Goal: Task Accomplishment & Management: Manage account settings

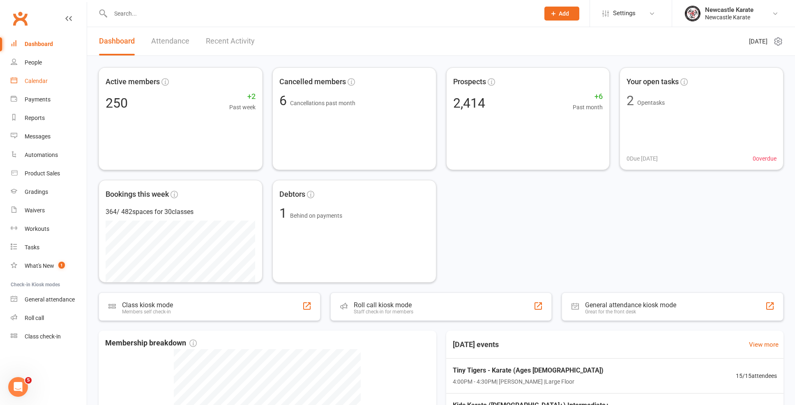
click at [44, 76] on link "Calendar" at bounding box center [49, 81] width 76 height 18
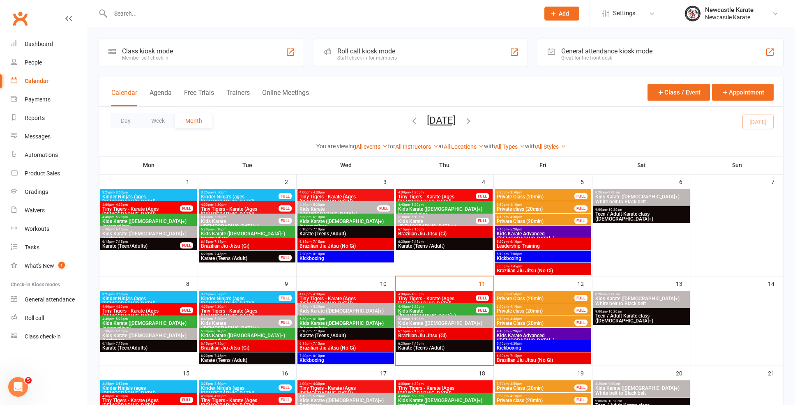
click at [470, 330] on span "6:15pm - 7:15pm" at bounding box center [444, 332] width 93 height 4
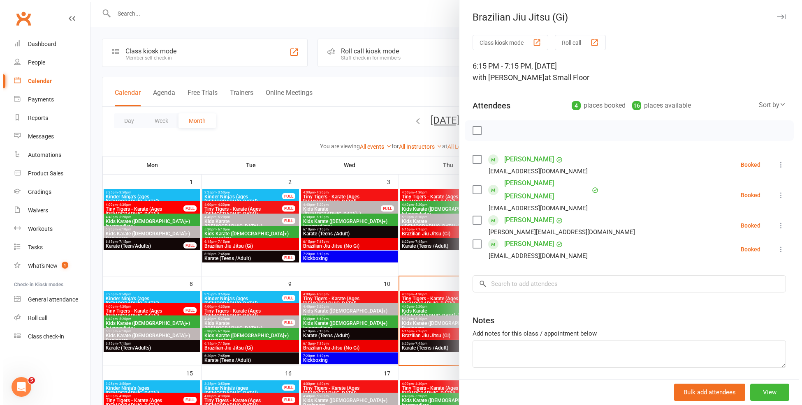
scroll to position [2, 0]
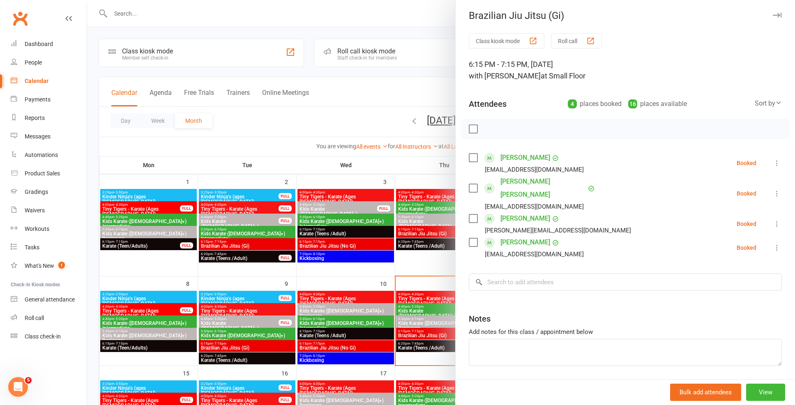
click at [442, 104] on div at bounding box center [441, 202] width 708 height 405
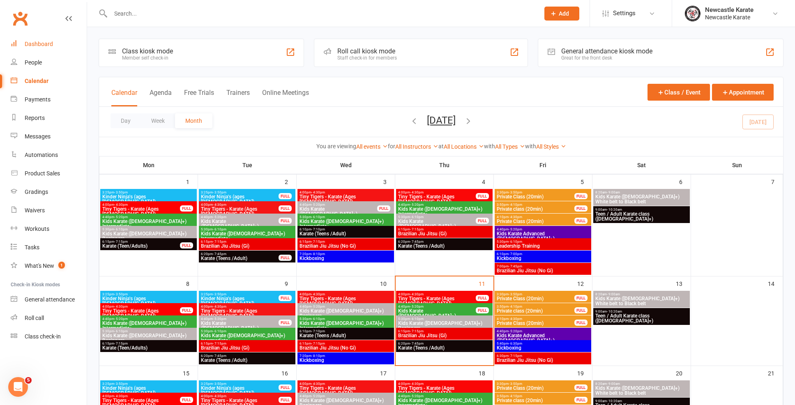
click at [45, 50] on link "Dashboard" at bounding box center [49, 44] width 76 height 18
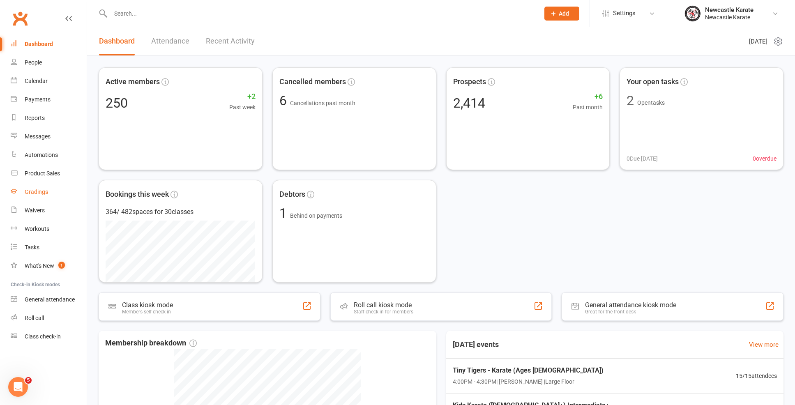
click at [35, 190] on div "Gradings" at bounding box center [36, 192] width 23 height 7
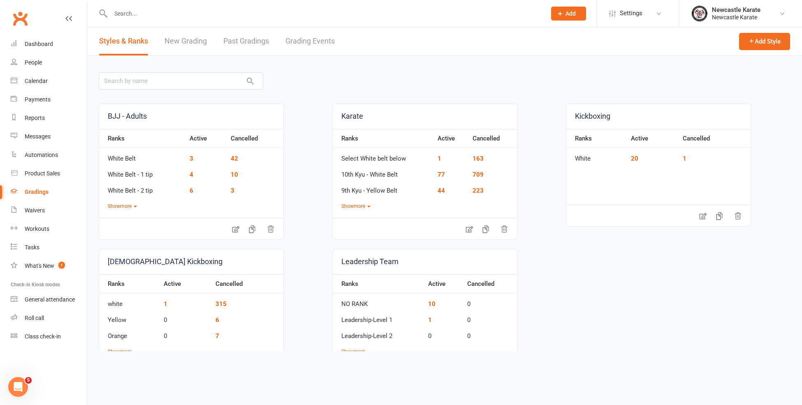
click at [286, 36] on link "Grading Events" at bounding box center [309, 41] width 49 height 28
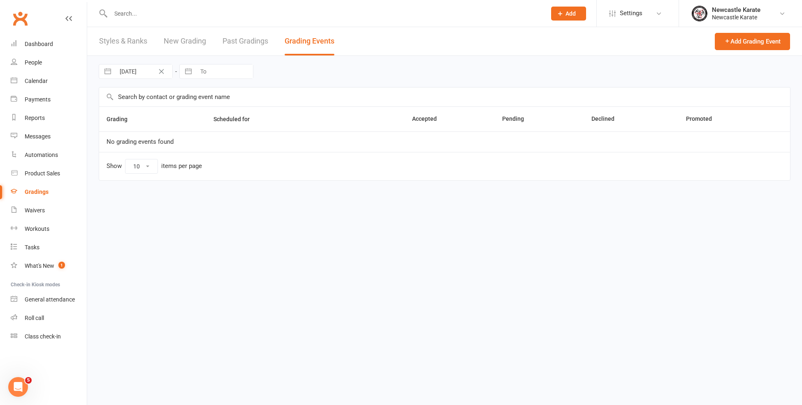
select select "100"
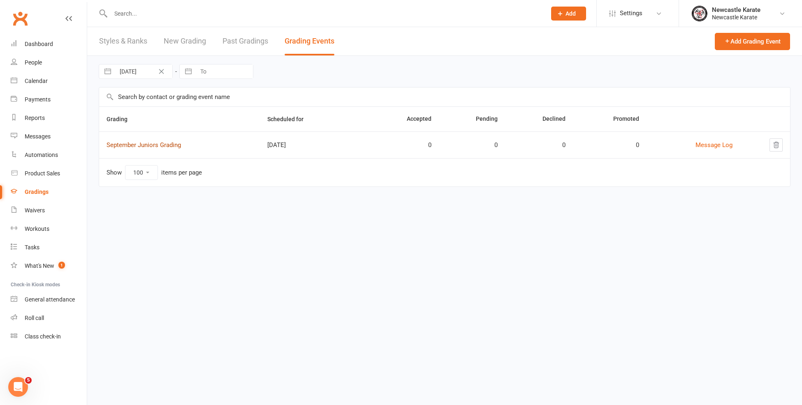
click at [157, 143] on link "September Juniors Grading" at bounding box center [143, 144] width 74 height 7
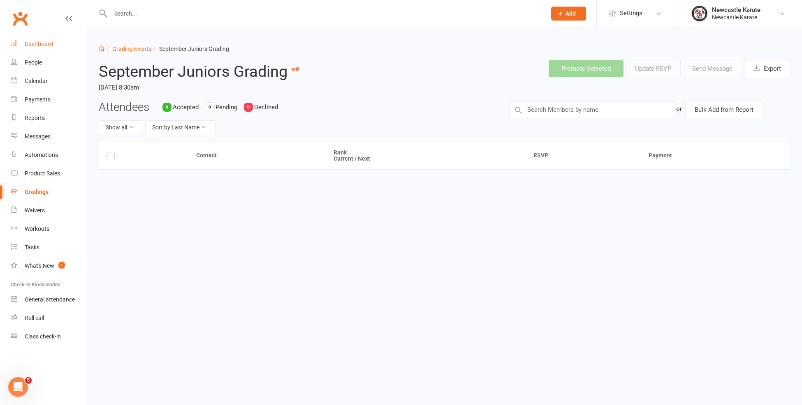
click at [51, 46] on div "Dashboard" at bounding box center [39, 44] width 28 height 7
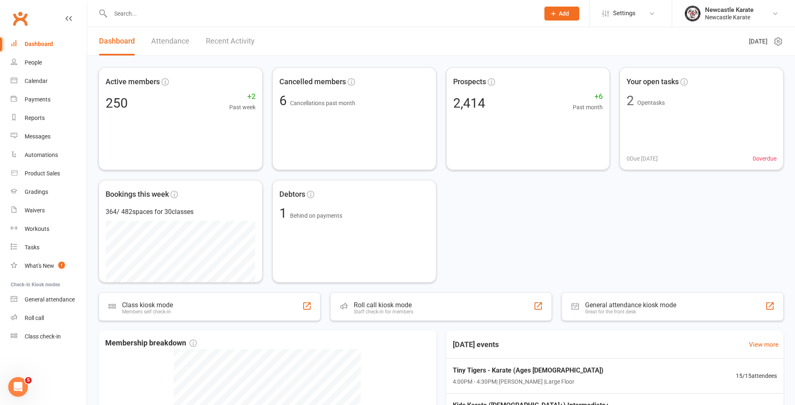
click at [141, 7] on div at bounding box center [316, 13] width 435 height 27
click at [147, 16] on input "text" at bounding box center [321, 14] width 426 height 12
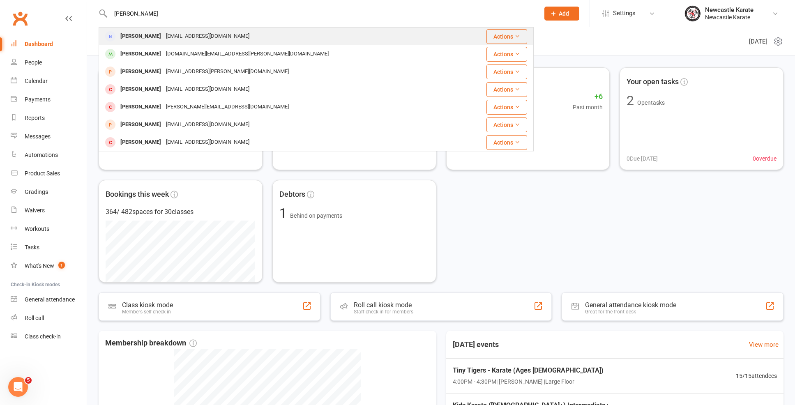
type input "Leo"
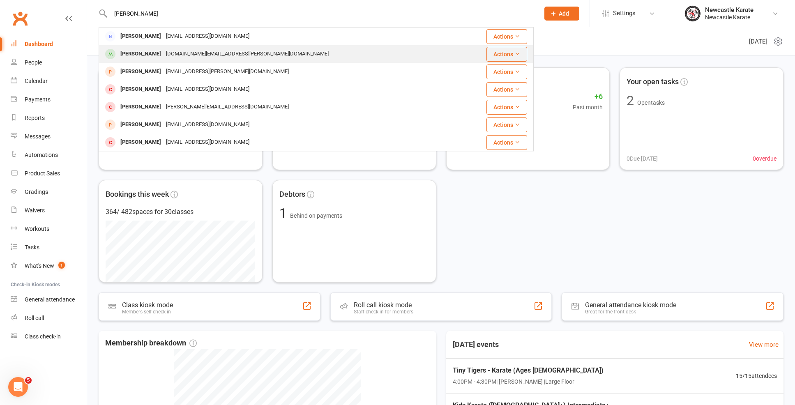
drag, startPoint x: 115, startPoint y: 28, endPoint x: 136, endPoint y: 53, distance: 32.6
click at [136, 53] on div "Leo Weber" at bounding box center [141, 54] width 46 height 12
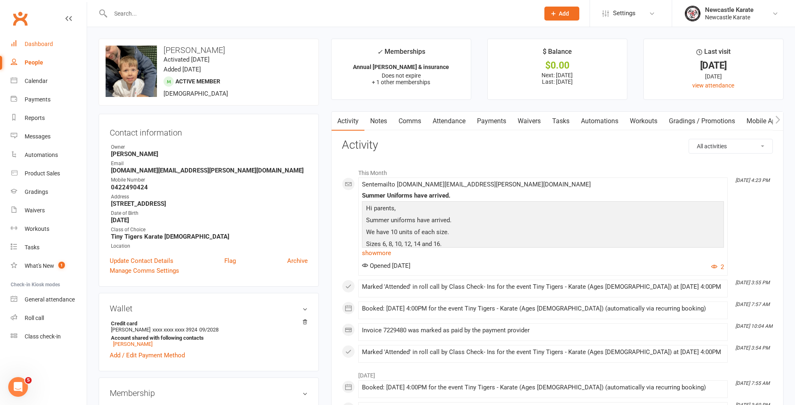
click at [44, 48] on link "Dashboard" at bounding box center [49, 44] width 76 height 18
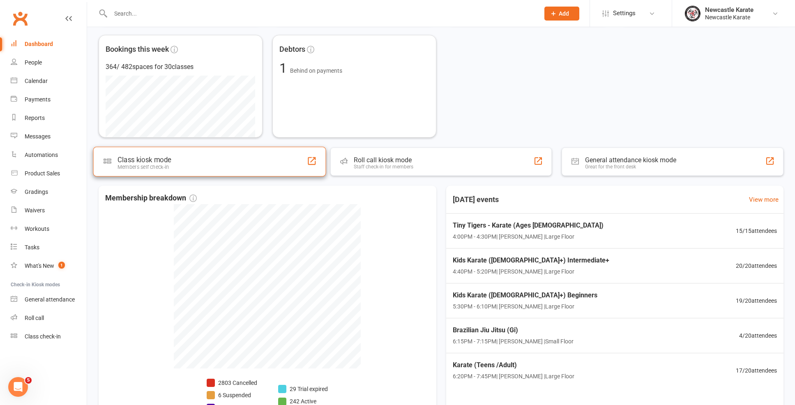
scroll to position [202, 0]
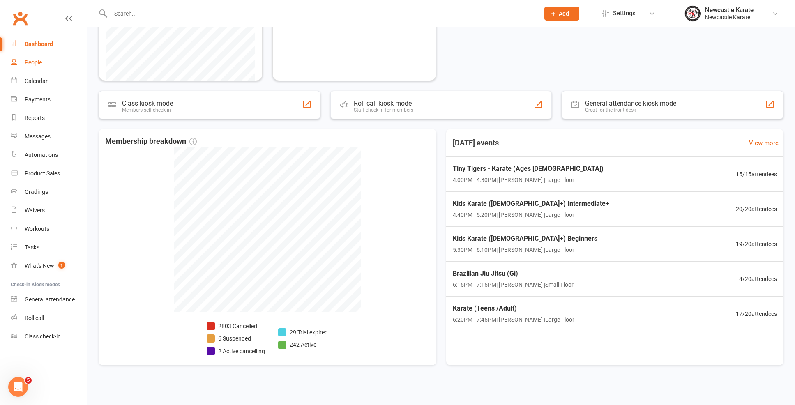
click at [35, 53] on link "People" at bounding box center [49, 62] width 76 height 18
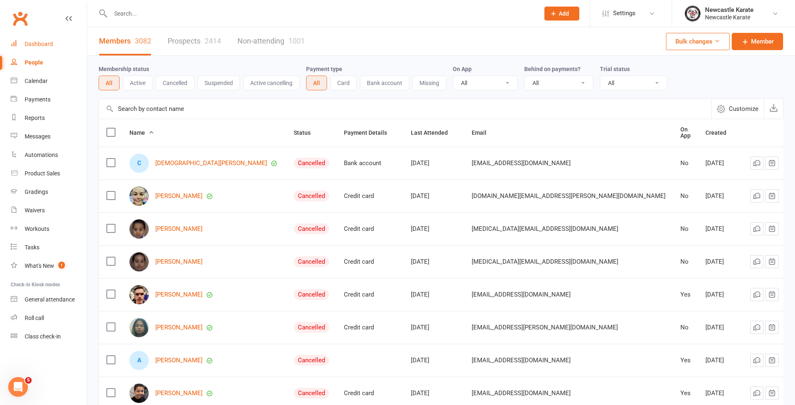
click at [39, 46] on div "Dashboard" at bounding box center [39, 44] width 28 height 7
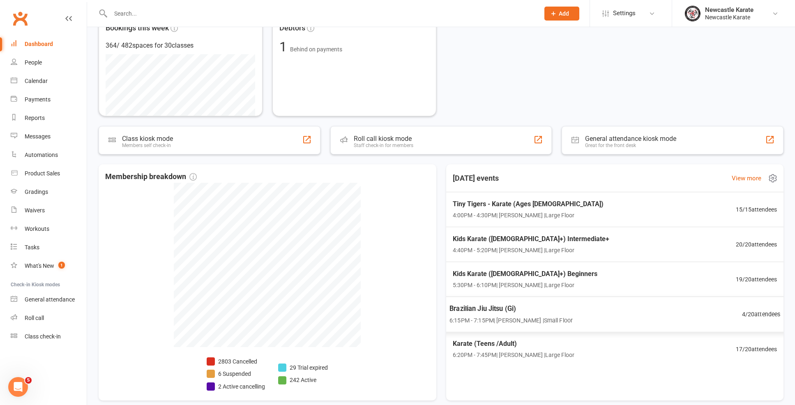
scroll to position [168, 0]
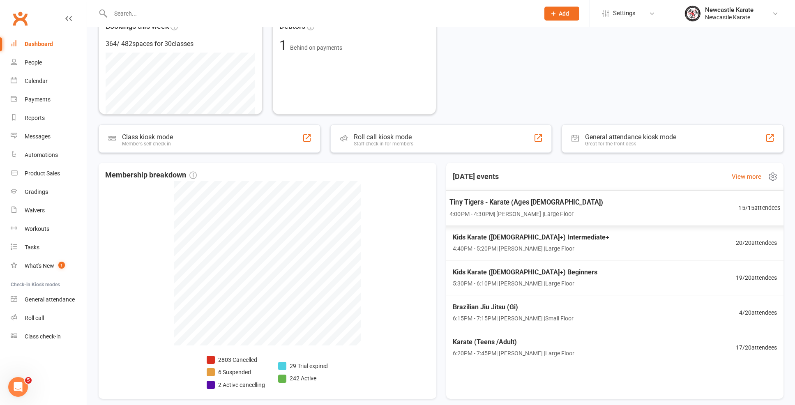
click at [469, 202] on span "Tiny Tigers - Karate (Ages 5-7)" at bounding box center [527, 202] width 154 height 11
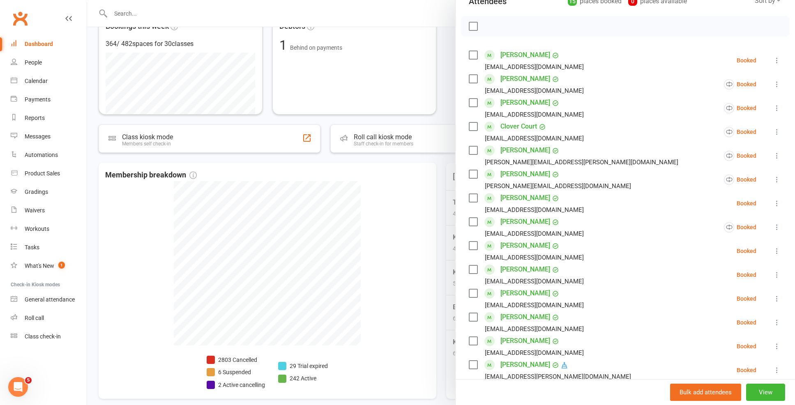
scroll to position [167, 0]
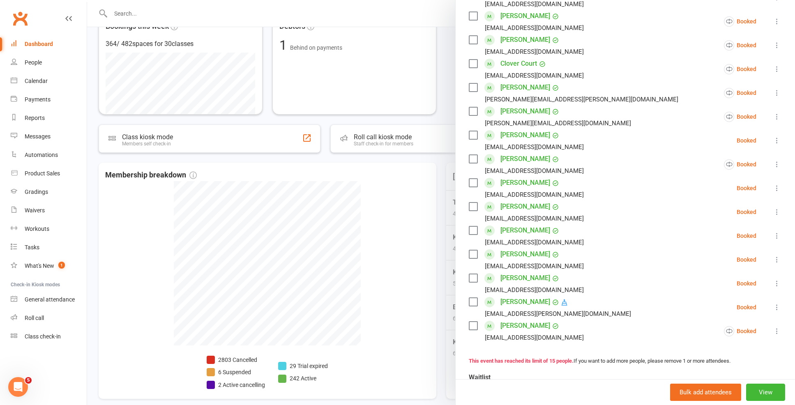
click at [431, 227] on div at bounding box center [441, 202] width 708 height 405
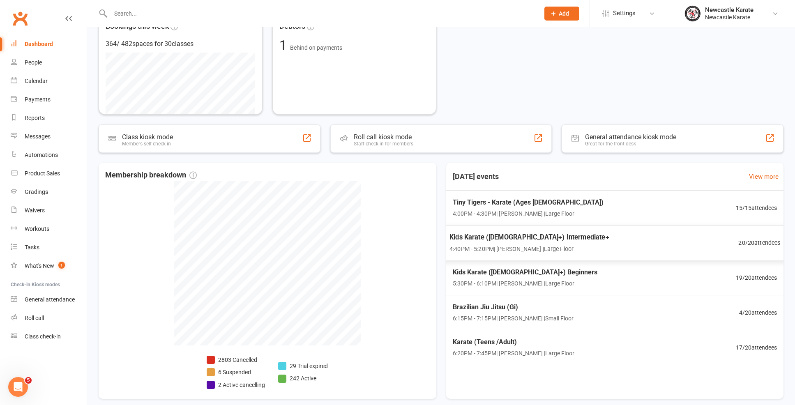
click at [507, 240] on span "Kids Karate (8yo+) Intermediate+" at bounding box center [530, 237] width 160 height 11
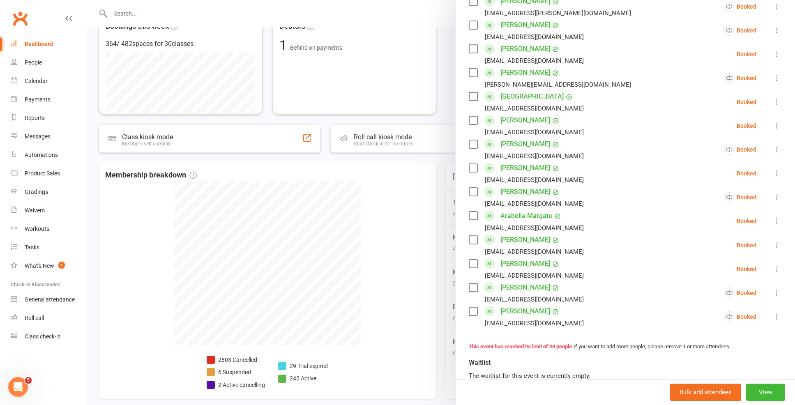
scroll to position [349, 0]
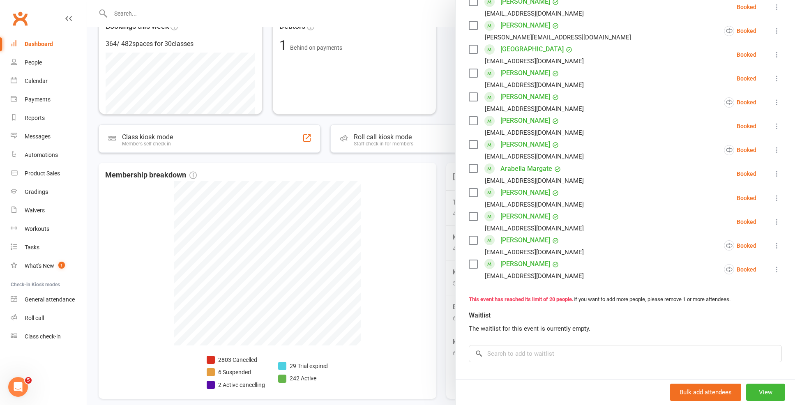
click at [425, 243] on div at bounding box center [441, 202] width 708 height 405
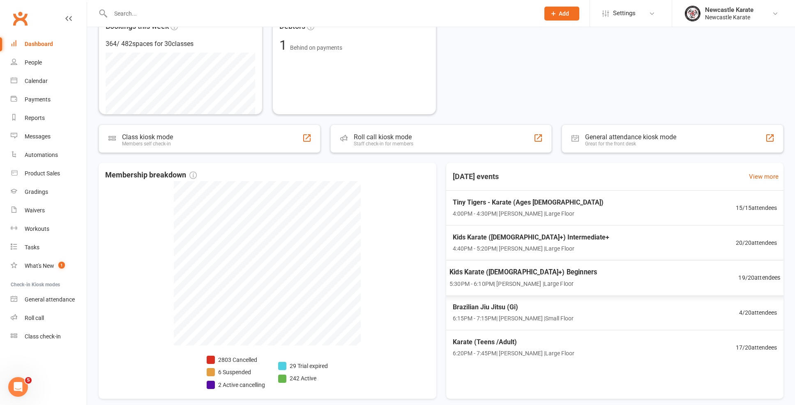
click at [530, 265] on div "Kids Karate (7yo+) Beginners 5:30PM - 6:10PM | Marc Mathews | Large Floor 19 / …" at bounding box center [614, 278] width 351 height 36
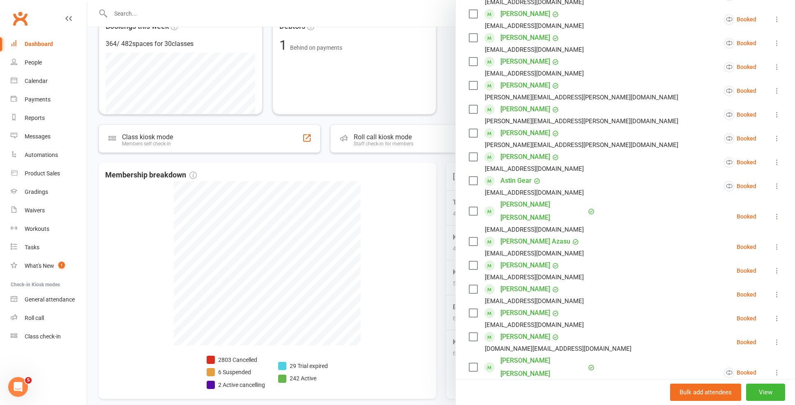
scroll to position [314, 0]
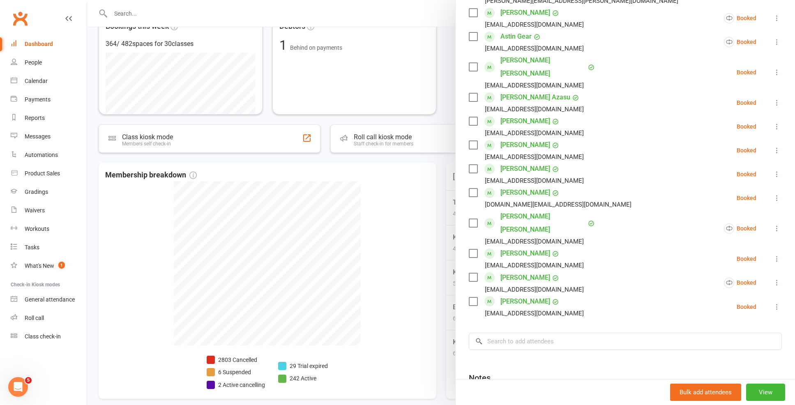
click at [435, 252] on div at bounding box center [441, 202] width 708 height 405
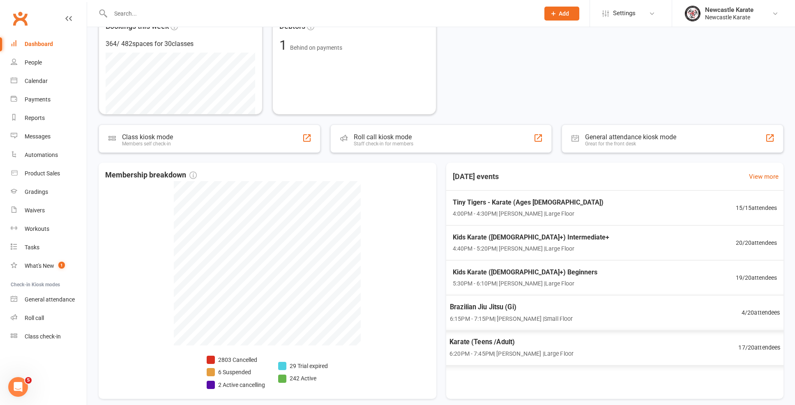
click at [526, 356] on span "6:20PM - 7:45PM | Marc Mathews | Large Floor" at bounding box center [512, 353] width 124 height 9
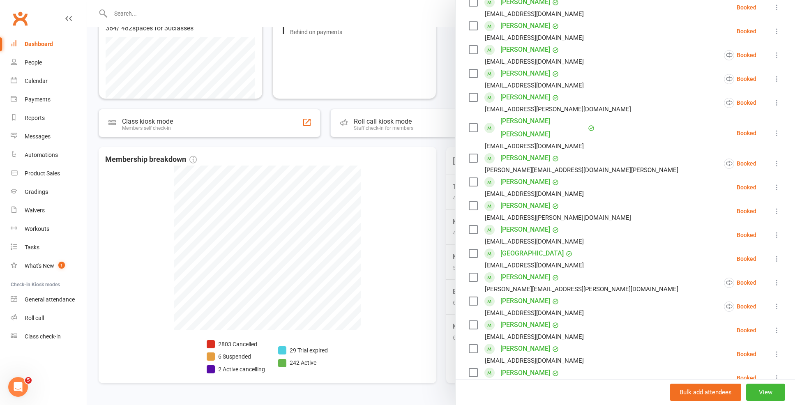
scroll to position [127, 0]
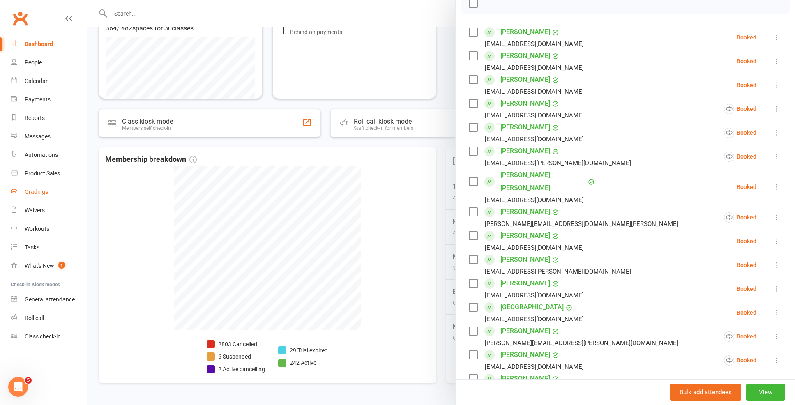
click at [35, 195] on link "Gradings" at bounding box center [49, 192] width 76 height 18
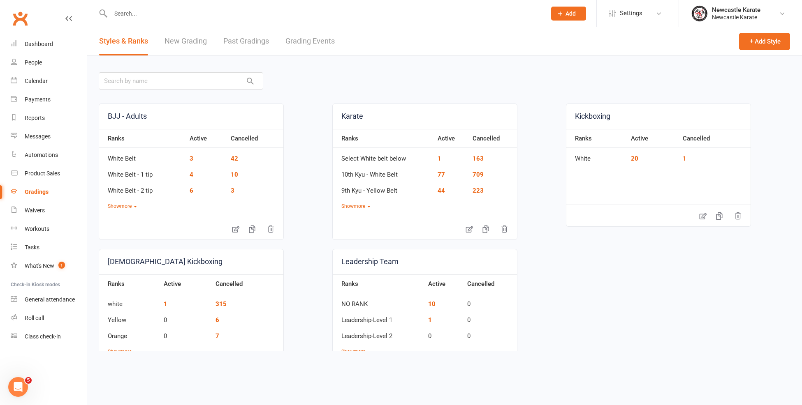
click at [294, 45] on link "Grading Events" at bounding box center [309, 41] width 49 height 28
select select "100"
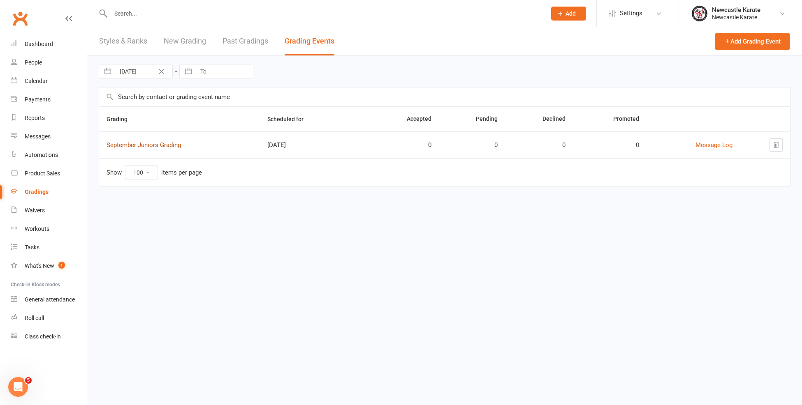
click at [132, 147] on link "September Juniors Grading" at bounding box center [143, 144] width 74 height 7
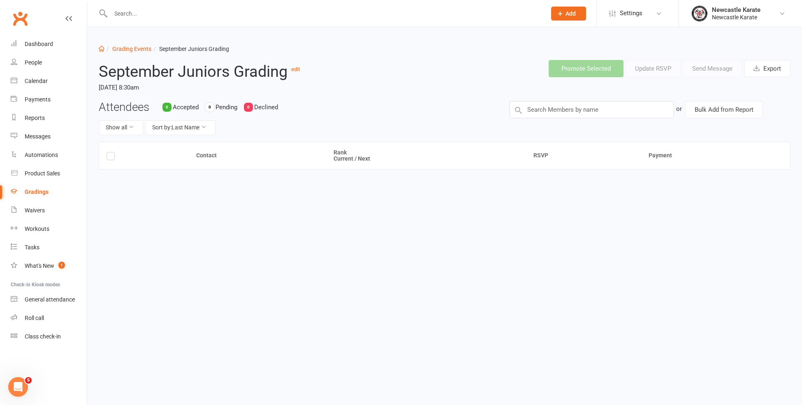
click at [555, 122] on div "Attendees 0 Accepted 0 Pending 0 Declined Show all Sort by: Last Name or Bulk A…" at bounding box center [444, 121] width 704 height 41
click at [557, 115] on input "text" at bounding box center [591, 109] width 164 height 17
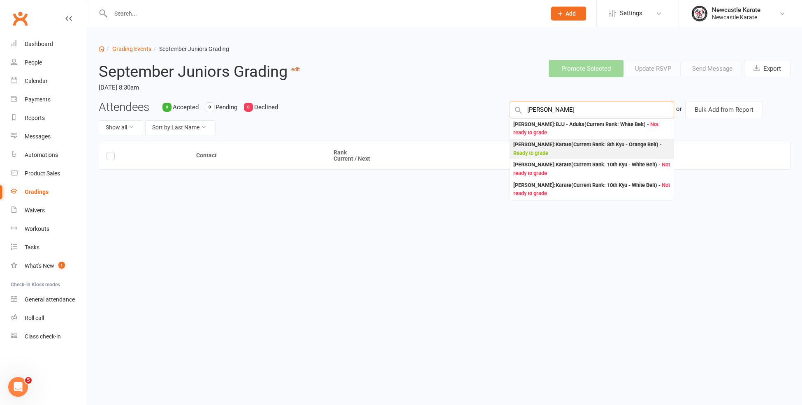
type input "stuart"
click at [568, 152] on div "Stuart McTackett : Karate (Current Rank: 8th Kyu - Orange Belt ) - Ready to gra…" at bounding box center [591, 149] width 157 height 17
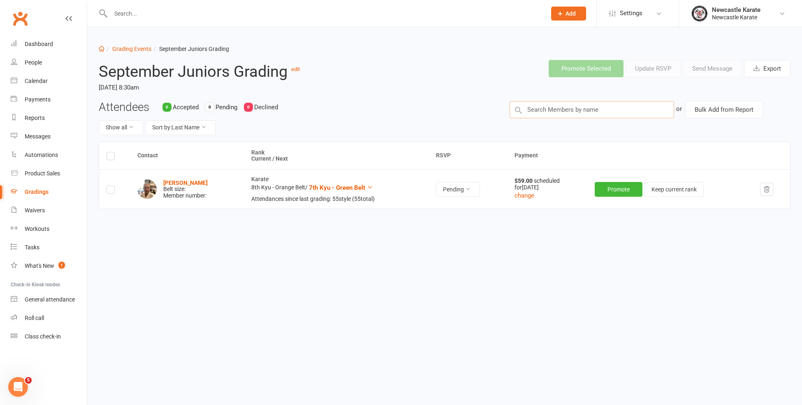
click at [557, 113] on input "text" at bounding box center [591, 109] width 164 height 17
click at [769, 186] on icon "button" at bounding box center [766, 189] width 7 height 7
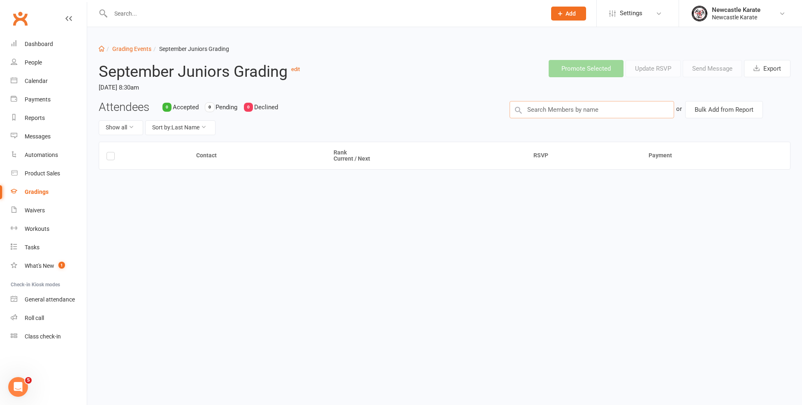
click at [577, 107] on input "text" at bounding box center [591, 109] width 164 height 17
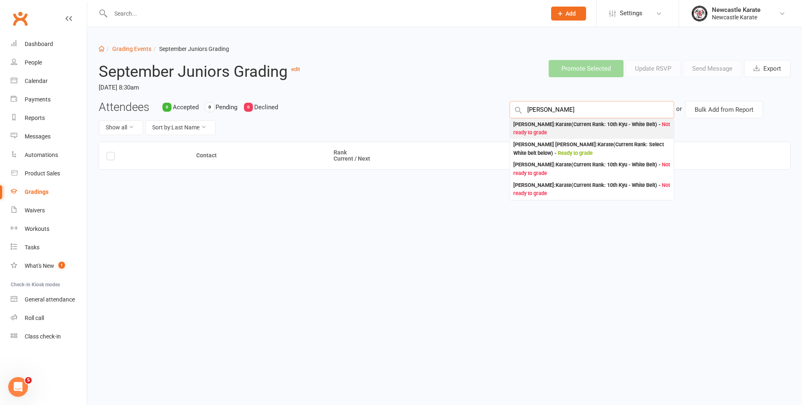
type input "Tyler newell"
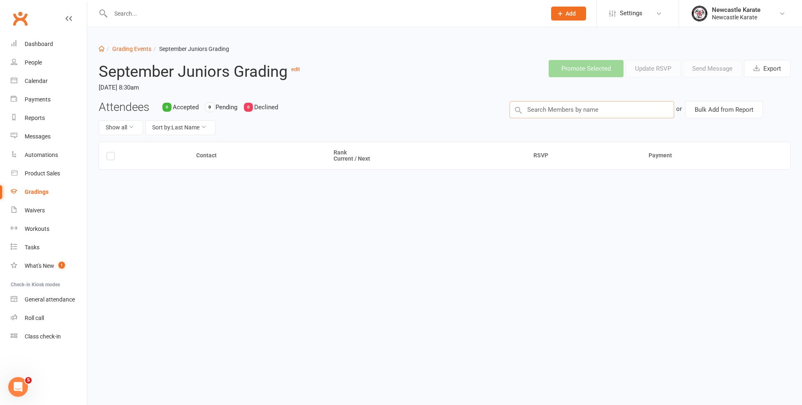
click at [578, 113] on input "text" at bounding box center [591, 109] width 164 height 17
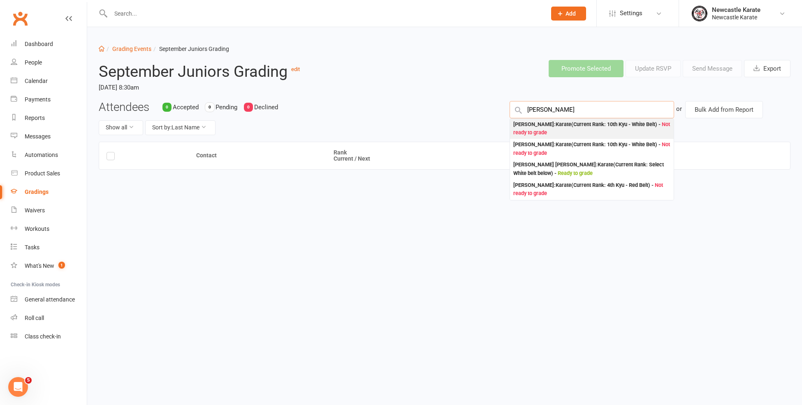
type input "Tyler newe"
click at [551, 129] on div "Tyler Newell : Karate (Current Rank: 10th Kyu - White Belt ) - Not ready to gra…" at bounding box center [591, 128] width 157 height 17
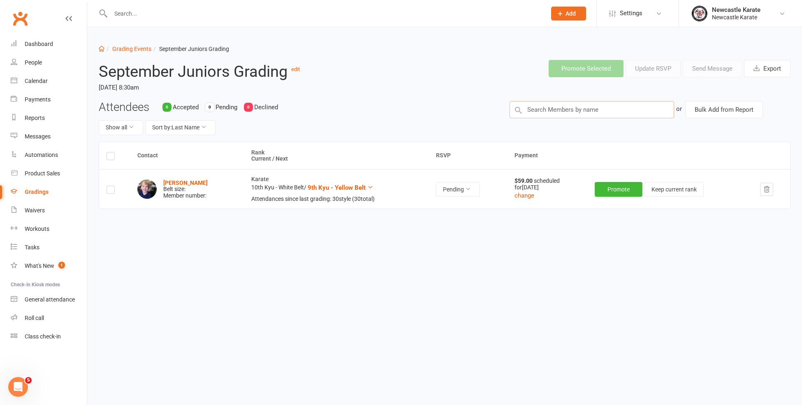
click at [582, 111] on input "text" at bounding box center [591, 109] width 164 height 17
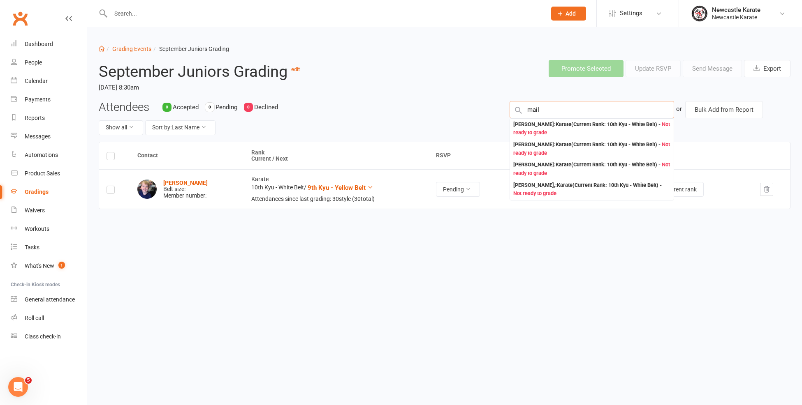
type input "mail"
drag, startPoint x: 582, startPoint y: 111, endPoint x: 565, endPoint y: 147, distance: 39.7
click at [565, 147] on div "Laila Barkley : Karate (Current Rank: 10th Kyu - White Belt ) - Not ready to gr…" at bounding box center [591, 149] width 157 height 17
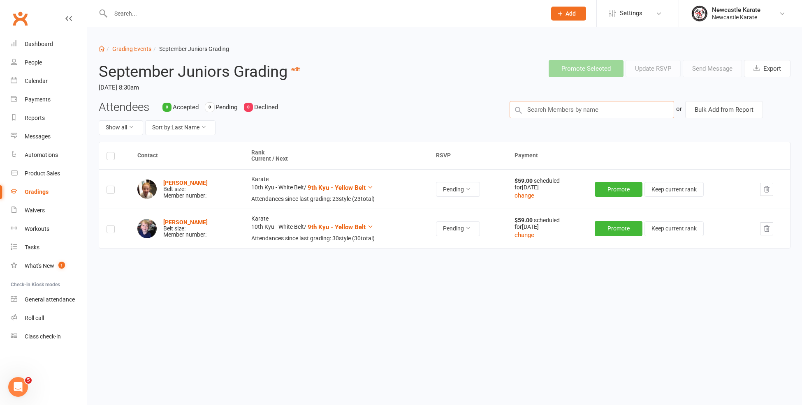
click at [543, 106] on input "text" at bounding box center [591, 109] width 164 height 17
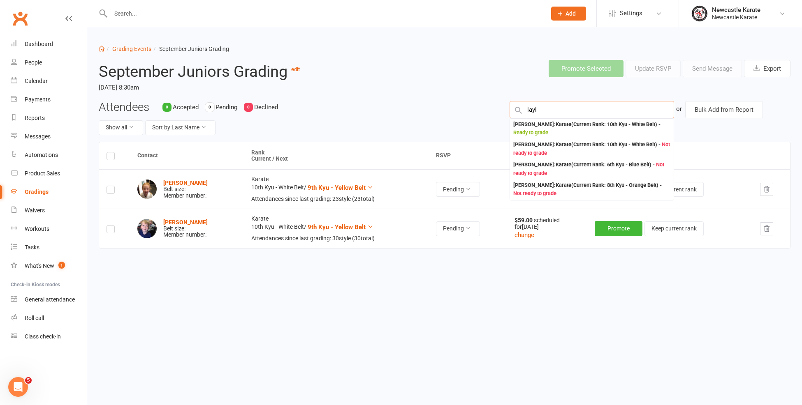
type input "Layla"
drag, startPoint x: 534, startPoint y: 127, endPoint x: 525, endPoint y: 130, distance: 8.7
click at [522, 150] on span "Ready to grade" at bounding box center [530, 153] width 35 height 6
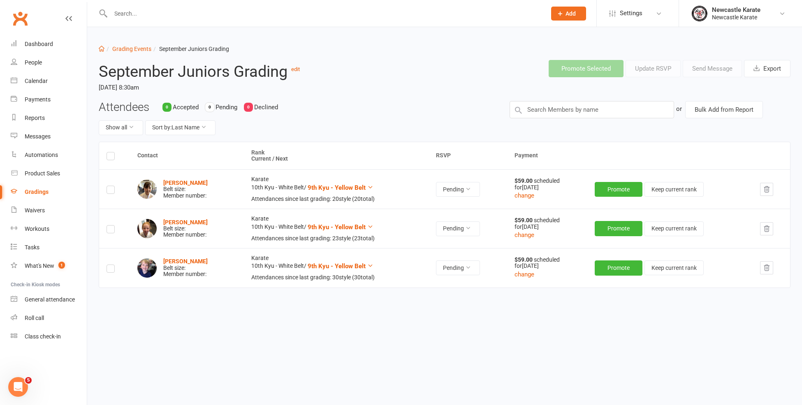
click at [561, 99] on header "September Juniors Grading edit Sunday, 21 Sep 2025, 8:30am Promote Selected Upd…" at bounding box center [444, 76] width 704 height 47
click at [562, 107] on input "text" at bounding box center [591, 109] width 164 height 17
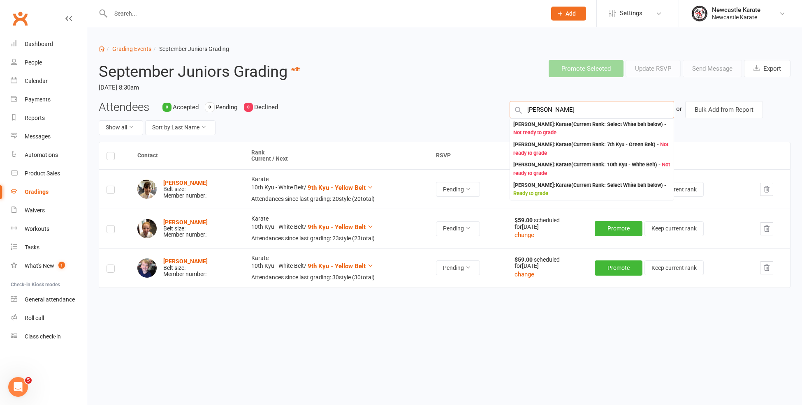
type input "OLIVER Carle"
drag, startPoint x: 544, startPoint y: 116, endPoint x: 597, endPoint y: 124, distance: 53.3
click at [597, 124] on div "Oliver Carle : Karate (Current Rank: Select White belt below ) - Not ready to g…" at bounding box center [591, 128] width 157 height 17
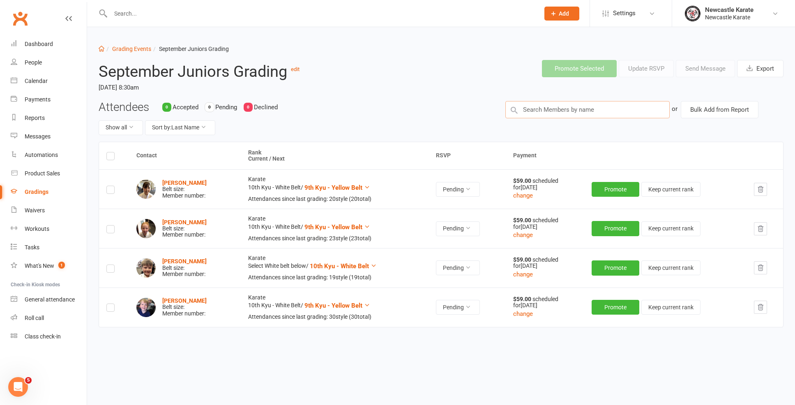
click at [567, 109] on input "text" at bounding box center [588, 109] width 164 height 17
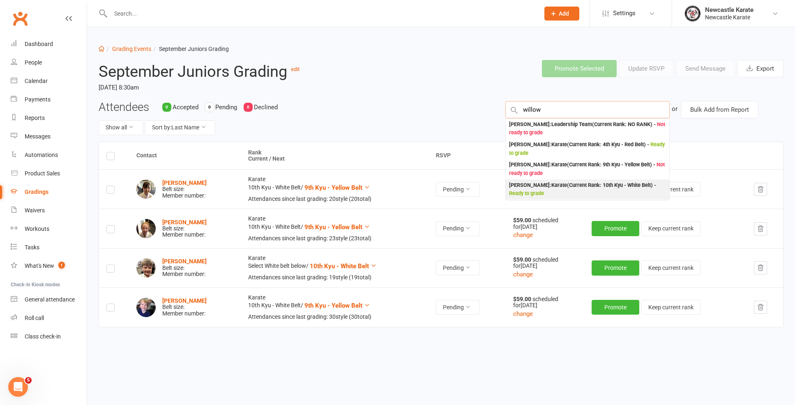
type input "willow"
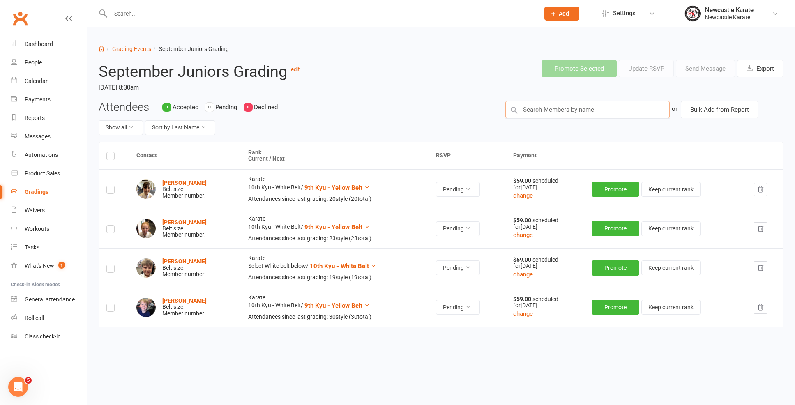
click at [543, 106] on input "text" at bounding box center [588, 109] width 164 height 17
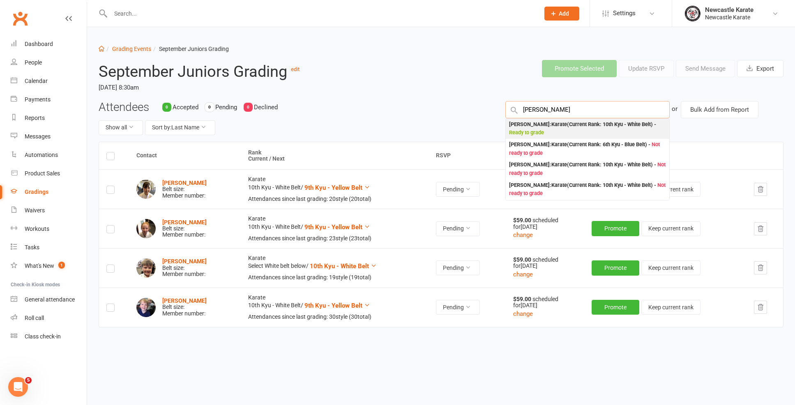
type input "Adams"
drag, startPoint x: 550, startPoint y: 124, endPoint x: 543, endPoint y: 129, distance: 7.9
click at [543, 129] on span "Ready to grade" at bounding box center [526, 132] width 35 height 6
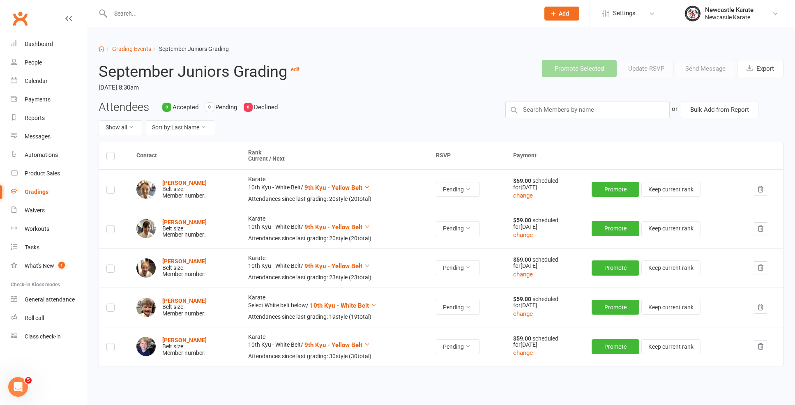
click at [546, 119] on div "Attendees 0 Accepted 0 Pending 0 Declined Show all Sort by: Last Name or Bulk A…" at bounding box center [441, 121] width 698 height 41
click at [546, 115] on input "text" at bounding box center [588, 109] width 164 height 17
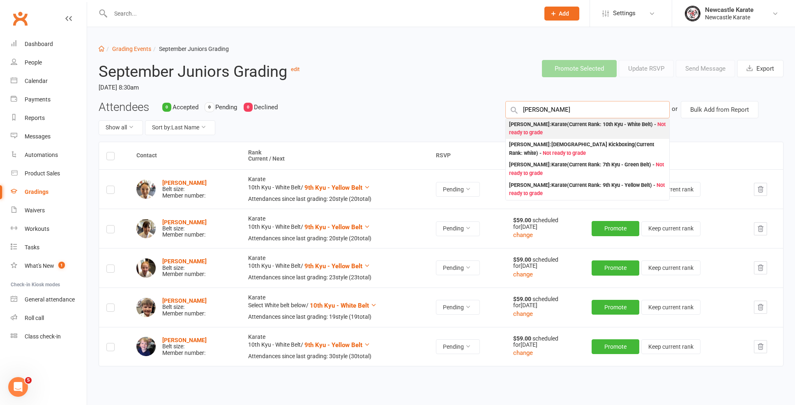
type input "Logan ku"
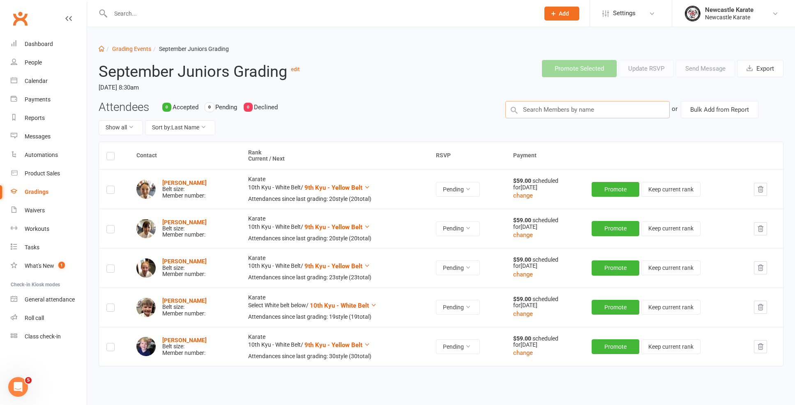
click at [557, 116] on input "text" at bounding box center [588, 109] width 164 height 17
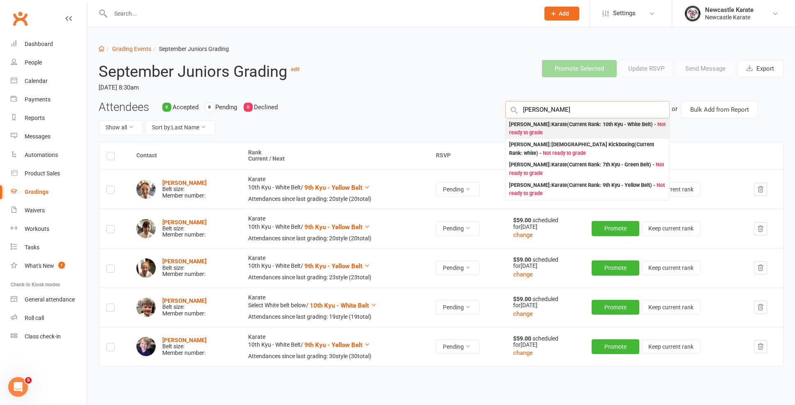
type input "Logan kirsch"
drag, startPoint x: 547, startPoint y: 124, endPoint x: 529, endPoint y: 129, distance: 18.7
click at [529, 129] on span "Not ready to grade" at bounding box center [587, 128] width 157 height 15
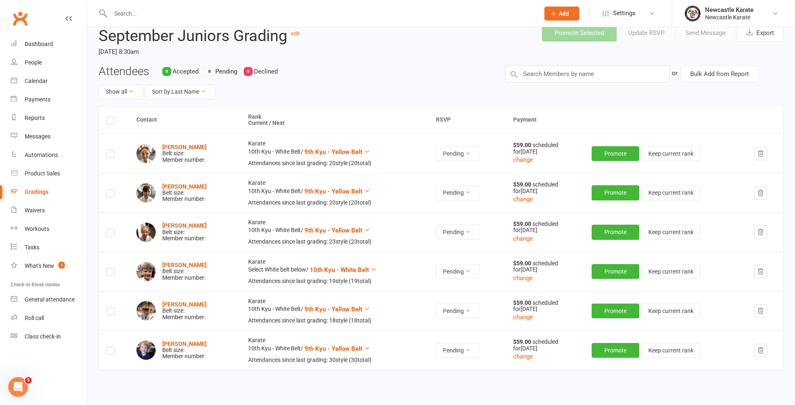
scroll to position [56, 0]
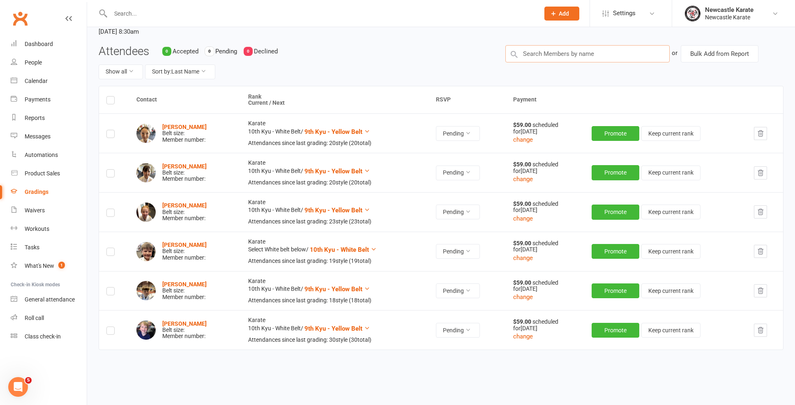
click at [533, 52] on input "text" at bounding box center [588, 53] width 164 height 17
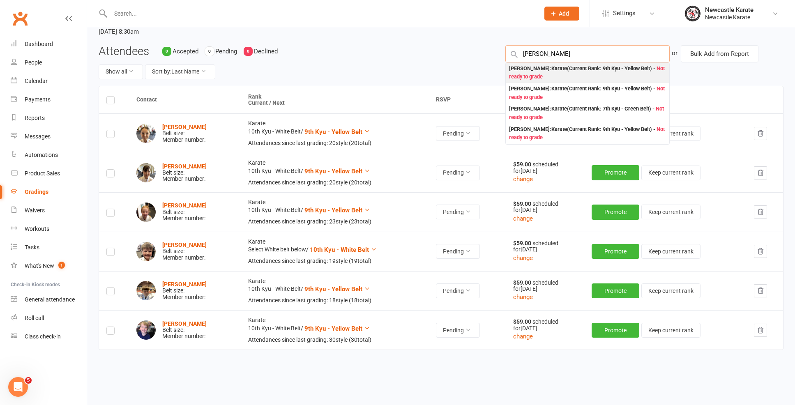
type input "William ta"
click at [544, 65] on div "William Tarjanyi : Karate (Current Rank: 9th Kyu - Yellow Belt ) - Not ready to…" at bounding box center [587, 73] width 157 height 17
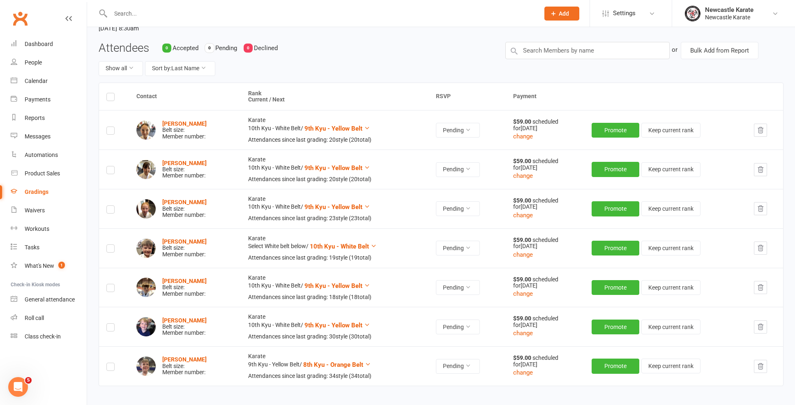
scroll to position [0, 0]
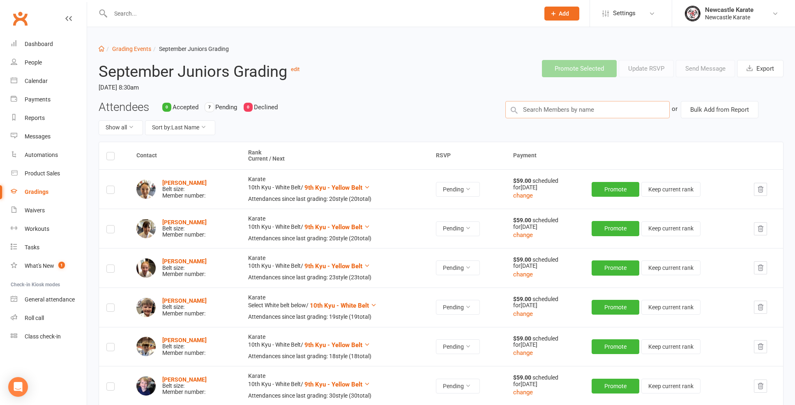
click at [565, 112] on input "text" at bounding box center [588, 109] width 164 height 17
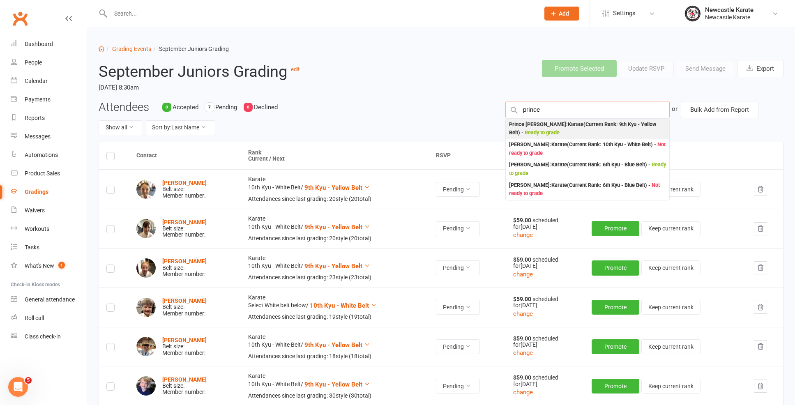
type input "prince"
click at [573, 124] on div "Prince Ghimire : Karate (Current Rank: 9th Kyu - Yellow Belt ) - Ready to grade" at bounding box center [587, 128] width 157 height 17
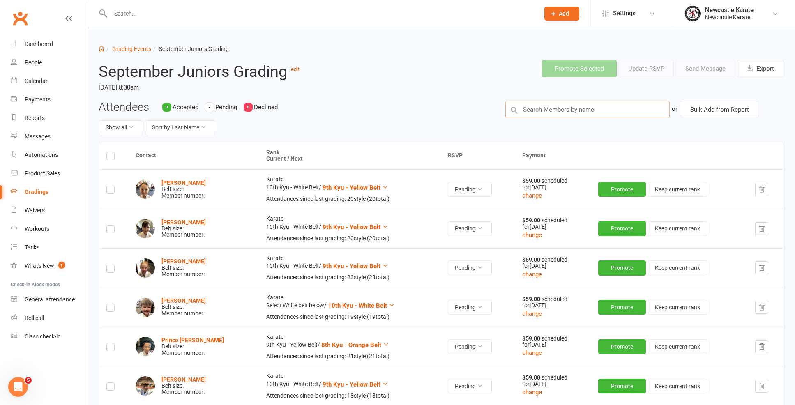
click at [569, 111] on input "text" at bounding box center [588, 109] width 164 height 17
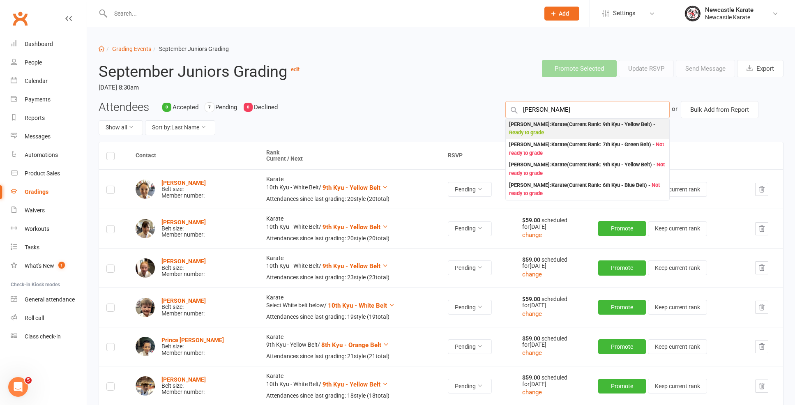
type input "Logan yates"
click at [558, 123] on div "Logan Yates : Karate (Current Rank: 9th Kyu - Yellow Belt ) - Ready to grade" at bounding box center [587, 128] width 157 height 17
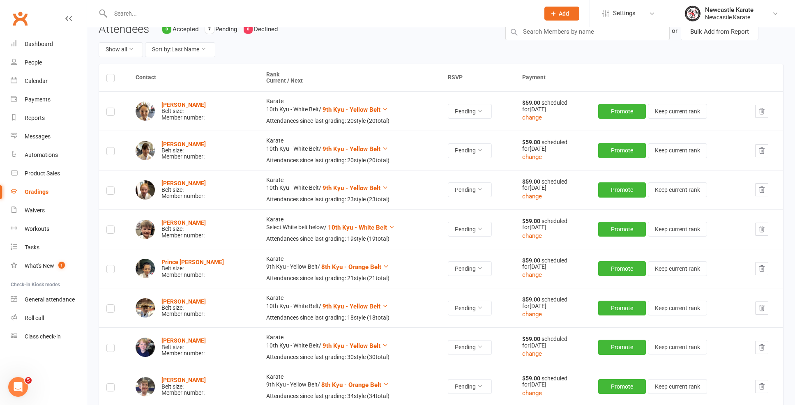
scroll to position [9, 0]
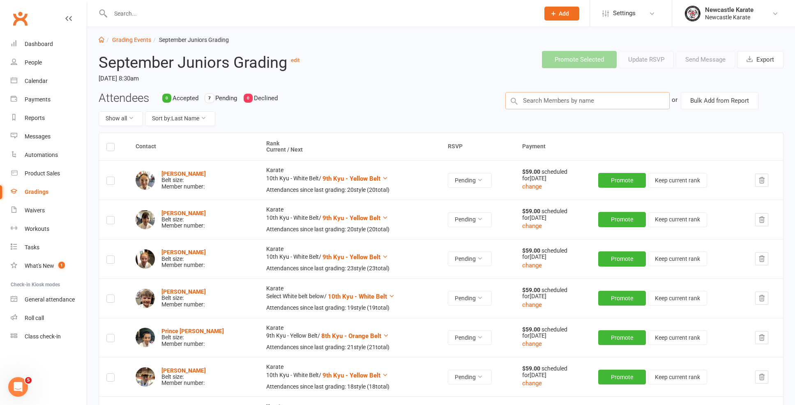
click at [540, 104] on input "text" at bounding box center [588, 100] width 164 height 17
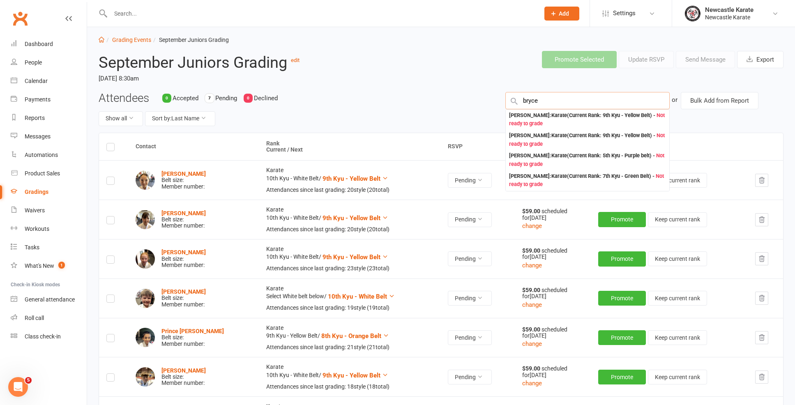
type input "Bryce"
drag, startPoint x: 550, startPoint y: 108, endPoint x: 573, endPoint y: 116, distance: 24.7
click at [573, 116] on div "Bryce Gray : Karate (Current Rank: 9th Kyu - Yellow Belt ) - Not ready to grade" at bounding box center [587, 119] width 157 height 17
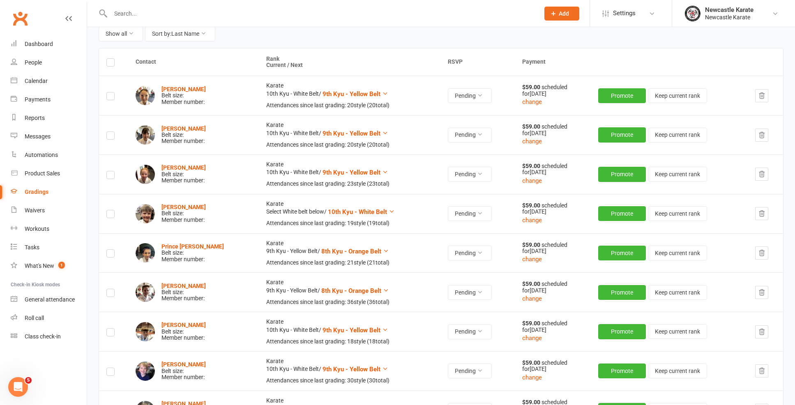
scroll to position [0, 0]
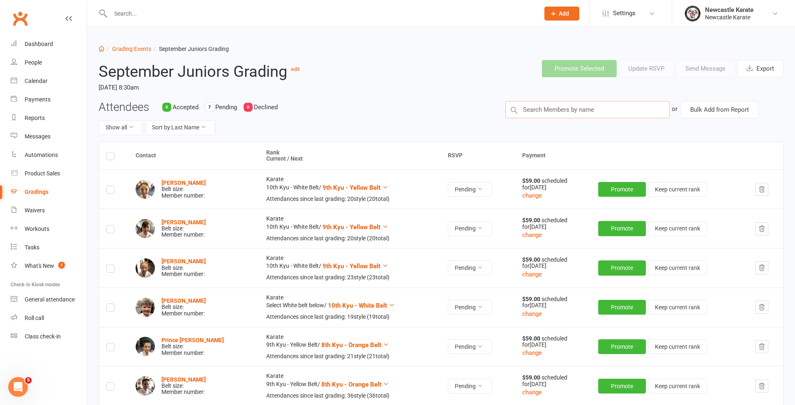
click at [571, 115] on input "text" at bounding box center [588, 109] width 164 height 17
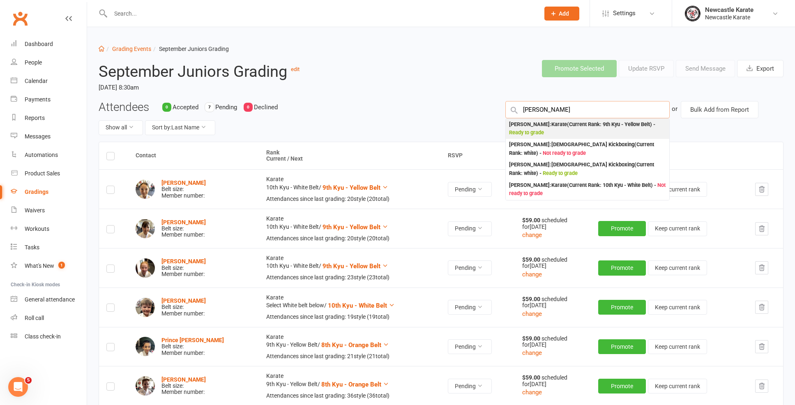
type input "lily rob"
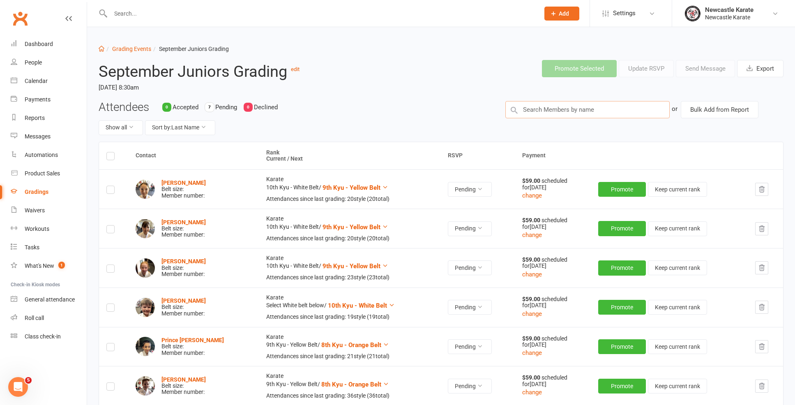
click at [557, 111] on input "text" at bounding box center [588, 109] width 164 height 17
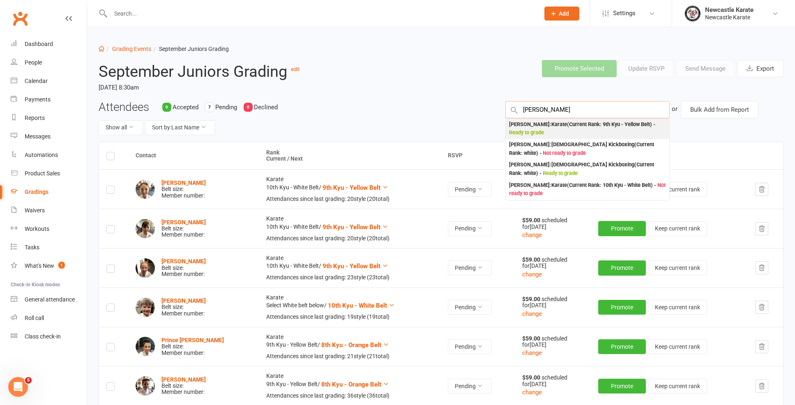
type input "lily rob"
click at [553, 127] on div "Lily Robinson : Karate (Current Rank: 9th Kyu - Yellow Belt ) - Ready to grade" at bounding box center [587, 128] width 157 height 17
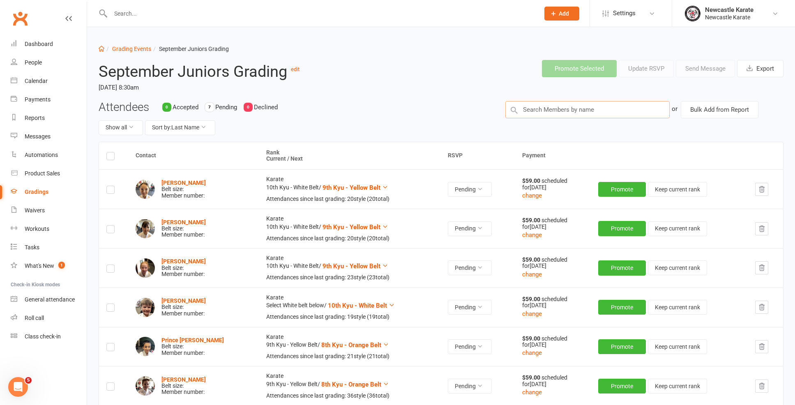
click at [542, 110] on input "text" at bounding box center [588, 109] width 164 height 17
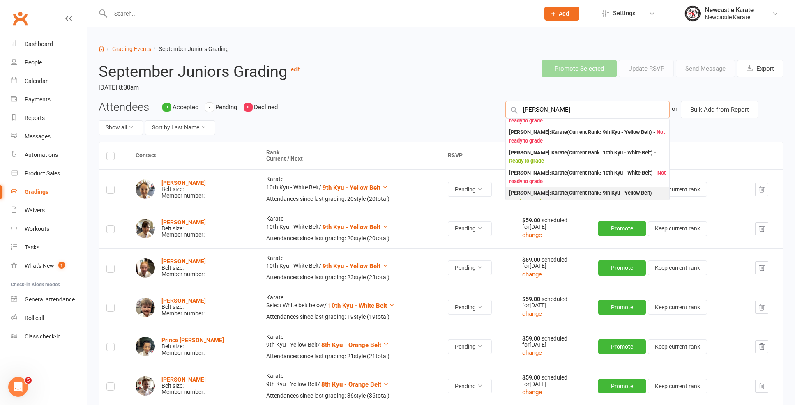
scroll to position [55, 0]
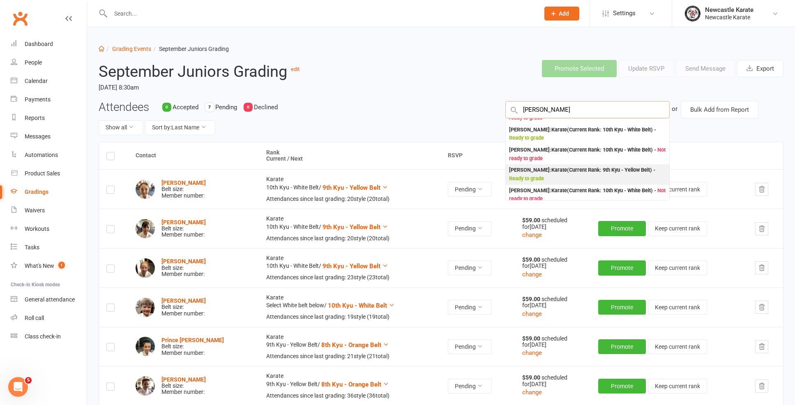
type input "harper"
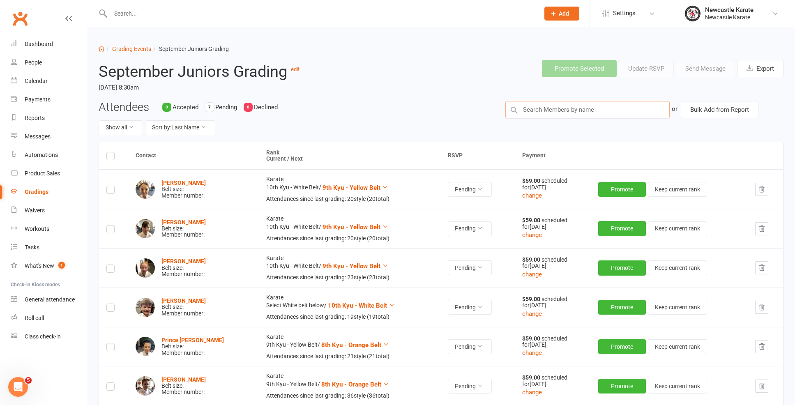
click at [568, 112] on input "text" at bounding box center [588, 109] width 164 height 17
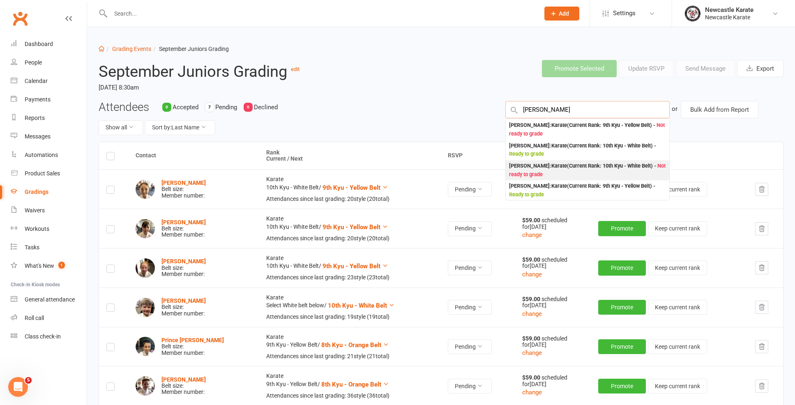
scroll to position [44, 0]
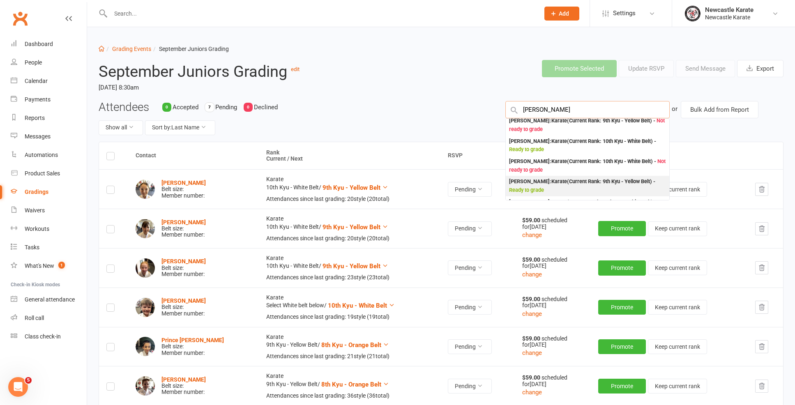
type input "harper"
click at [596, 182] on div "Harper Wilesmith : Karate (Current Rank: 9th Kyu - Yellow Belt ) - Ready to gra…" at bounding box center [587, 186] width 157 height 17
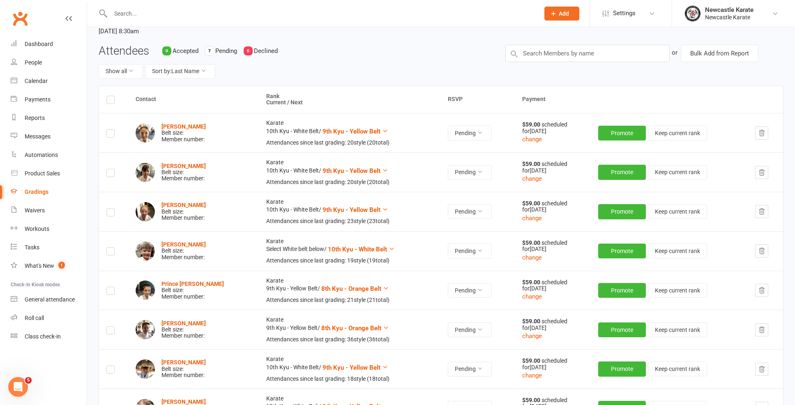
scroll to position [0, 0]
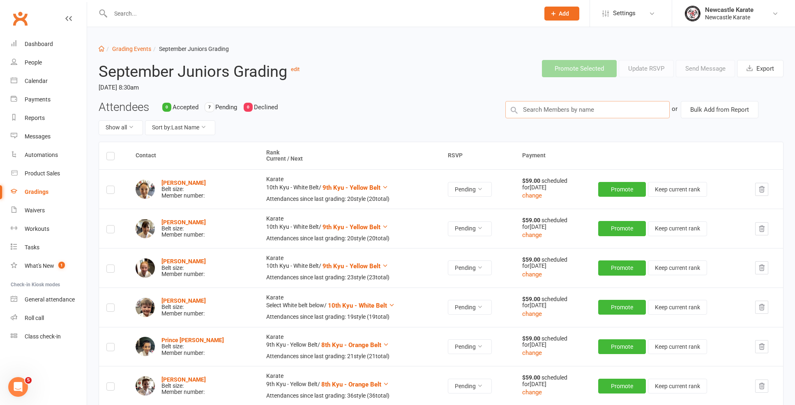
click at [569, 105] on input "text" at bounding box center [588, 109] width 164 height 17
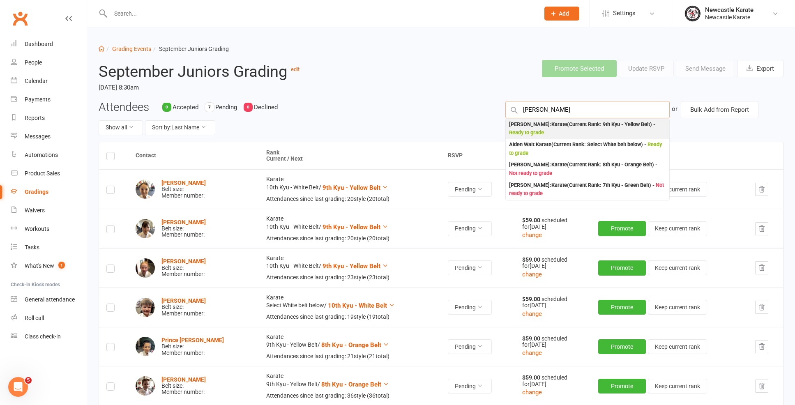
type input "Aiden wile"
click at [556, 124] on div "Aiden Wilesmith : Karate (Current Rank: 9th Kyu - Yellow Belt ) - Ready to grade" at bounding box center [587, 128] width 157 height 17
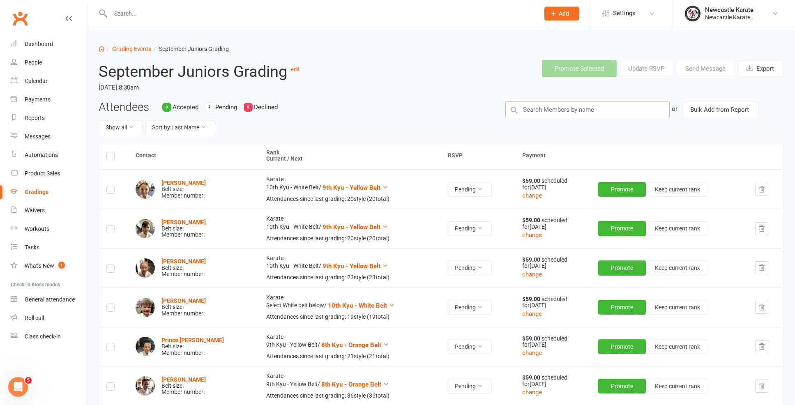
click at [566, 107] on input "text" at bounding box center [588, 109] width 164 height 17
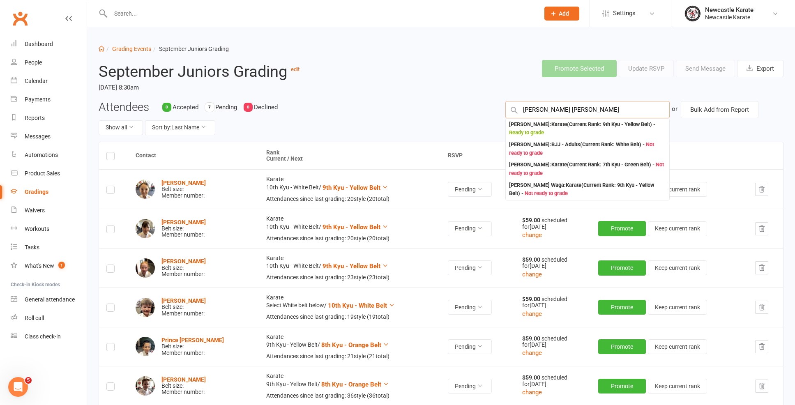
type input "Hudson Nielsen"
drag, startPoint x: 542, startPoint y: 117, endPoint x: 533, endPoint y: 129, distance: 14.9
click at [533, 129] on span "Ready to grade" at bounding box center [526, 132] width 35 height 6
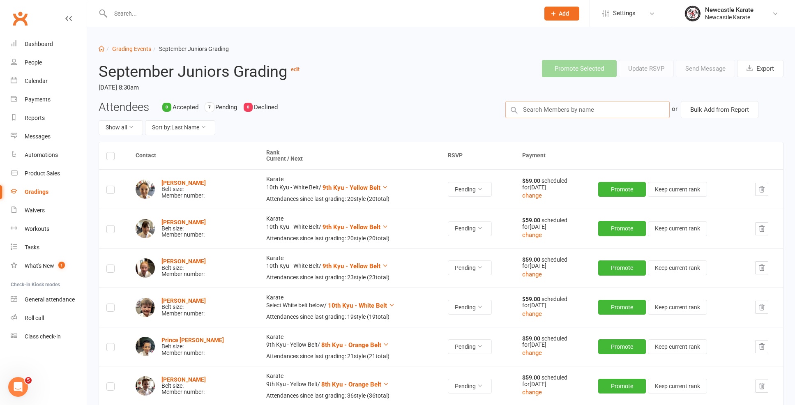
click at [534, 111] on input "text" at bounding box center [588, 109] width 164 height 17
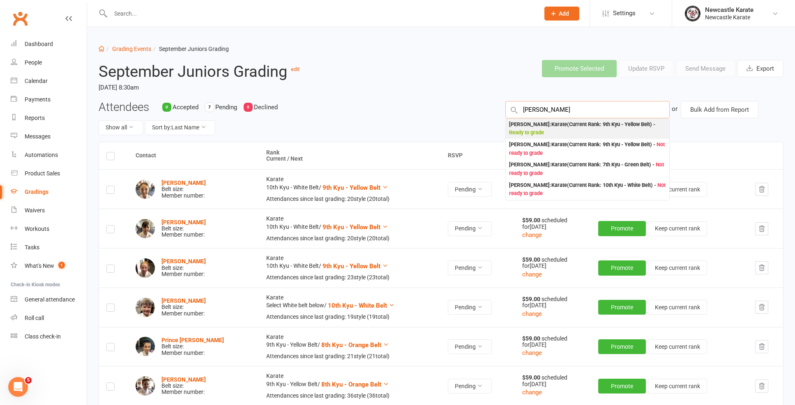
type input "Issac gore"
click at [549, 127] on div "Isaac Gore : Karate (Current Rank: 9th Kyu - Yellow Belt ) - Ready to grade" at bounding box center [587, 128] width 157 height 17
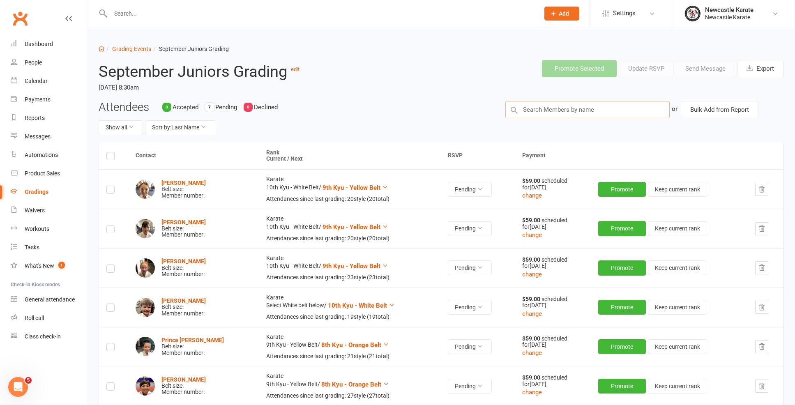
click at [529, 102] on input "text" at bounding box center [588, 109] width 164 height 17
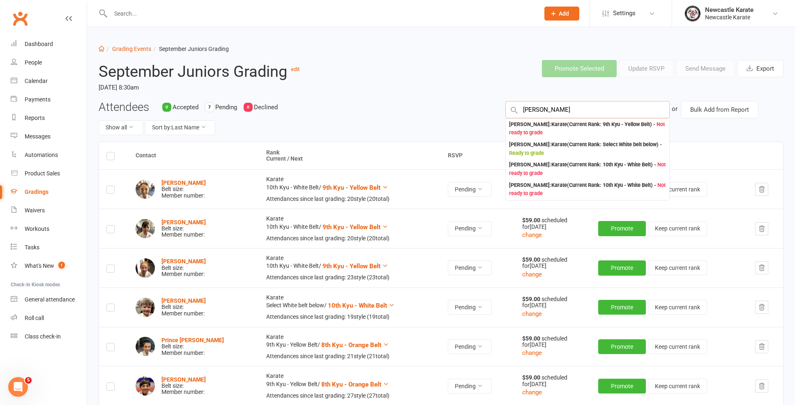
type input "Liam"
drag, startPoint x: 520, startPoint y: 110, endPoint x: 564, endPoint y: 125, distance: 45.8
click at [564, 125] on div "Liam King : Karate (Current Rank: 9th Kyu - Yellow Belt ) - Not ready to grade" at bounding box center [587, 128] width 157 height 17
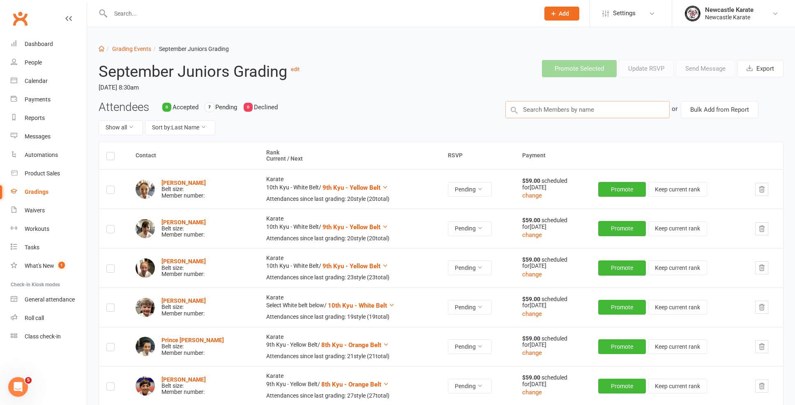
click at [534, 106] on input "text" at bounding box center [588, 109] width 164 height 17
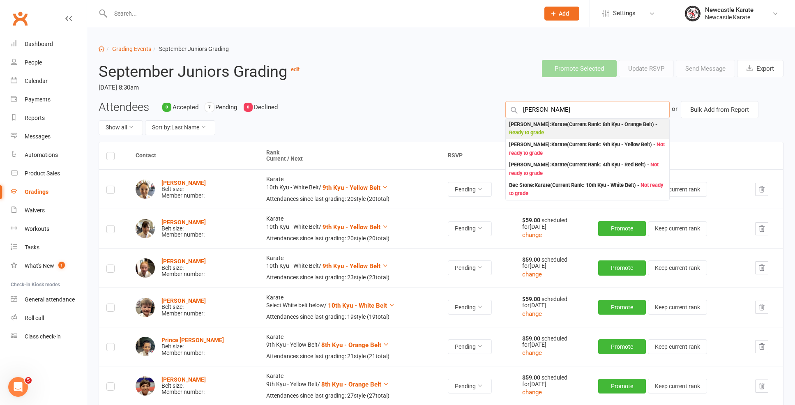
type input "tyrone"
click at [544, 128] on div "Tyrone O'Leary : Karate (Current Rank: 8th Kyu - Orange Belt ) - Ready to grade" at bounding box center [587, 128] width 157 height 17
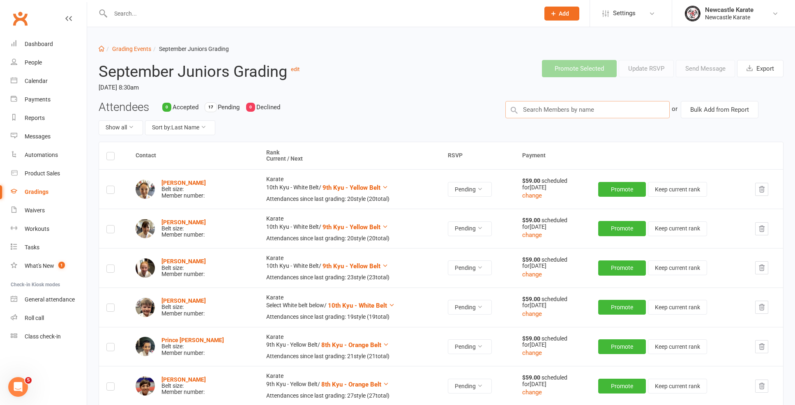
click at [557, 102] on input "text" at bounding box center [588, 109] width 164 height 17
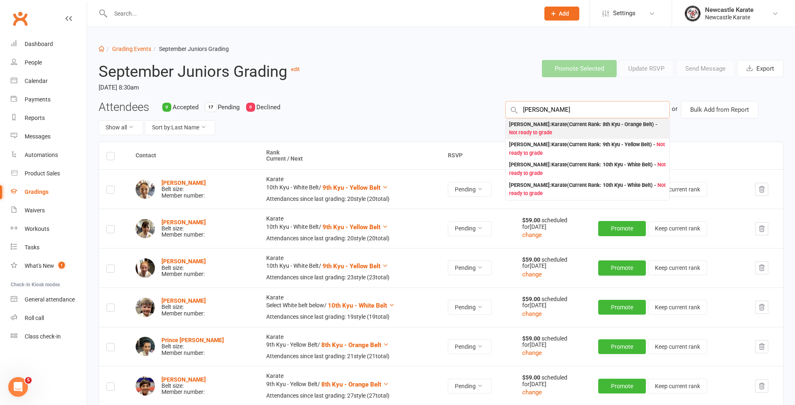
type input "harry kitching"
click at [548, 125] on div "Harry Kitching : Karate (Current Rank: 8th Kyu - Orange Belt ) - Not ready to g…" at bounding box center [587, 128] width 157 height 17
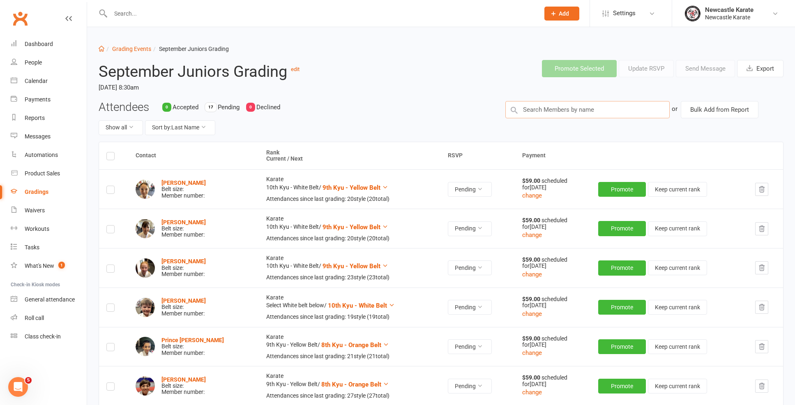
click at [555, 109] on input "text" at bounding box center [588, 109] width 164 height 17
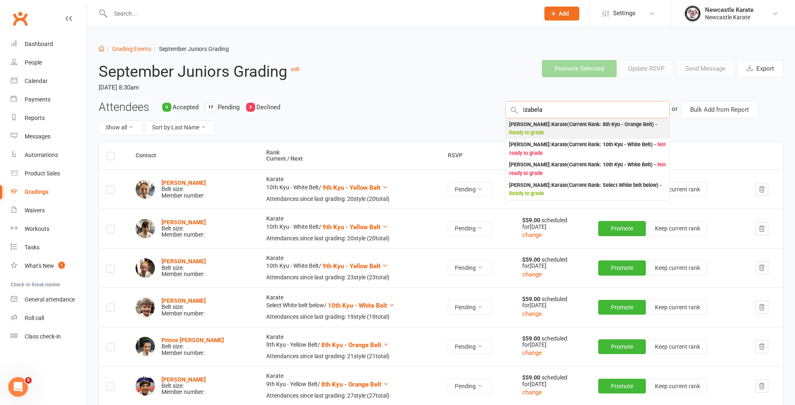
type input "izabela"
click at [535, 128] on div "Izabela Masalkovska : Karate (Current Rank: 8th Kyu - Orange Belt ) - Ready to …" at bounding box center [587, 128] width 157 height 17
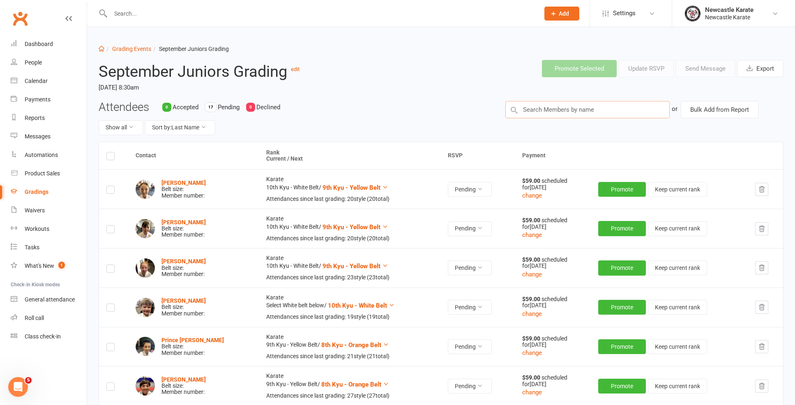
click at [540, 109] on input "text" at bounding box center [588, 109] width 164 height 17
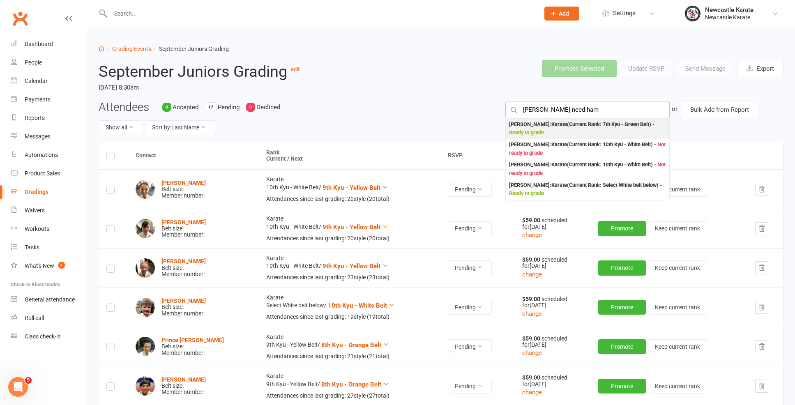
type input "Finley need ham"
drag, startPoint x: 537, startPoint y: 118, endPoint x: 532, endPoint y: 124, distance: 8.2
click at [532, 124] on div "Finley Needham : Karate (Current Rank: 7th Kyu - Green Belt ) - Ready to grade" at bounding box center [587, 128] width 157 height 17
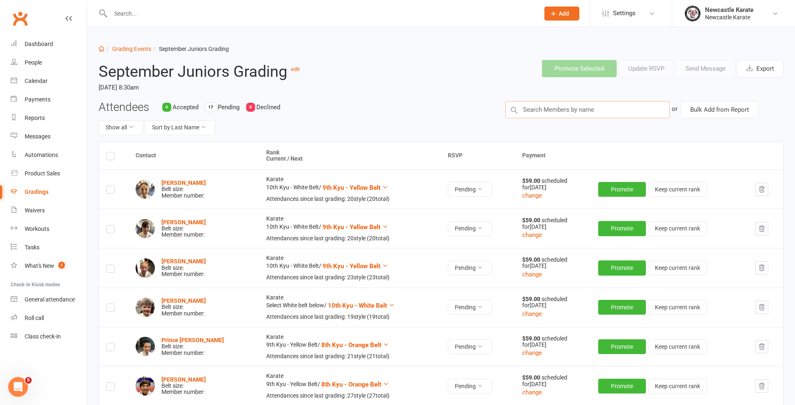
click at [578, 109] on input "text" at bounding box center [588, 109] width 164 height 17
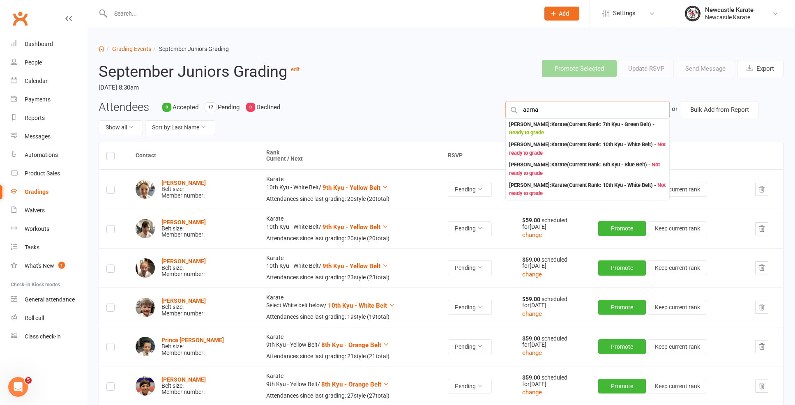
type input "varna"
drag, startPoint x: 579, startPoint y: 109, endPoint x: 546, endPoint y: 128, distance: 37.6
click at [546, 128] on div "Aarna Deswal : Karate (Current Rank: 7th Kyu - Green Belt ) - Ready to grade" at bounding box center [587, 128] width 157 height 17
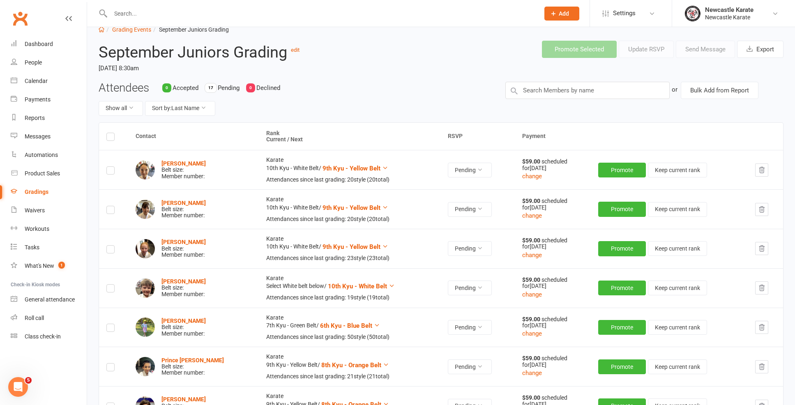
scroll to position [21, 0]
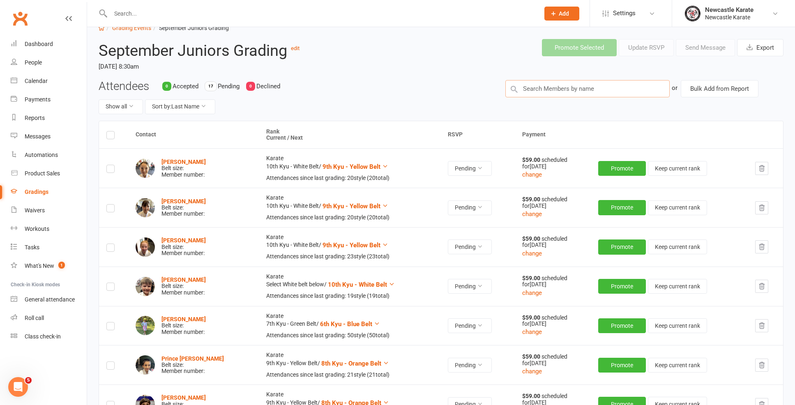
click at [531, 94] on input "text" at bounding box center [588, 88] width 164 height 17
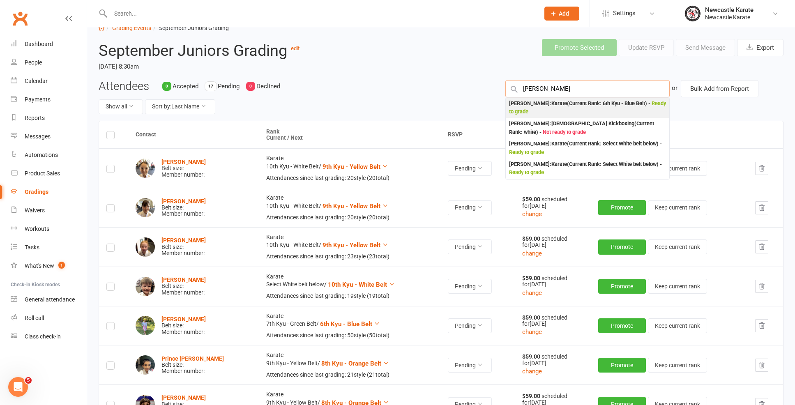
type input "Annabel ling"
click at [555, 106] on div "Anabel Ling : Karate (Current Rank: 6th Kyu - Blue Belt ) - Ready to grade" at bounding box center [587, 107] width 157 height 17
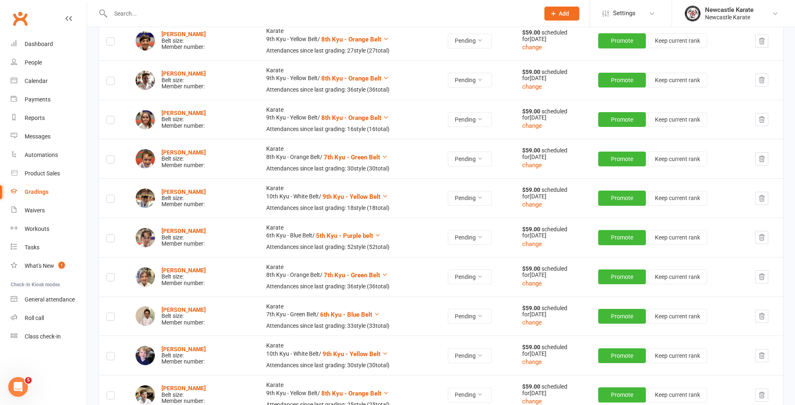
scroll to position [0, 0]
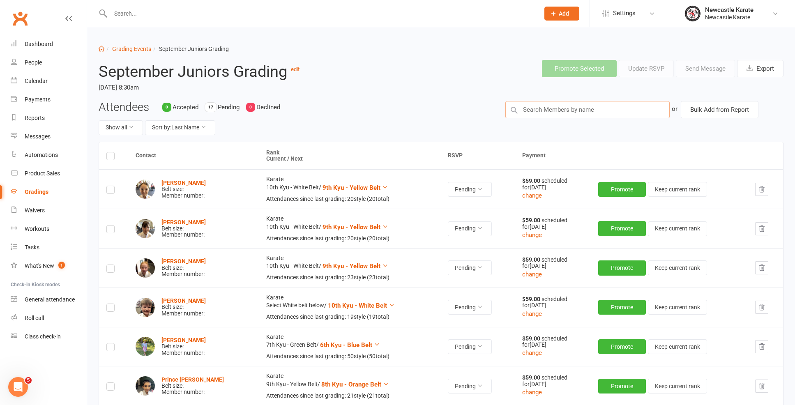
click at [545, 105] on input "text" at bounding box center [588, 109] width 164 height 17
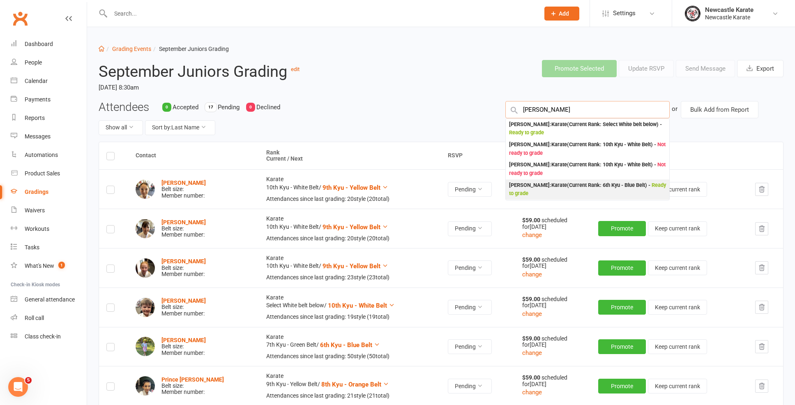
type input "Liam"
click at [531, 184] on div "Liam Collaros : Karate (Current Rank: 6th Kyu - Blue Belt ) - Ready to grade" at bounding box center [587, 189] width 157 height 17
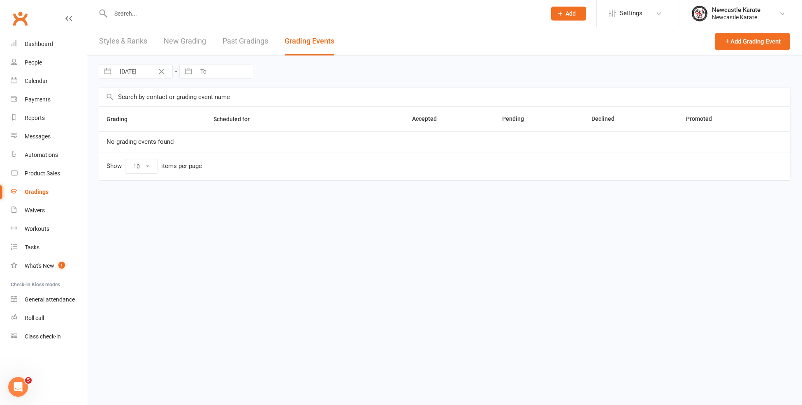
select select "100"
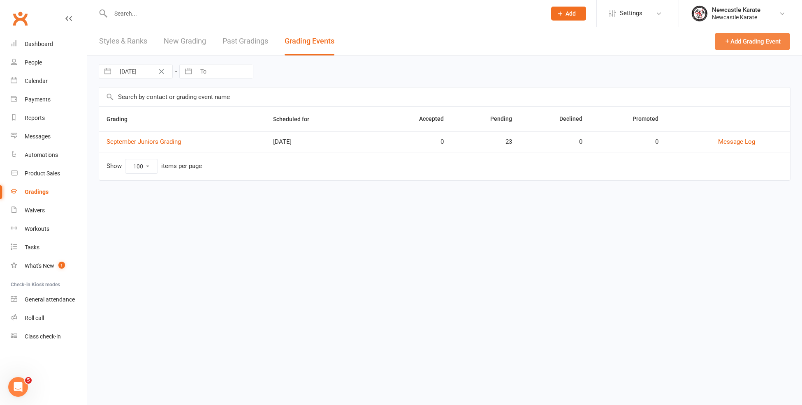
click at [738, 48] on button "Add Grading Event" at bounding box center [751, 41] width 75 height 17
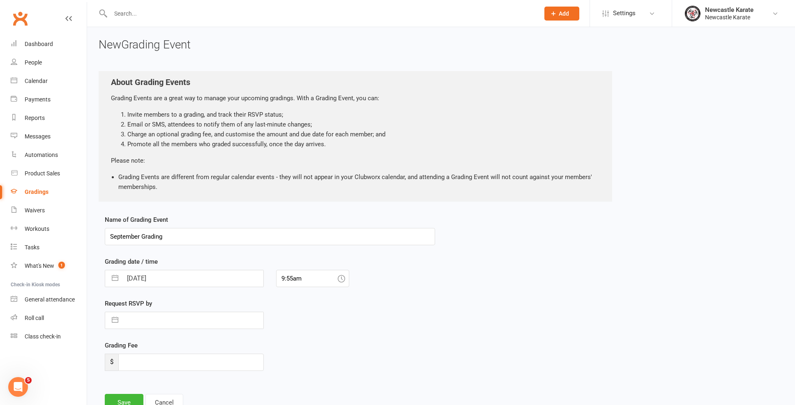
click at [109, 239] on input "September Grading" at bounding box center [270, 236] width 331 height 17
type input "Adults September Grading"
click at [214, 282] on input "11 Sep 2025" at bounding box center [193, 279] width 141 height 16
select select "7"
select select "2025"
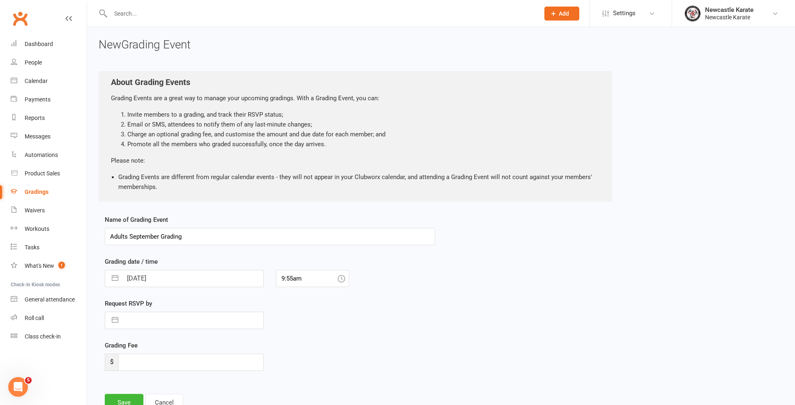
select select "8"
select select "2025"
select select "9"
select select "2025"
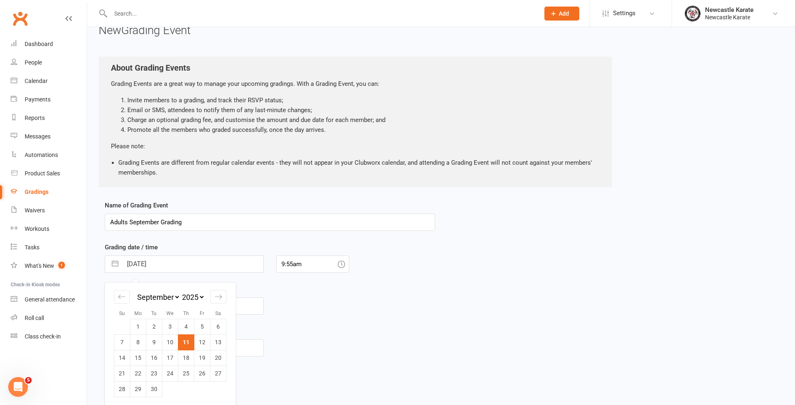
scroll to position [43, 0]
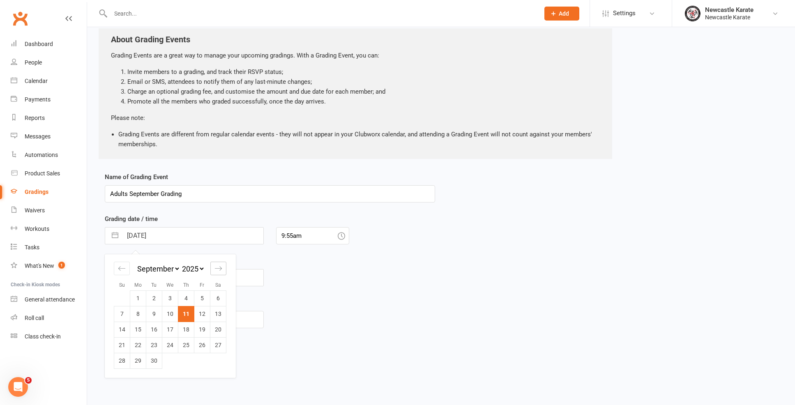
click at [216, 272] on div "Move forward to switch to the next month." at bounding box center [218, 269] width 16 height 14
select select "10"
select select "2025"
click at [217, 328] on td "18" at bounding box center [218, 330] width 16 height 16
type input "18 Oct 2025"
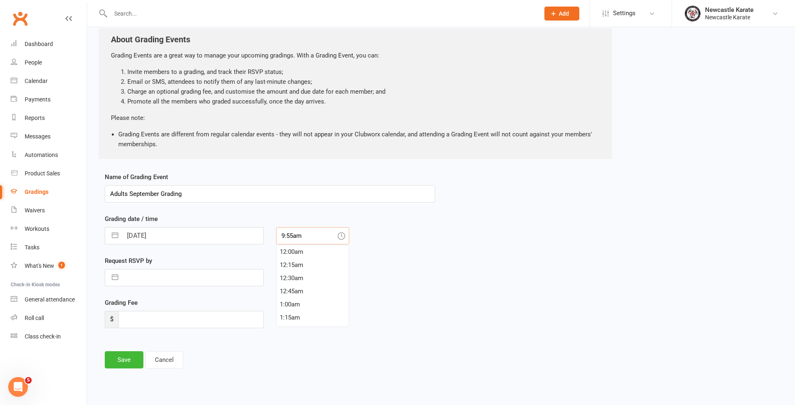
scroll to position [500, 0]
drag, startPoint x: 321, startPoint y: 231, endPoint x: 222, endPoint y: 233, distance: 99.9
click at [222, 233] on div "18 Oct 2025 Navigate forward to interact with the calendar and select a date. P…" at bounding box center [270, 235] width 343 height 17
type input "9:00am"
click at [209, 310] on div "Grading Fee $" at bounding box center [184, 313] width 159 height 30
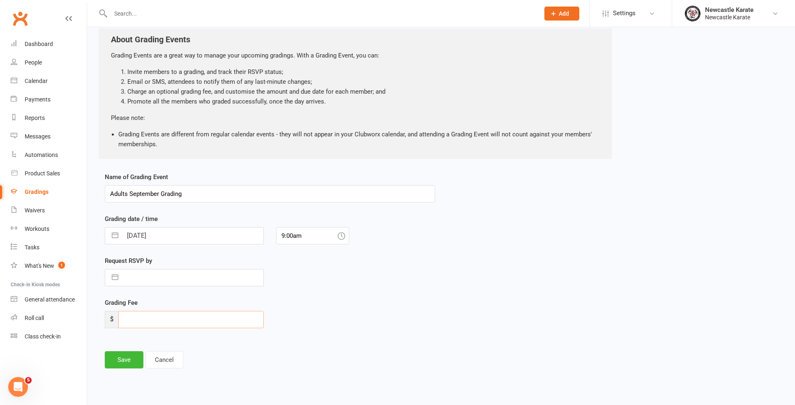
click at [208, 317] on input "number" at bounding box center [191, 319] width 146 height 17
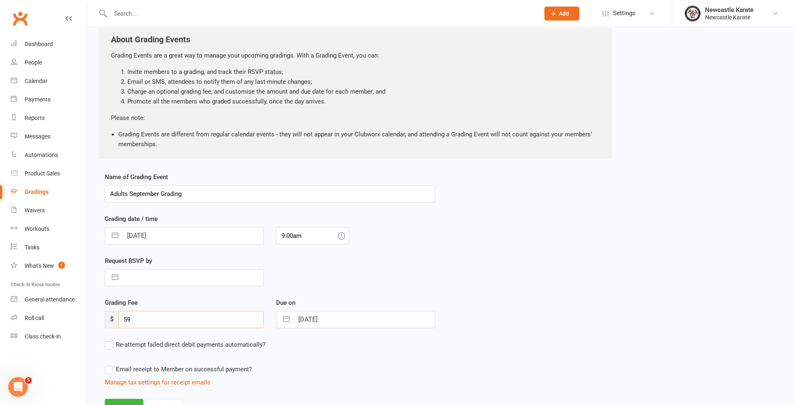
type input "59"
select select "8"
select select "2025"
select select "9"
select select "2025"
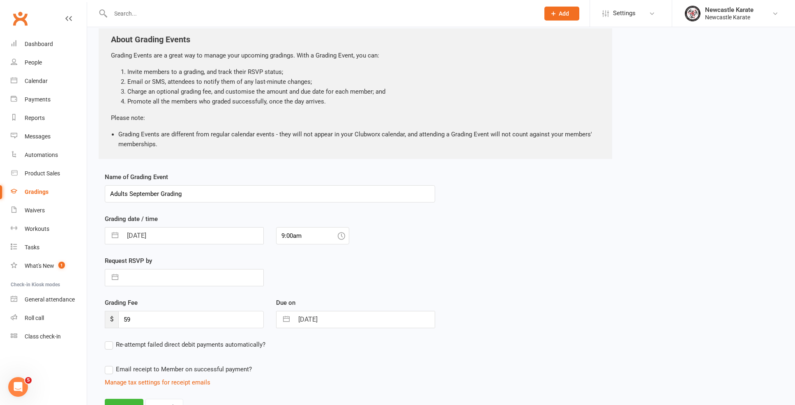
select select "10"
select select "2025"
click at [398, 318] on input "18 Oct 2025" at bounding box center [364, 320] width 141 height 16
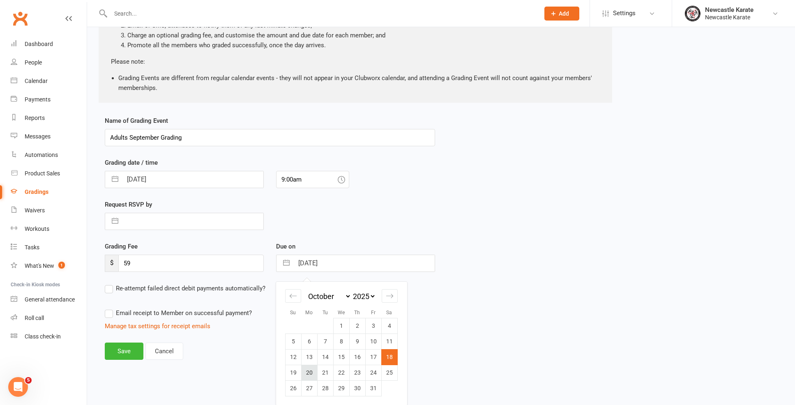
click at [311, 372] on td "20" at bounding box center [309, 373] width 16 height 16
type input "20 Oct 2025"
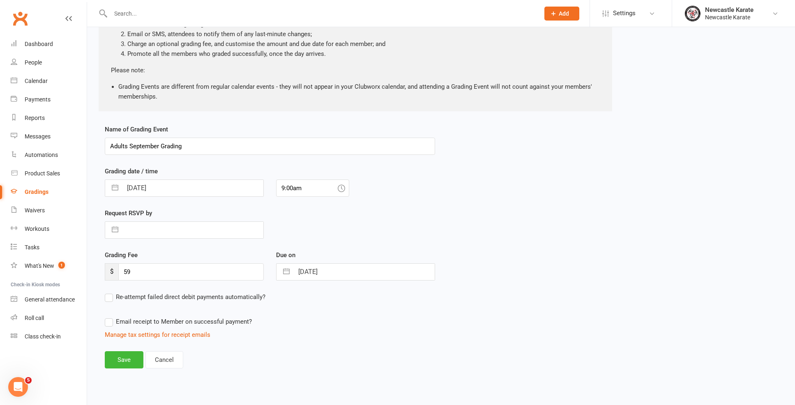
scroll to position [97, 0]
click at [378, 273] on input "20 Oct 2025" at bounding box center [364, 272] width 141 height 16
select select "8"
select select "2025"
select select "9"
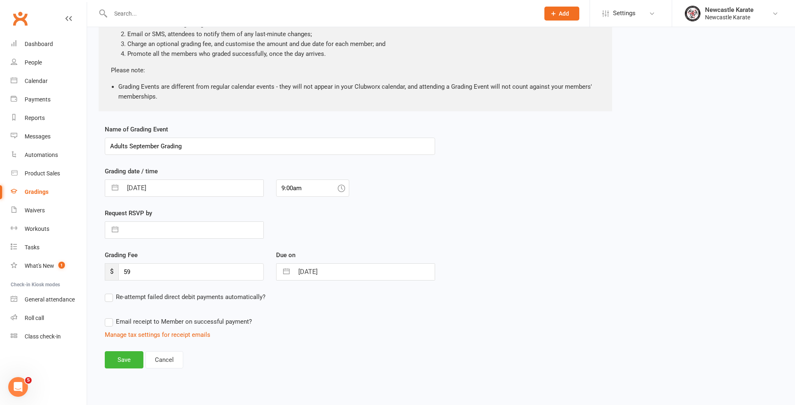
select select "2025"
select select "10"
select select "2025"
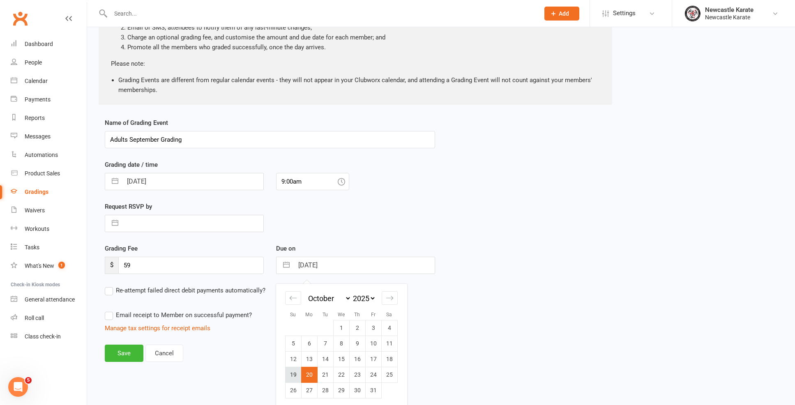
click at [296, 375] on td "19" at bounding box center [293, 375] width 16 height 16
type input "19 Oct 2025"
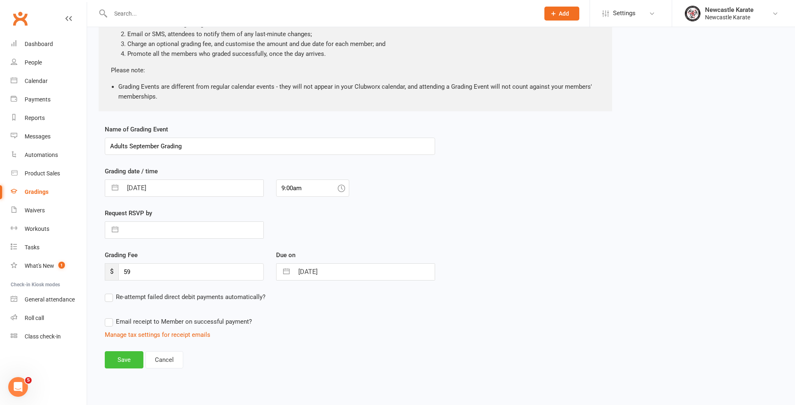
click at [125, 351] on button "Save" at bounding box center [124, 359] width 39 height 17
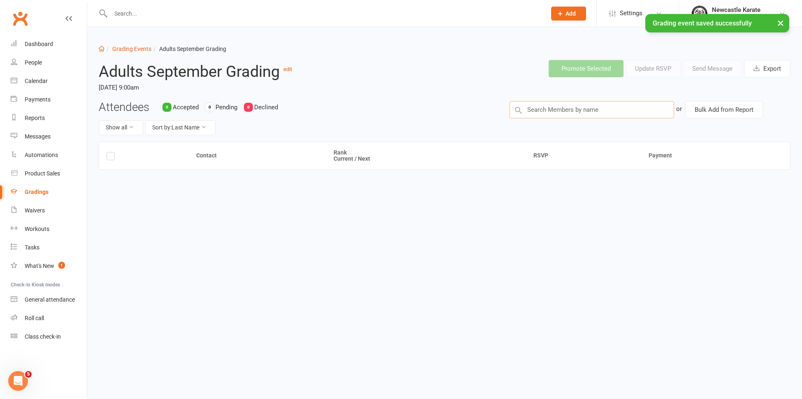
click at [526, 102] on input "text" at bounding box center [591, 109] width 164 height 17
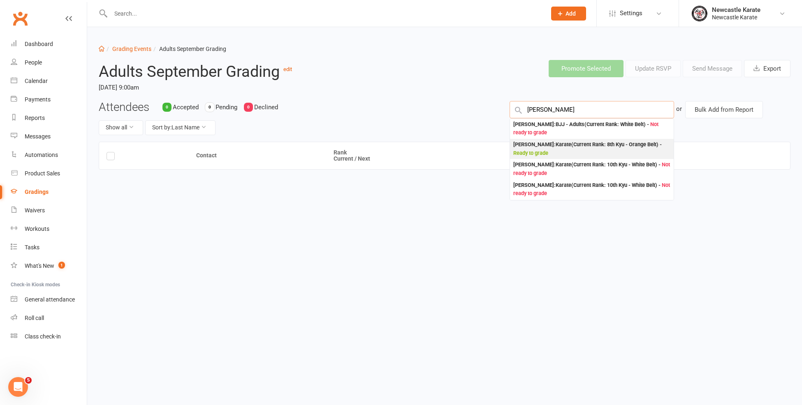
type input "Stuart"
click at [555, 150] on div "Stuart McTackett : Karate (Current Rank: 8th Kyu - Orange Belt ) - Ready to gra…" at bounding box center [591, 149] width 157 height 17
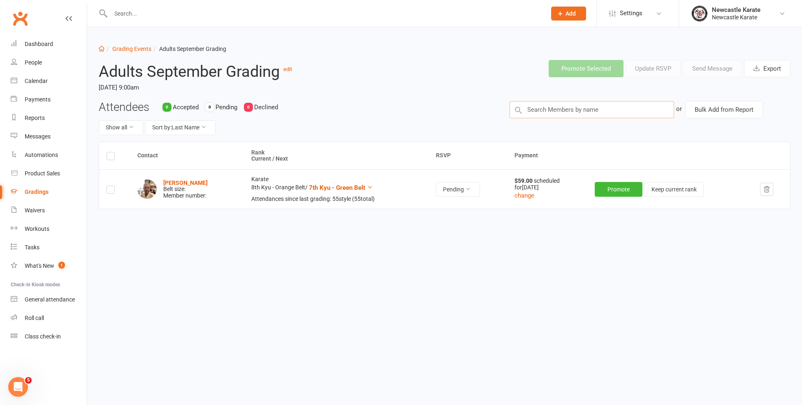
click at [580, 110] on input "text" at bounding box center [591, 109] width 164 height 17
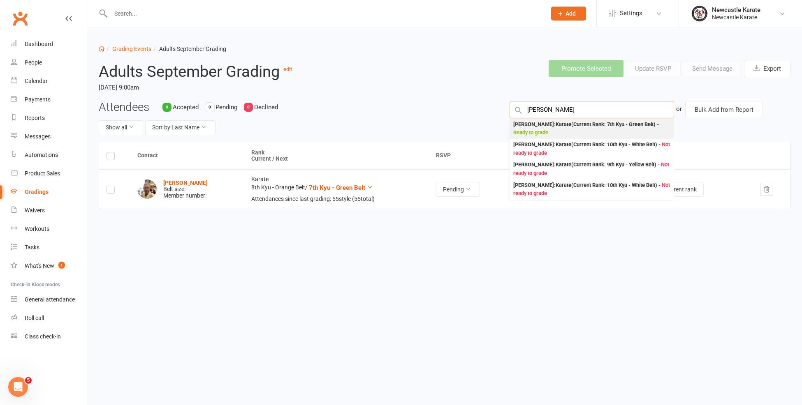
type input "harry sili"
click at [575, 123] on div "Harry Sillick : Karate (Current Rank: 7th Kyu - Green Belt ) - Ready to grade" at bounding box center [591, 128] width 157 height 17
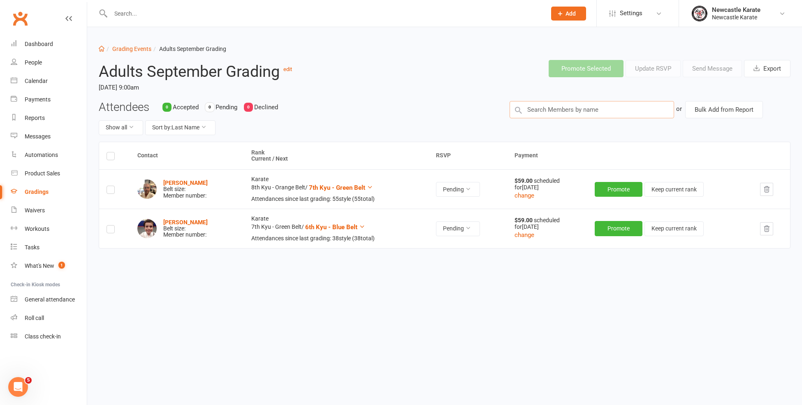
click at [575, 114] on input "text" at bounding box center [591, 109] width 164 height 17
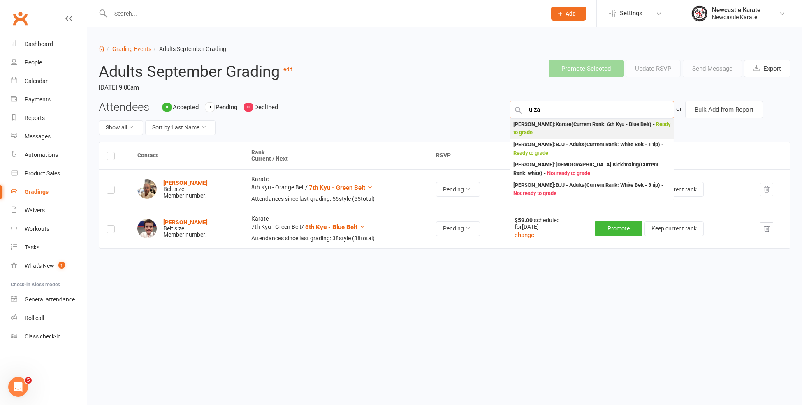
type input "luiza"
click at [575, 123] on div "Luiza Steffens Reinhardt : Karate (Current Rank: 6th Kyu - Blue Belt ) - Ready …" at bounding box center [591, 128] width 157 height 17
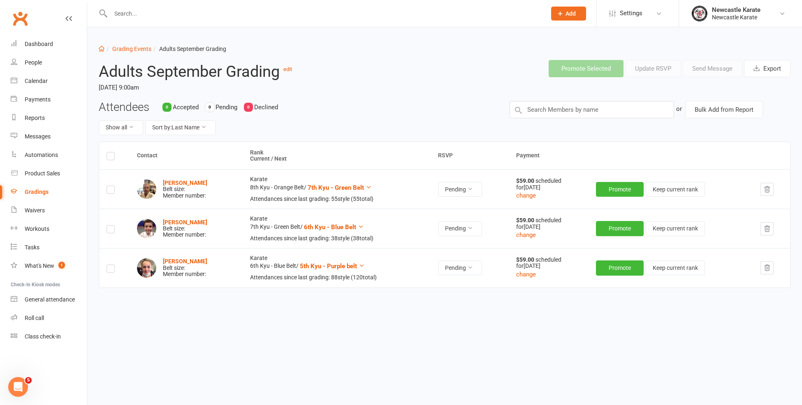
click at [599, 96] on header "Adults September Grading edit Saturday, 18 Oct 2025, 9:00am Promote Selected Up…" at bounding box center [444, 76] width 704 height 47
click at [594, 111] on input "text" at bounding box center [591, 109] width 164 height 17
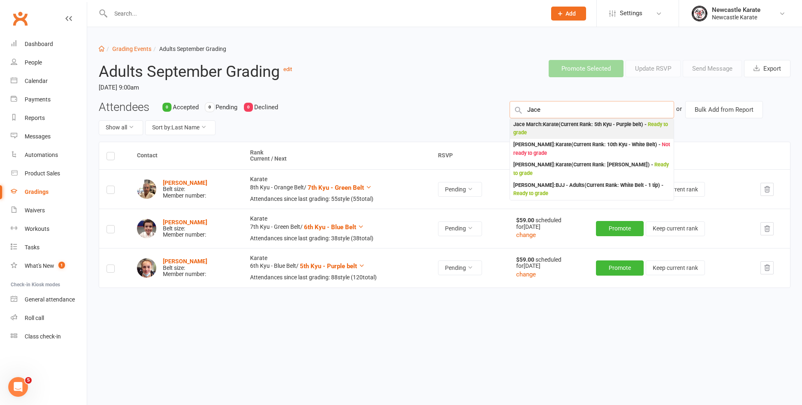
type input "Jace"
click at [574, 129] on div "Jace March : Karate (Current Rank: 5th Kyu - Purple belt ) - Ready to grade" at bounding box center [591, 128] width 157 height 17
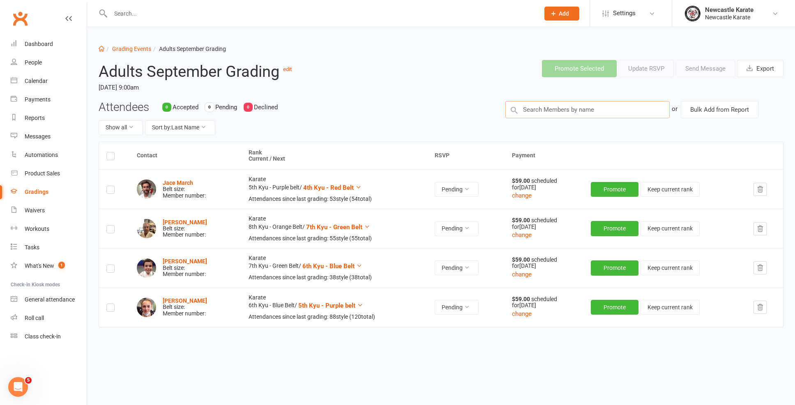
click at [575, 109] on input "text" at bounding box center [588, 109] width 164 height 17
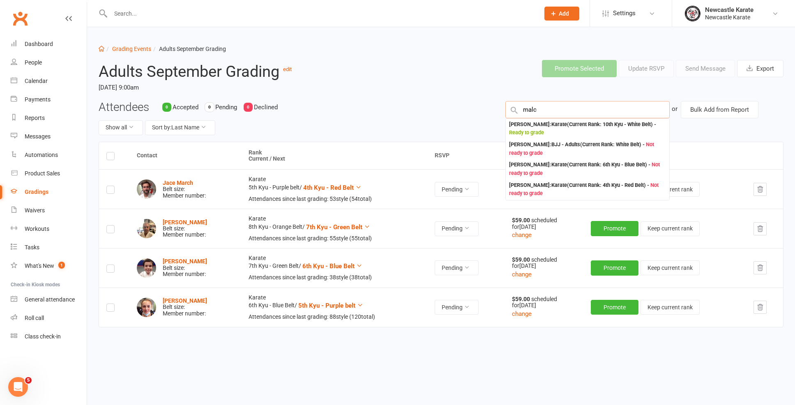
type input "male"
drag, startPoint x: 575, startPoint y: 109, endPoint x: 569, endPoint y: 127, distance: 18.7
click at [569, 127] on div "Malcolm DAKIN : Karate (Current Rank: 10th Kyu - White Belt ) - Ready to grade" at bounding box center [587, 128] width 157 height 17
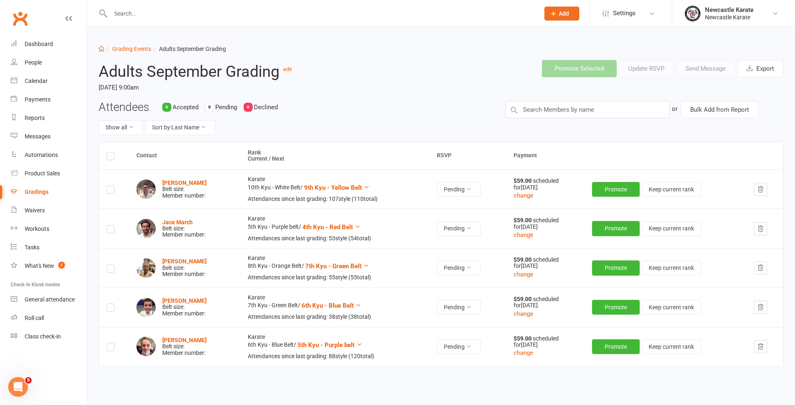
click at [194, 178] on td "Malcolm DAKIN Belt size: Member number:" at bounding box center [184, 188] width 111 height 39
click at [194, 181] on strong "[PERSON_NAME]" at bounding box center [184, 183] width 44 height 7
click at [362, 186] on span "9th Kyu - Yellow Belt" at bounding box center [333, 187] width 58 height 7
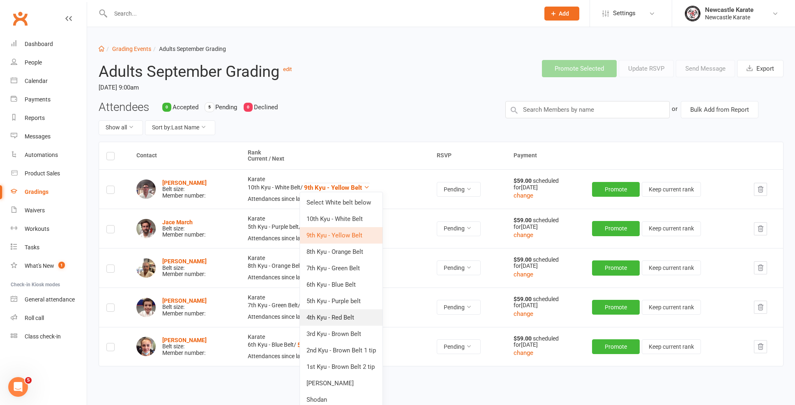
click at [354, 314] on link "4th Kyu - Red Belt" at bounding box center [341, 318] width 83 height 16
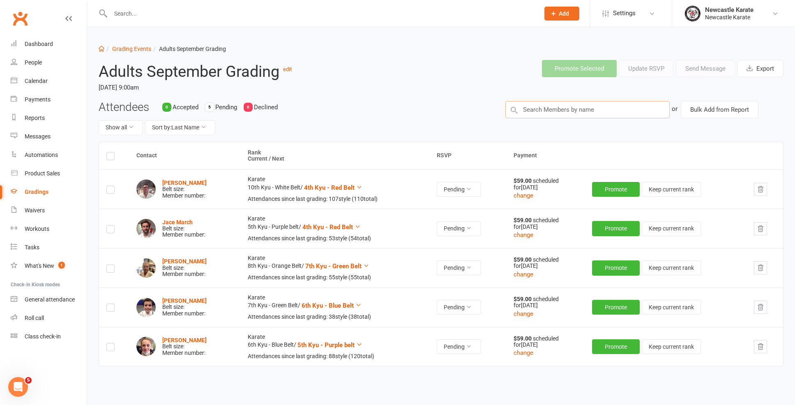
click at [543, 103] on input "text" at bounding box center [588, 109] width 164 height 17
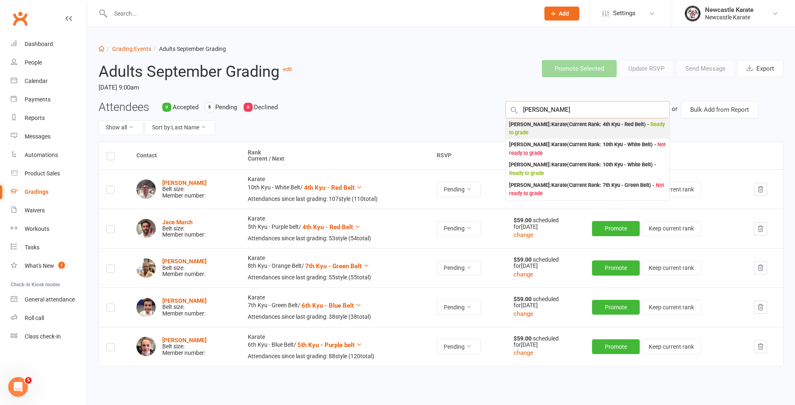
type input "Rory"
click at [543, 121] on div "Rory Wood : Karate (Current Rank: 4th Kyu - Red Belt ) - Ready to grade" at bounding box center [587, 128] width 157 height 17
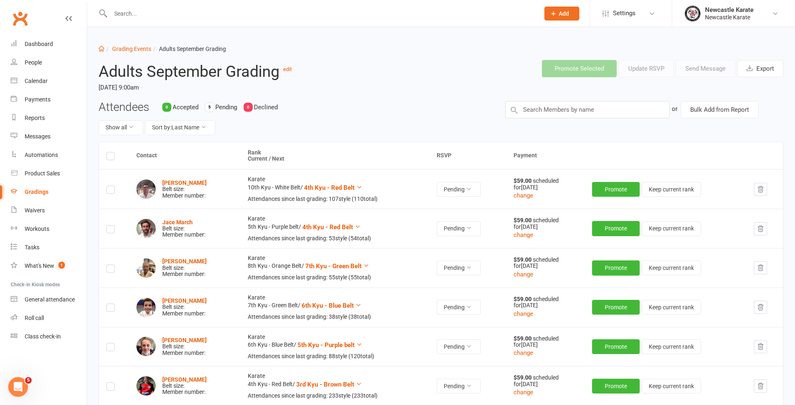
scroll to position [2, 0]
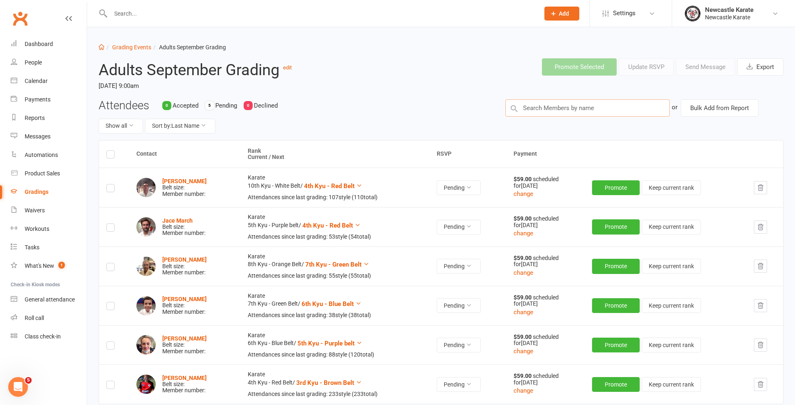
click at [560, 106] on input "text" at bounding box center [588, 107] width 164 height 17
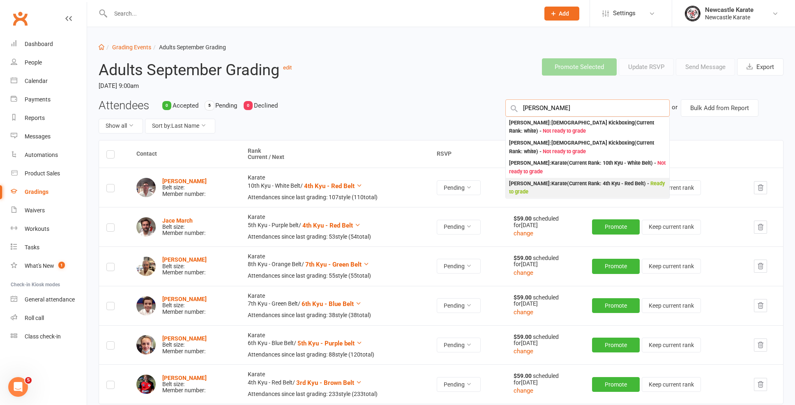
type input "Emma w"
click at [585, 187] on div "Emma Woodward : Karate (Current Rank: 4th Kyu - Red Belt ) - Ready to grade" at bounding box center [587, 188] width 157 height 17
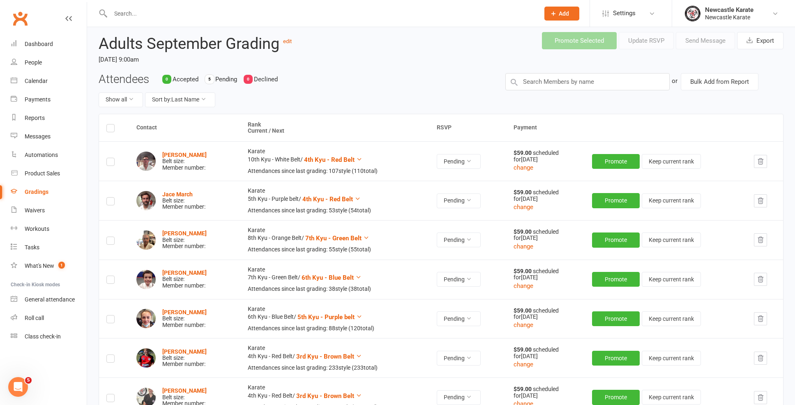
scroll to position [0, 0]
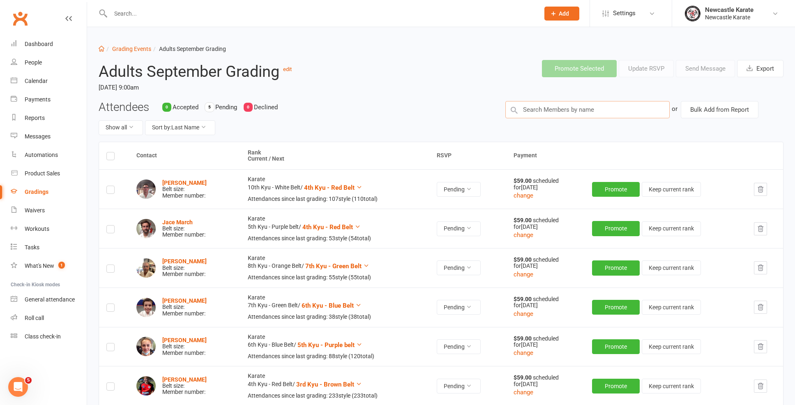
click at [574, 113] on input "text" at bounding box center [588, 109] width 164 height 17
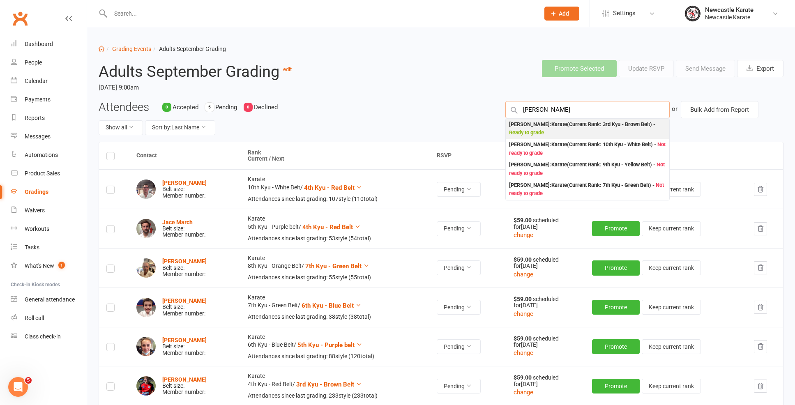
type input "Archie kov"
click at [532, 125] on div "Archie Kovalevs : Karate (Current Rank: 3rd Kyu - Brown Belt ) - Ready to grade" at bounding box center [587, 128] width 157 height 17
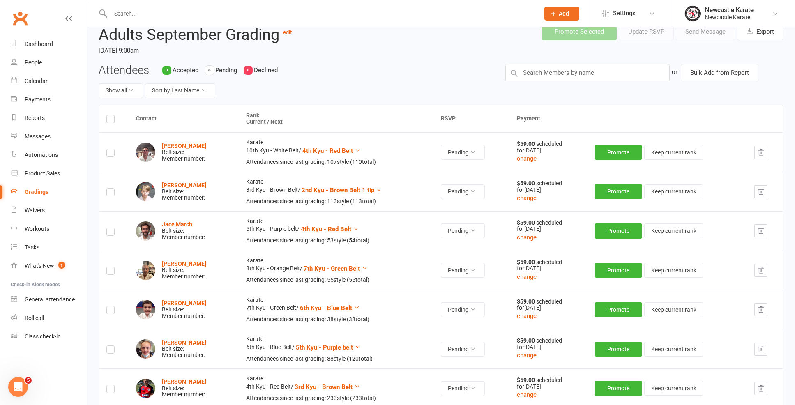
scroll to position [27, 0]
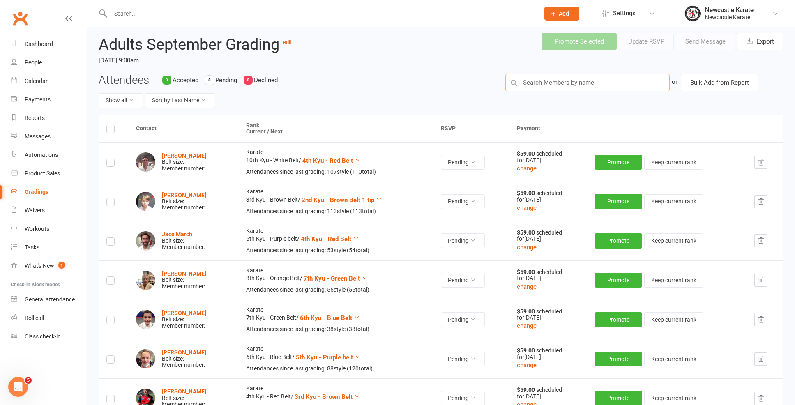
click at [539, 79] on input "text" at bounding box center [588, 82] width 164 height 17
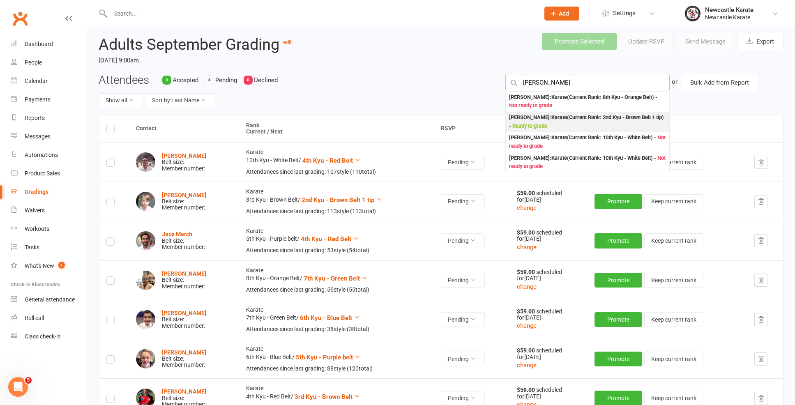
type input "James li"
click at [530, 117] on div "James Lightfoot : Karate (Current Rank: 2nd Kyu - Brown Belt 1 tip ) - Ready to…" at bounding box center [587, 121] width 157 height 17
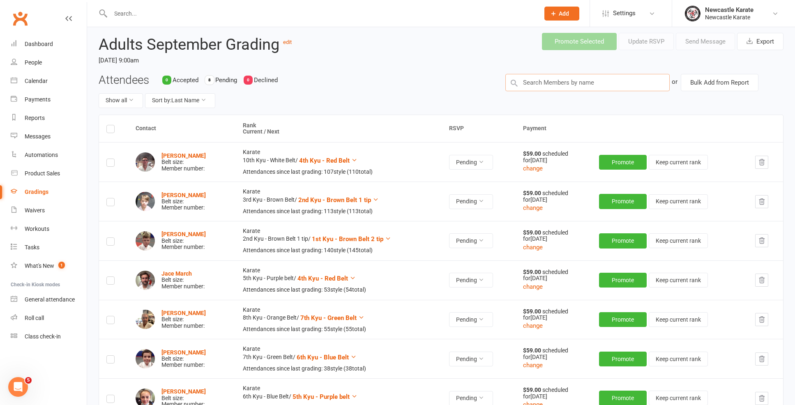
click at [554, 79] on input "text" at bounding box center [588, 82] width 164 height 17
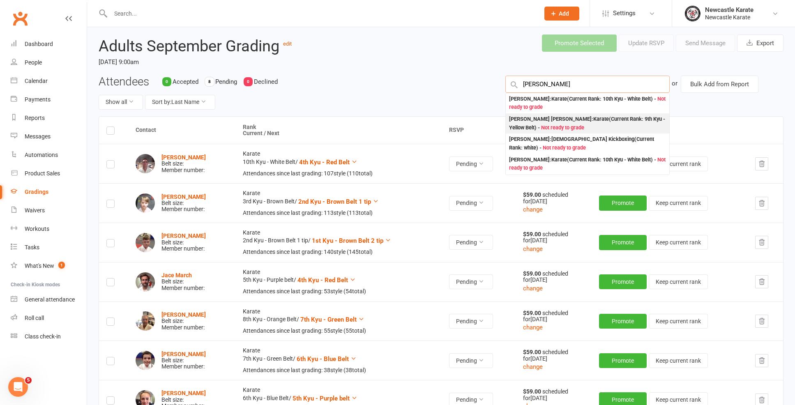
scroll to position [87, 0]
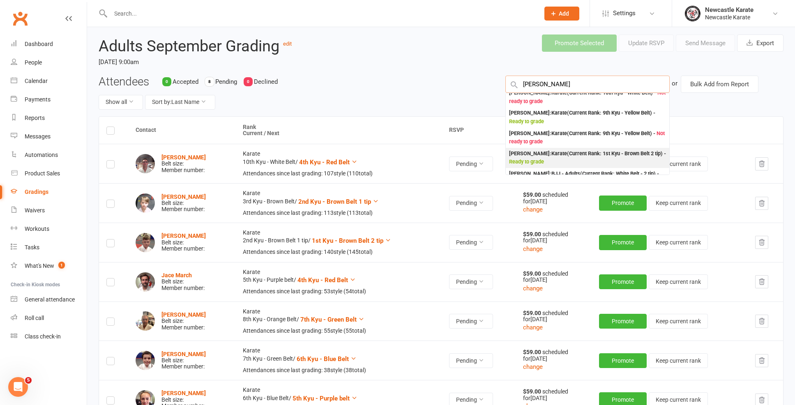
type input "Charlie"
click at [554, 151] on div "Charlie Mathews : Karate (Current Rank: 1st Kyu - Brown Belt 2 tip ) - Ready to…" at bounding box center [587, 158] width 157 height 17
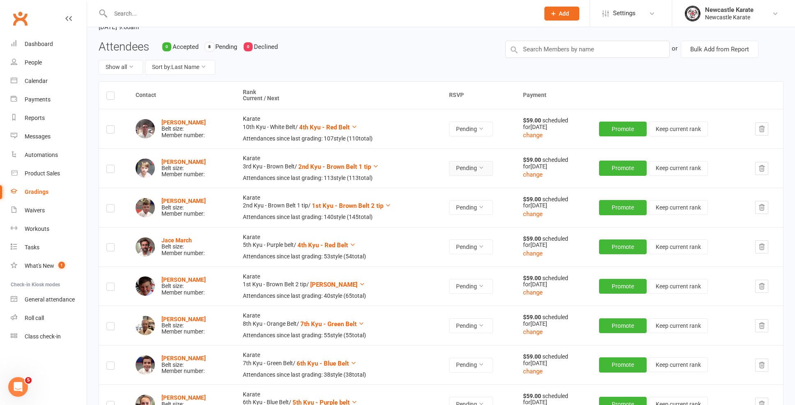
scroll to position [86, 0]
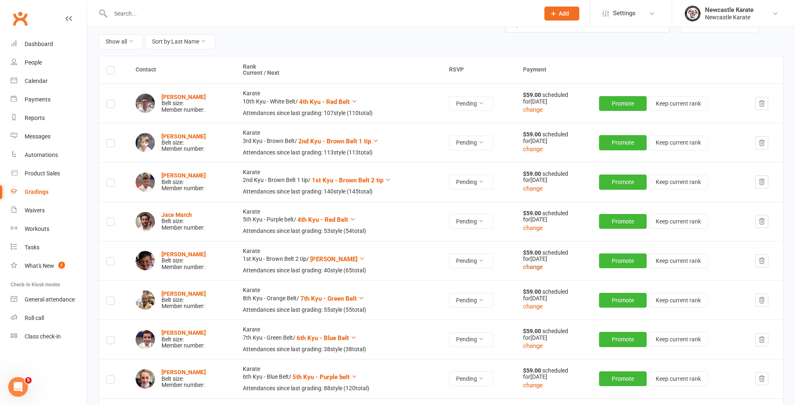
click at [543, 266] on button "change" at bounding box center [533, 267] width 20 height 10
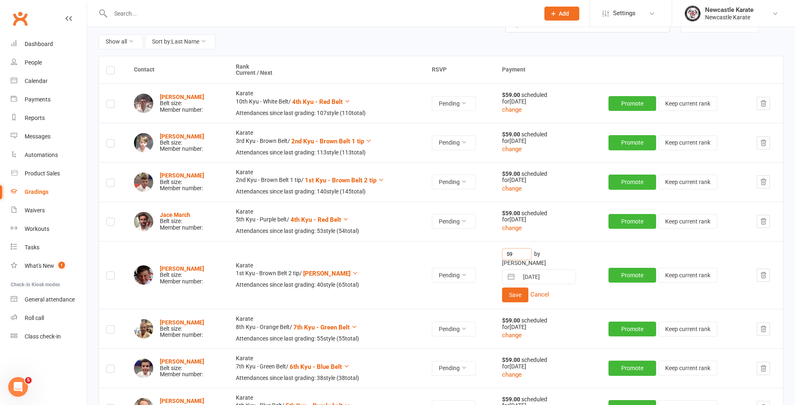
drag, startPoint x: 535, startPoint y: 257, endPoint x: 513, endPoint y: 251, distance: 22.0
click at [513, 251] on input "59" at bounding box center [517, 254] width 30 height 12
type input "0"
click at [514, 291] on button "Save" at bounding box center [515, 295] width 26 height 15
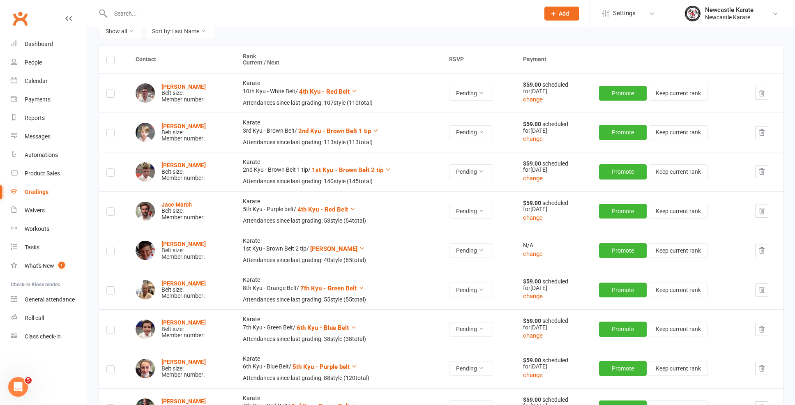
scroll to position [0, 0]
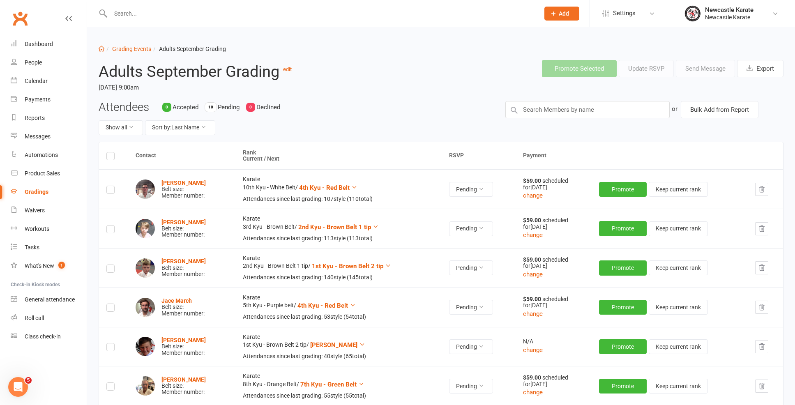
scroll to position [2, 0]
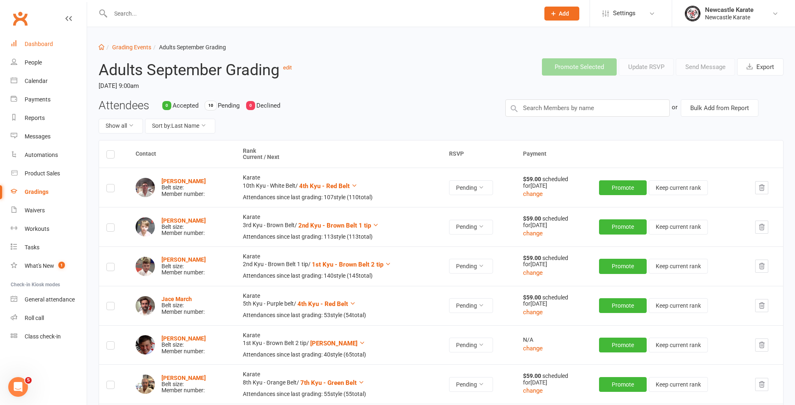
click at [43, 51] on link "Dashboard" at bounding box center [49, 44] width 76 height 18
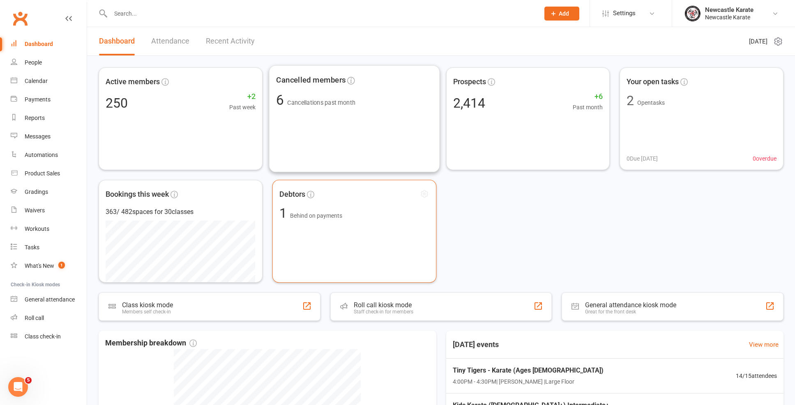
click at [374, 192] on span "Debtors" at bounding box center [349, 194] width 139 height 12
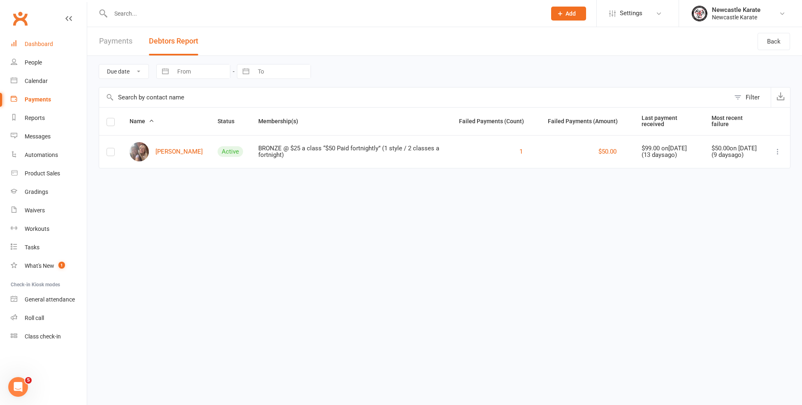
click at [46, 39] on link "Dashboard" at bounding box center [49, 44] width 76 height 18
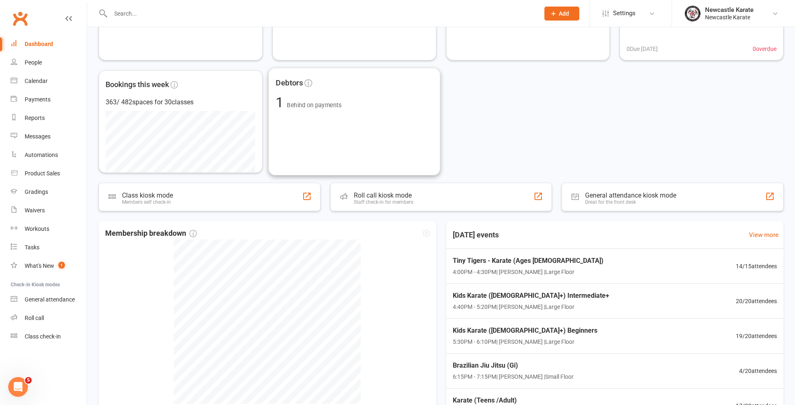
scroll to position [171, 0]
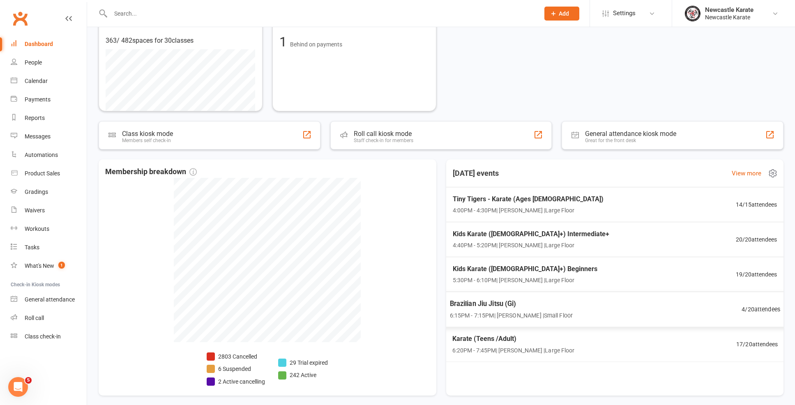
click at [531, 308] on div "Brazilian Jiu Jitsu (Gi) 6:15PM - 7:15PM | [PERSON_NAME] | Small Floor" at bounding box center [511, 309] width 123 height 22
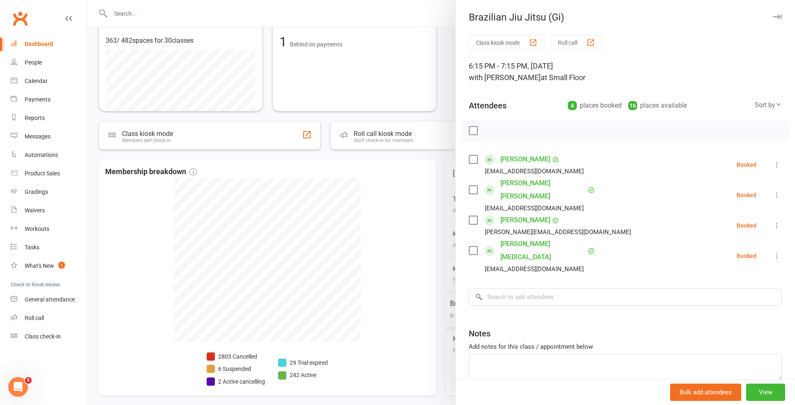
click at [449, 280] on div at bounding box center [441, 202] width 708 height 405
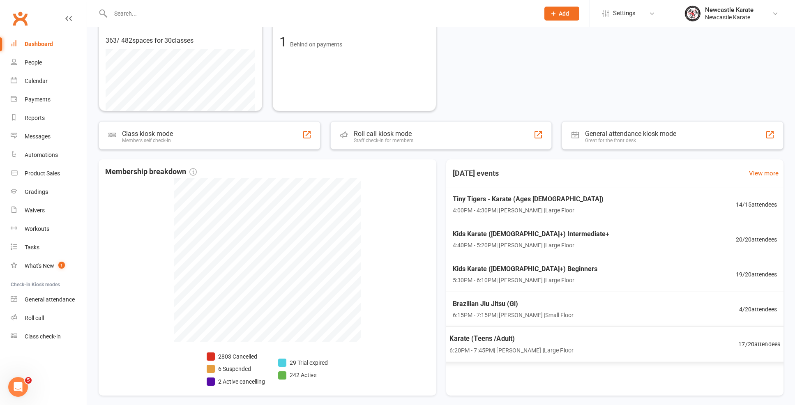
click at [515, 339] on span "Karate (Teens /Adult)" at bounding box center [512, 338] width 124 height 11
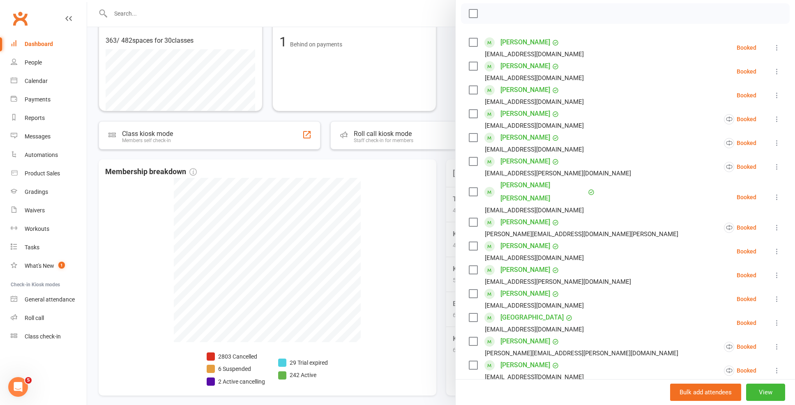
scroll to position [185, 0]
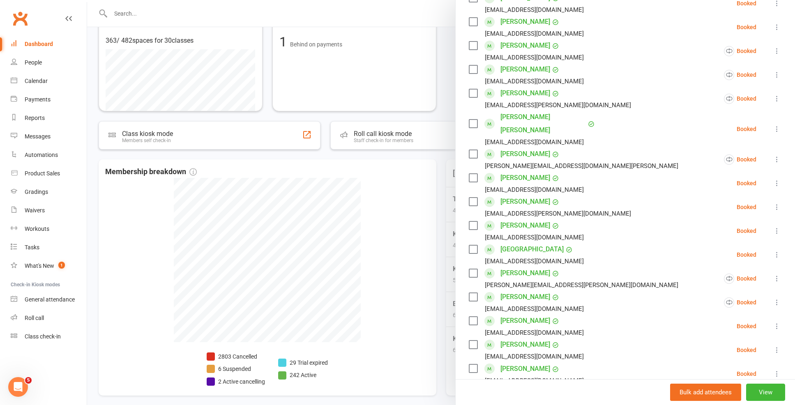
click at [399, 285] on div at bounding box center [441, 202] width 708 height 405
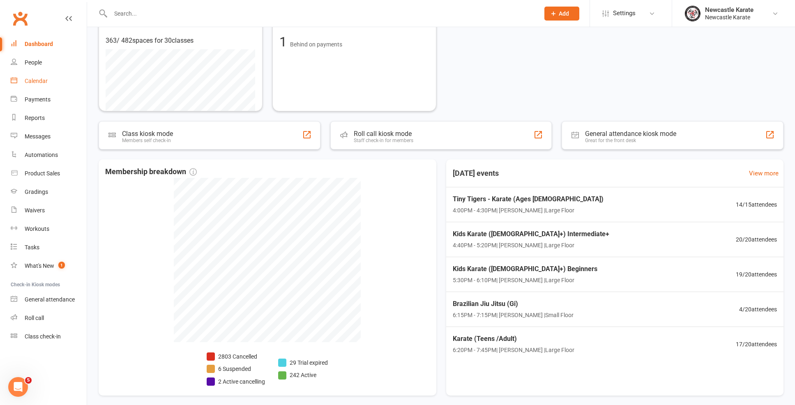
click at [52, 85] on link "Calendar" at bounding box center [49, 81] width 76 height 18
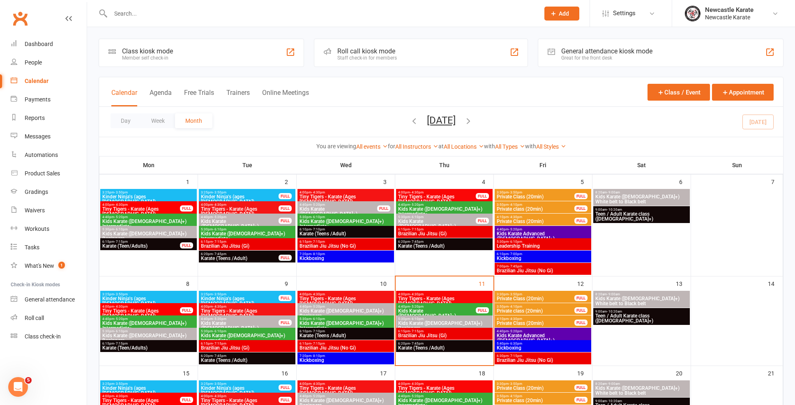
click at [533, 356] on span "6:30pm - 7:15pm" at bounding box center [543, 356] width 93 height 4
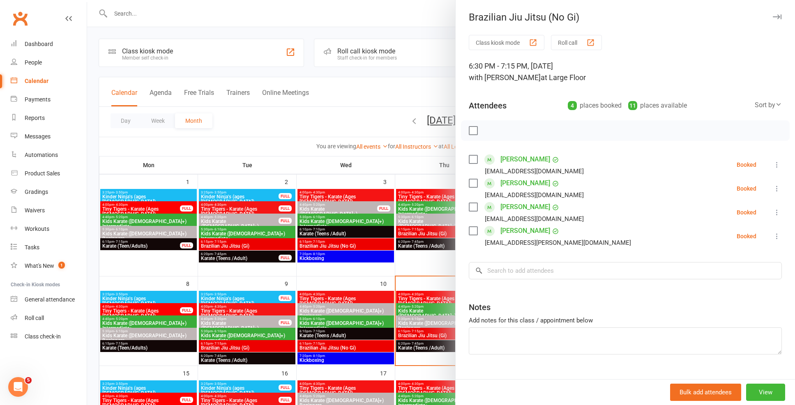
click at [435, 324] on div at bounding box center [441, 202] width 708 height 405
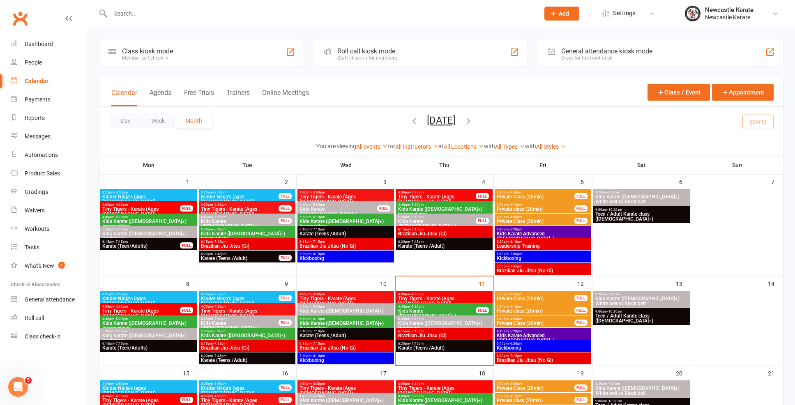
click at [528, 346] on span "Kickboxing" at bounding box center [543, 348] width 93 height 5
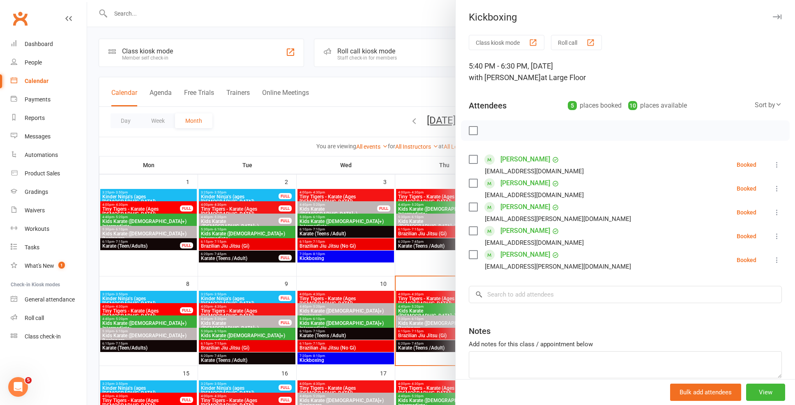
click at [423, 251] on div at bounding box center [441, 202] width 708 height 405
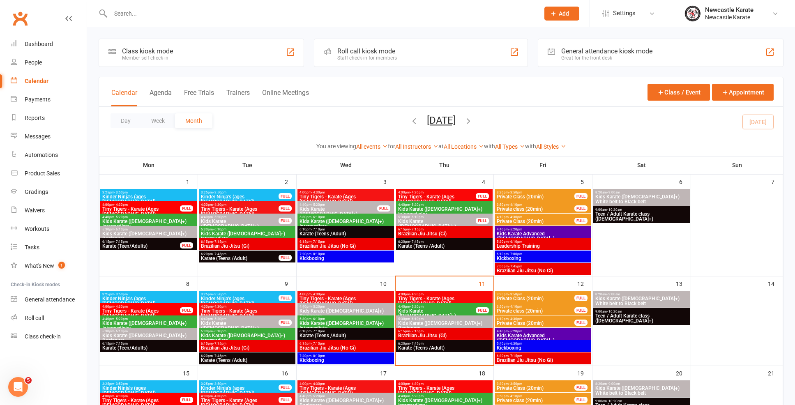
click at [511, 321] on span "Private Class (20min)" at bounding box center [536, 323] width 79 height 5
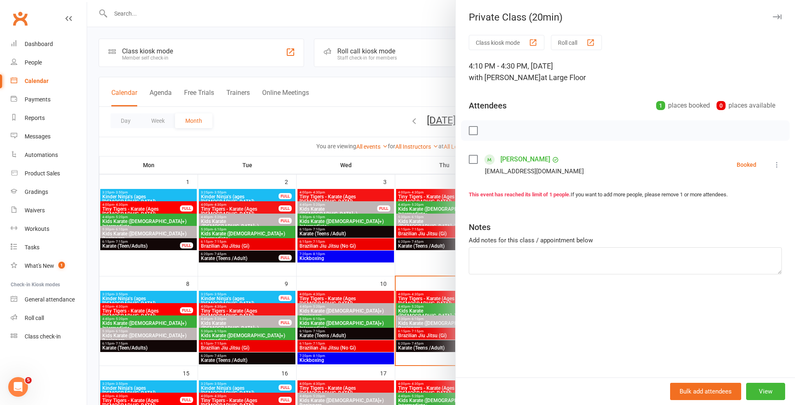
click at [448, 308] on div at bounding box center [441, 202] width 708 height 405
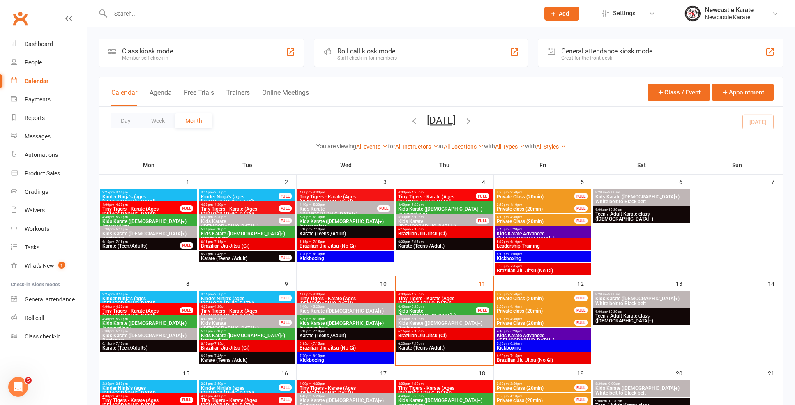
click at [506, 310] on span "Private class (20min)" at bounding box center [536, 311] width 79 height 5
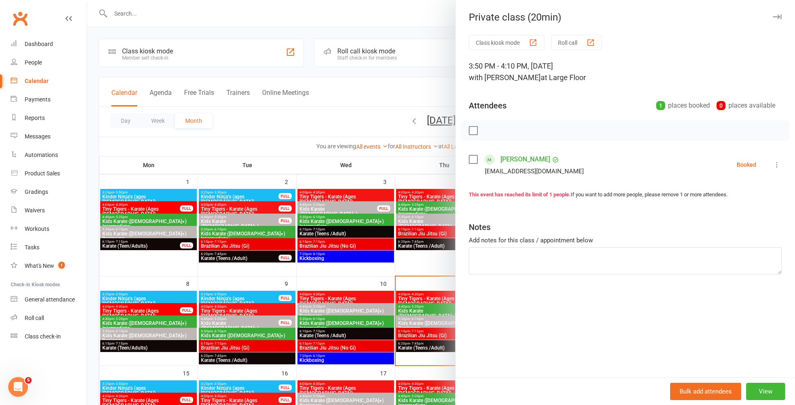
click at [443, 302] on div at bounding box center [441, 202] width 708 height 405
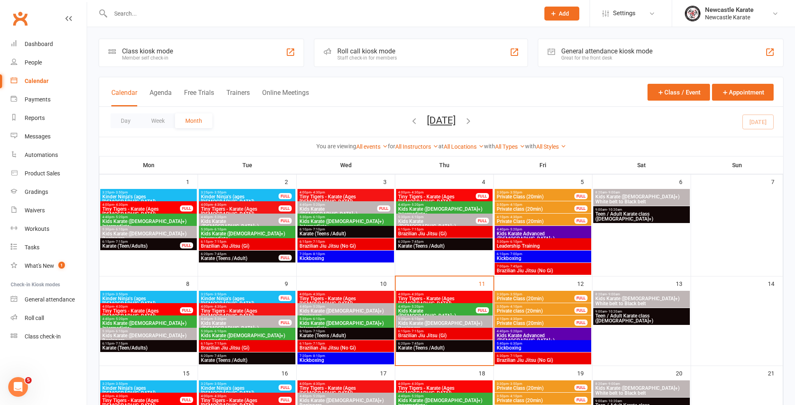
click at [515, 293] on span "- 3:50pm" at bounding box center [516, 295] width 14 height 4
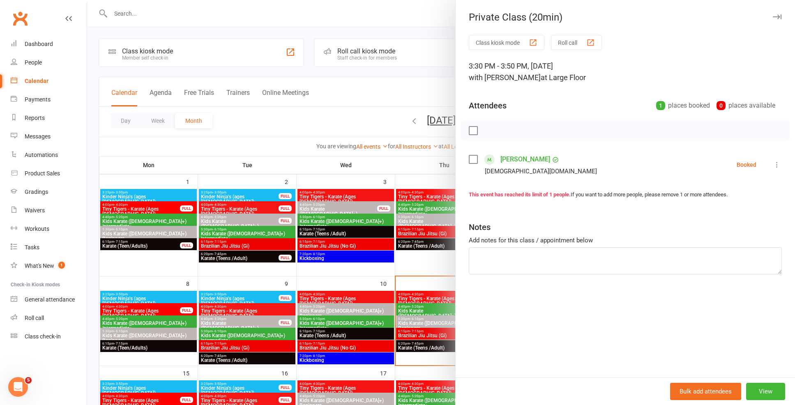
drag, startPoint x: 423, startPoint y: 277, endPoint x: 408, endPoint y: 264, distance: 19.8
click at [423, 277] on div at bounding box center [441, 202] width 708 height 405
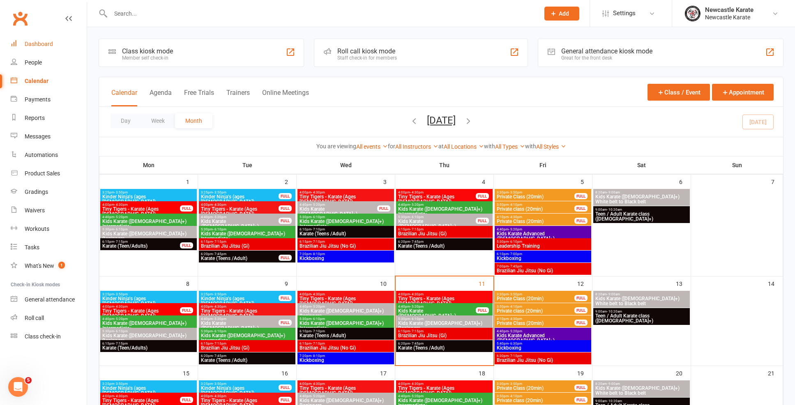
click at [45, 52] on link "Dashboard" at bounding box center [49, 44] width 76 height 18
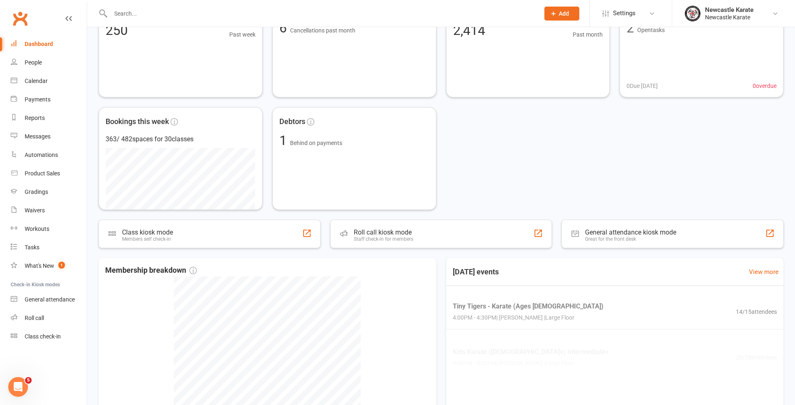
scroll to position [122, 0]
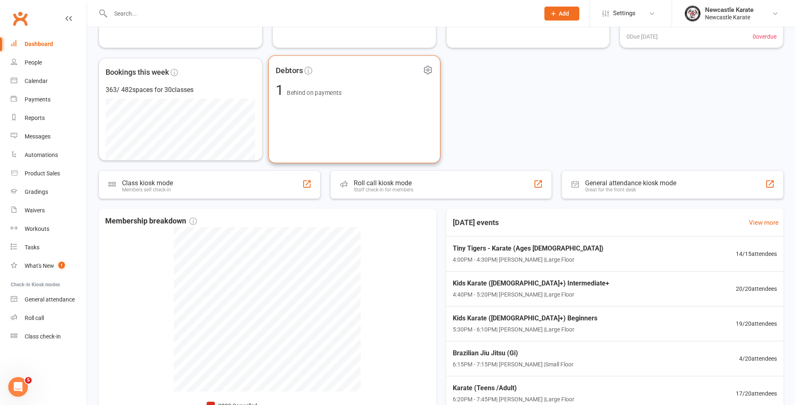
click at [281, 101] on div "Debtors 1 Behind on payments" at bounding box center [354, 109] width 172 height 108
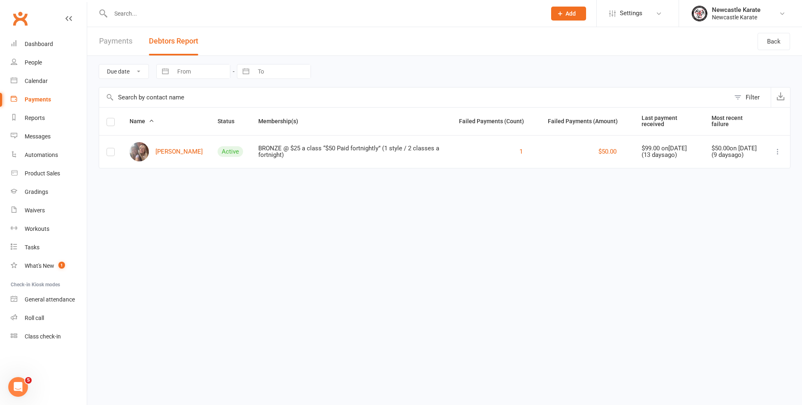
click at [174, 24] on div at bounding box center [320, 13] width 442 height 27
click at [170, 18] on input "text" at bounding box center [324, 14] width 432 height 12
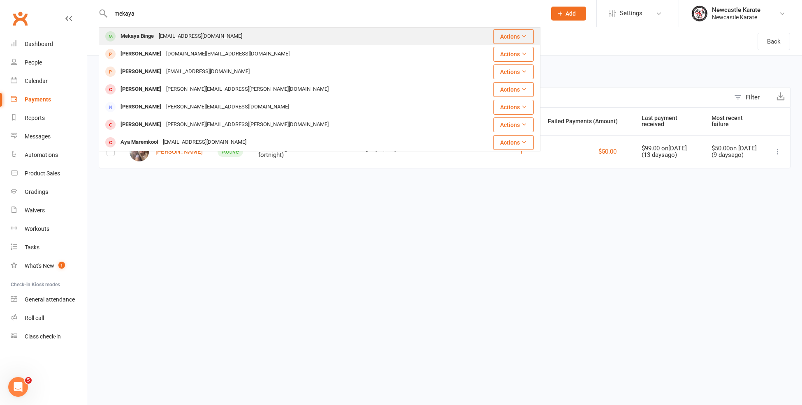
type input "mekaya"
click at [249, 41] on div "Mekaya Binge [EMAIL_ADDRESS][DOMAIN_NAME]" at bounding box center [282, 36] width 366 height 17
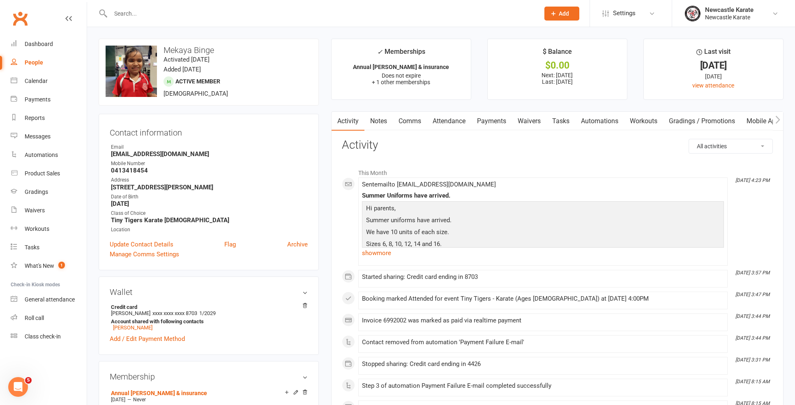
scroll to position [2, 0]
click at [483, 122] on link "Payments" at bounding box center [492, 119] width 41 height 19
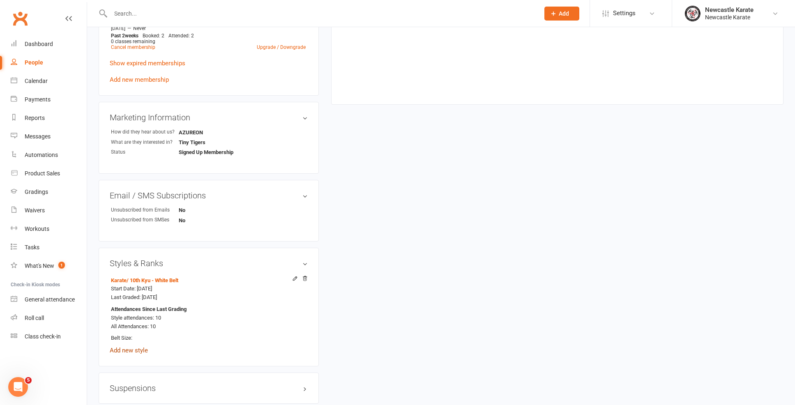
scroll to position [570, 0]
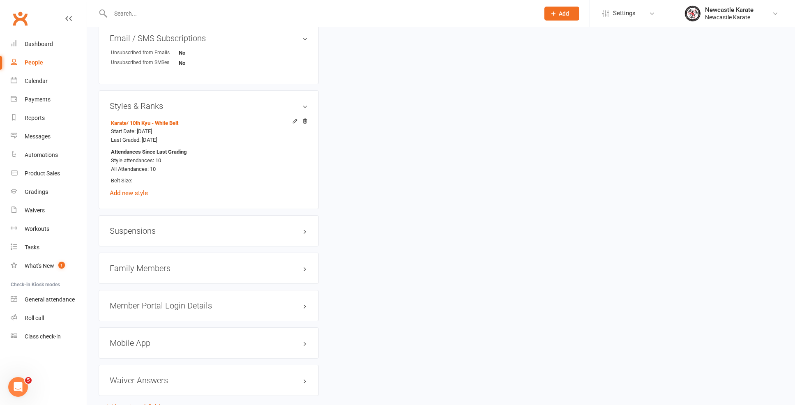
click at [142, 271] on div "Family Members" at bounding box center [209, 268] width 220 height 31
click at [143, 268] on h3 "Family Members" at bounding box center [209, 268] width 198 height 9
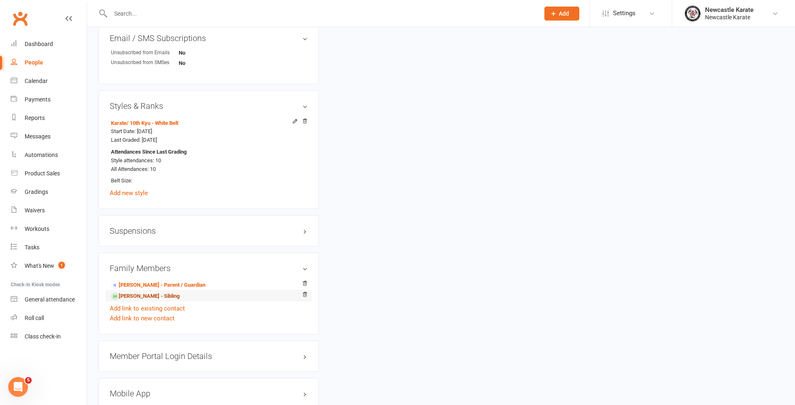
click at [128, 296] on link "[PERSON_NAME] - Sibling" at bounding box center [145, 296] width 69 height 9
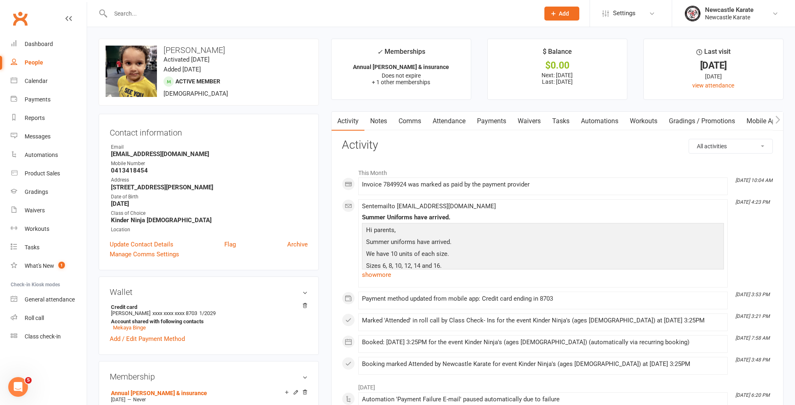
click at [492, 125] on link "Payments" at bounding box center [492, 121] width 41 height 19
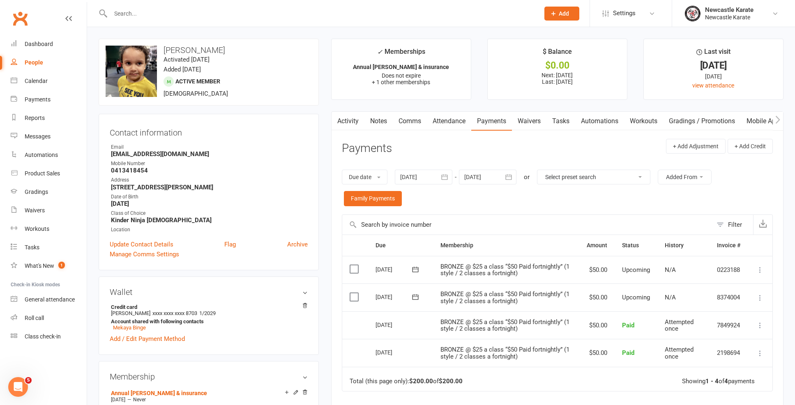
click at [361, 123] on link "Activity" at bounding box center [348, 121] width 33 height 19
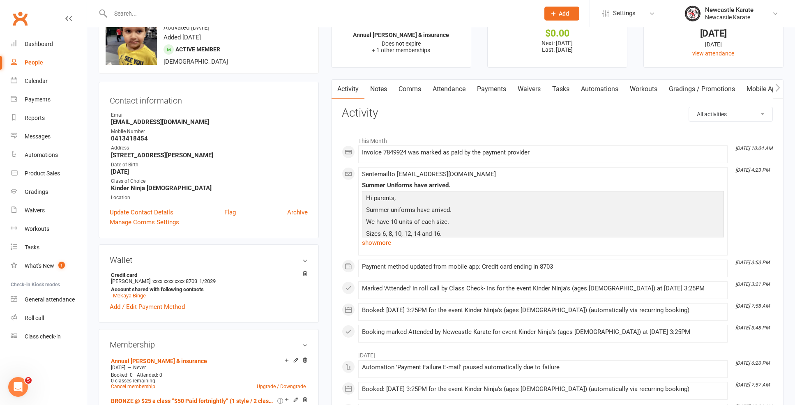
scroll to position [34, 0]
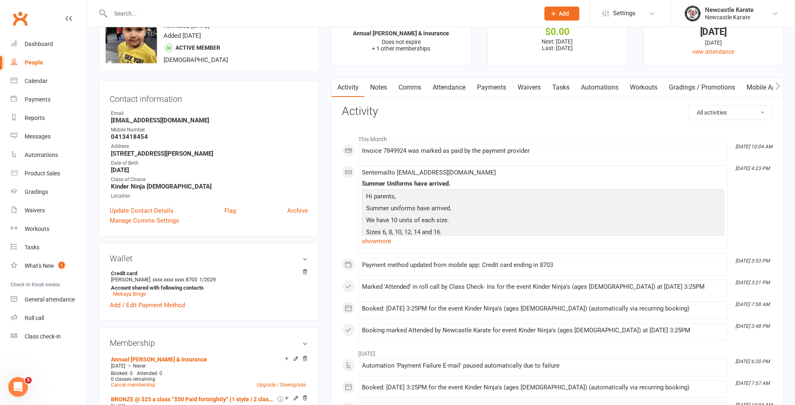
click at [482, 90] on link "Payments" at bounding box center [492, 87] width 41 height 19
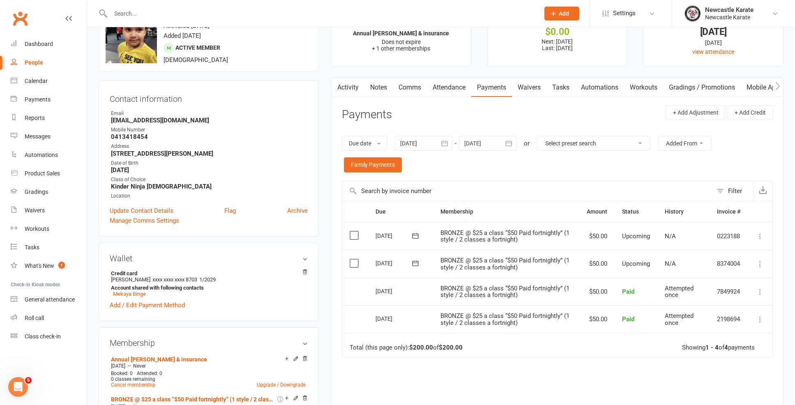
click at [440, 142] on button "button" at bounding box center [445, 143] width 15 height 15
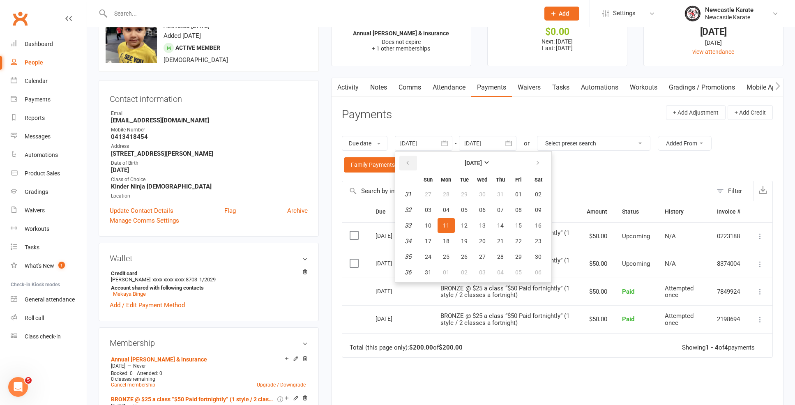
click at [410, 167] on button "button" at bounding box center [409, 163] width 18 height 15
click at [450, 209] on span "07" at bounding box center [446, 210] width 7 height 7
type input "[DATE]"
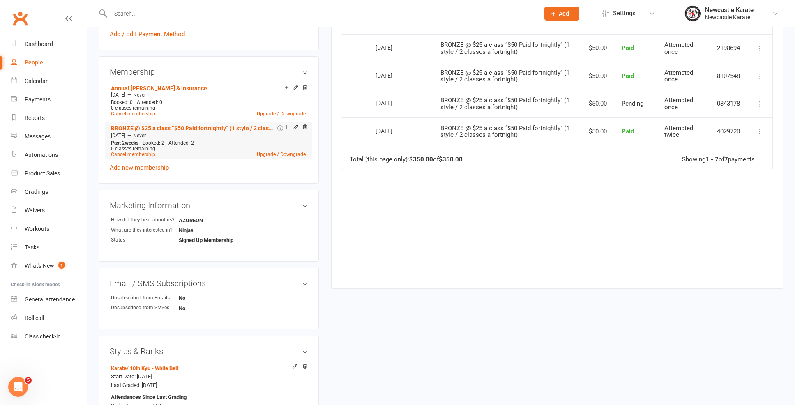
scroll to position [455, 0]
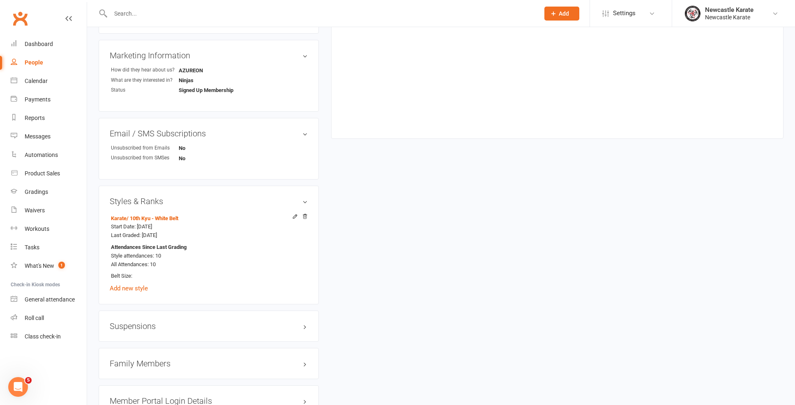
click at [122, 361] on h3 "Family Members" at bounding box center [209, 363] width 198 height 9
click at [130, 386] on li "Mekaya Binge - Sibling" at bounding box center [209, 392] width 198 height 12
click at [132, 389] on link "Mekaya Binge - Sibling" at bounding box center [141, 392] width 61 height 9
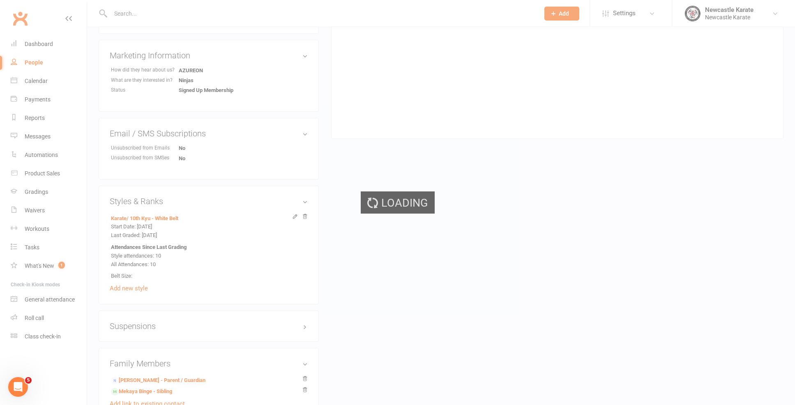
scroll to position [457, 0]
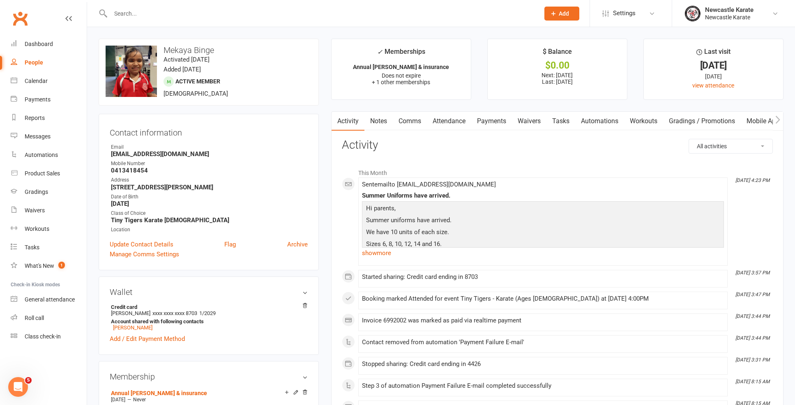
click at [499, 123] on link "Payments" at bounding box center [492, 121] width 41 height 19
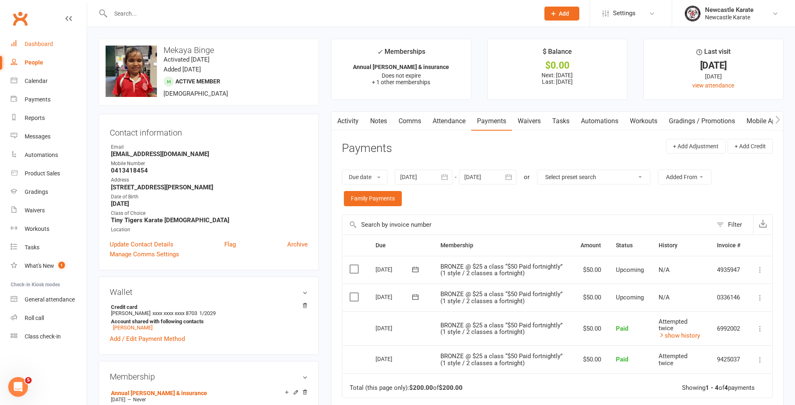
click at [46, 46] on div "Dashboard" at bounding box center [39, 44] width 28 height 7
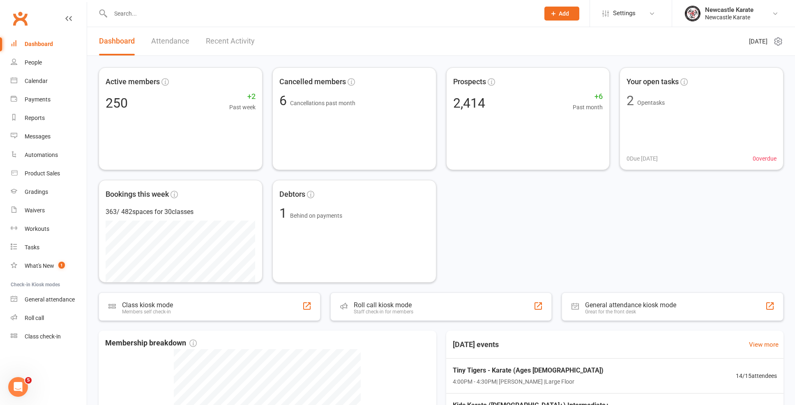
click at [194, 8] on input "text" at bounding box center [321, 14] width 426 height 12
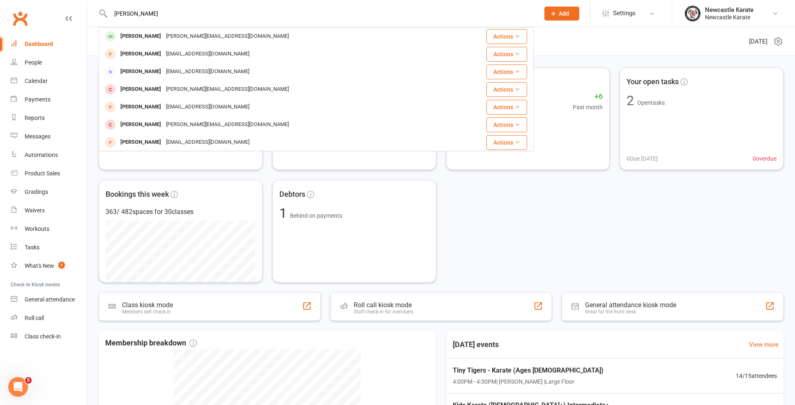
type input "[PERSON_NAME]"
drag, startPoint x: 194, startPoint y: 12, endPoint x: 182, endPoint y: 44, distance: 34.4
click at [182, 44] on div "Emily Sievert [EMAIL_ADDRESS][DOMAIN_NAME]" at bounding box center [273, 36] width 349 height 17
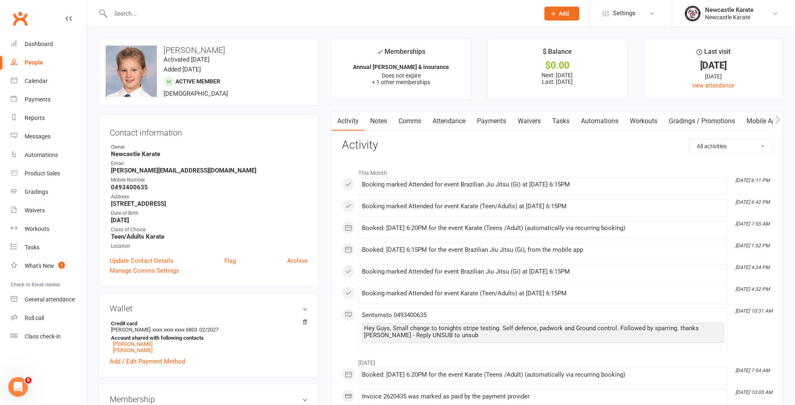
click at [500, 125] on link "Payments" at bounding box center [492, 121] width 41 height 19
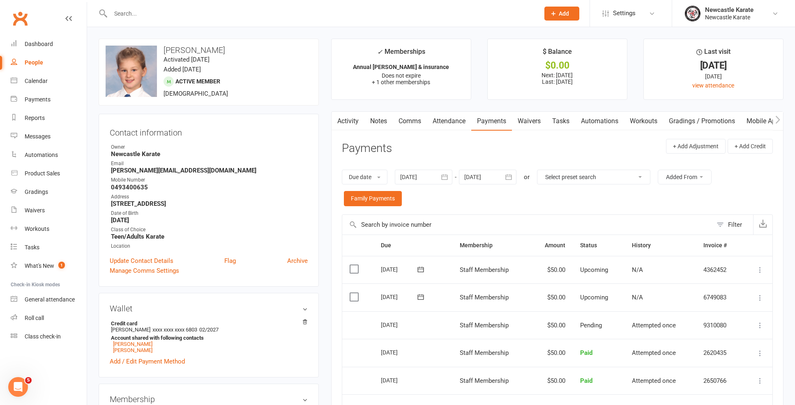
scroll to position [2, 0]
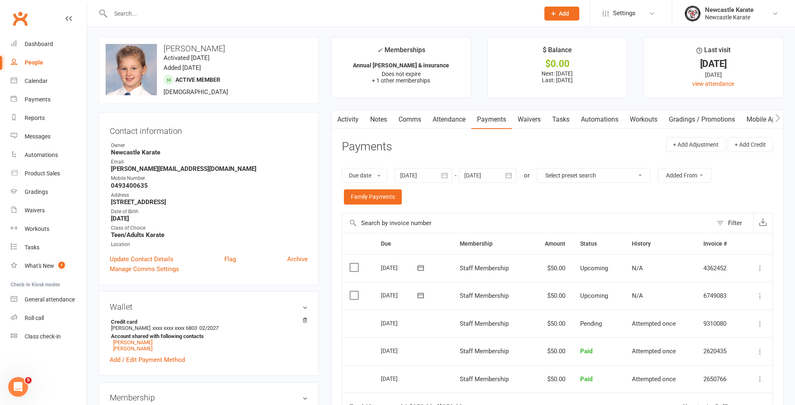
click at [353, 124] on link "Activity" at bounding box center [348, 119] width 33 height 19
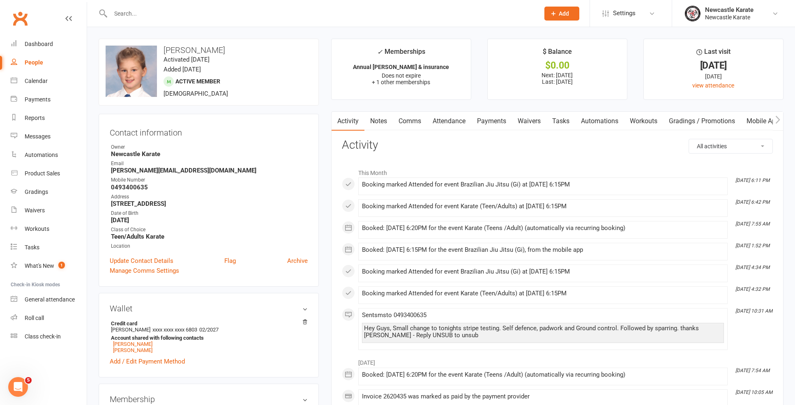
click at [644, 116] on link "Workouts" at bounding box center [643, 121] width 39 height 19
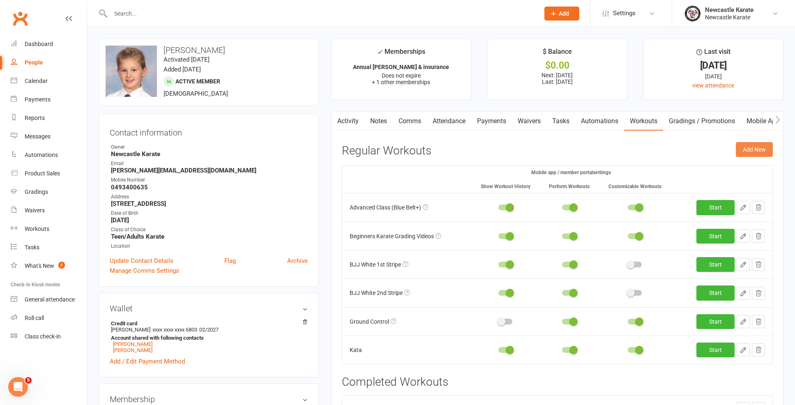
click at [750, 148] on button "Add New" at bounding box center [754, 149] width 37 height 15
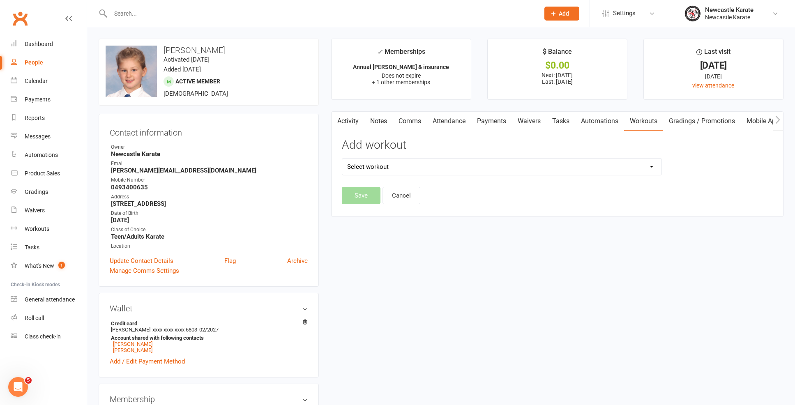
click at [579, 155] on div "Add workout Select workout" at bounding box center [502, 163] width 333 height 48
select select "998"
click at [361, 194] on button "Save" at bounding box center [361, 195] width 39 height 17
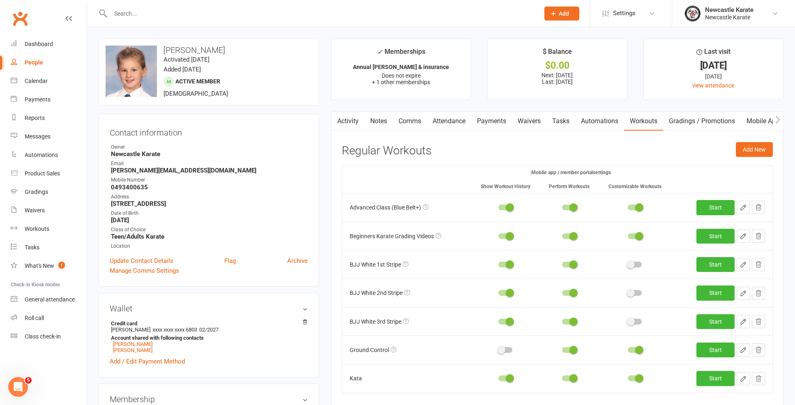
scroll to position [2, 0]
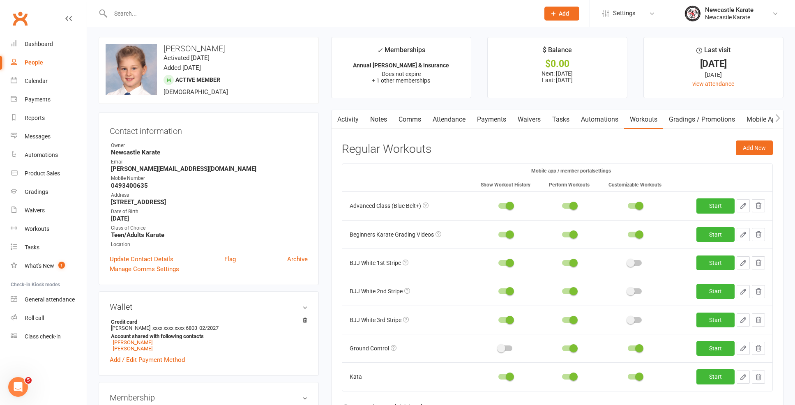
click at [224, 19] on input "text" at bounding box center [321, 14] width 426 height 12
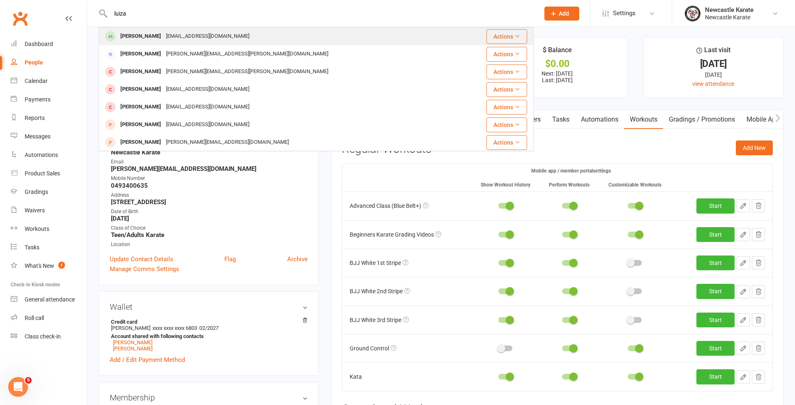
type input "luiza"
click at [185, 33] on div "[EMAIL_ADDRESS][DOMAIN_NAME]" at bounding box center [208, 36] width 88 height 12
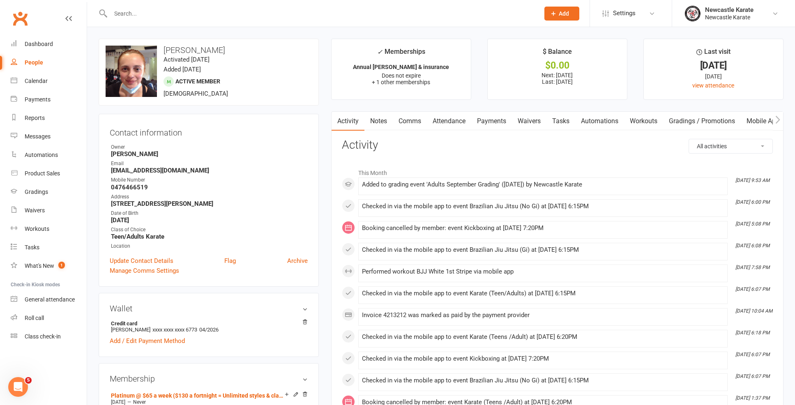
click at [526, 123] on link "Waivers" at bounding box center [529, 121] width 35 height 19
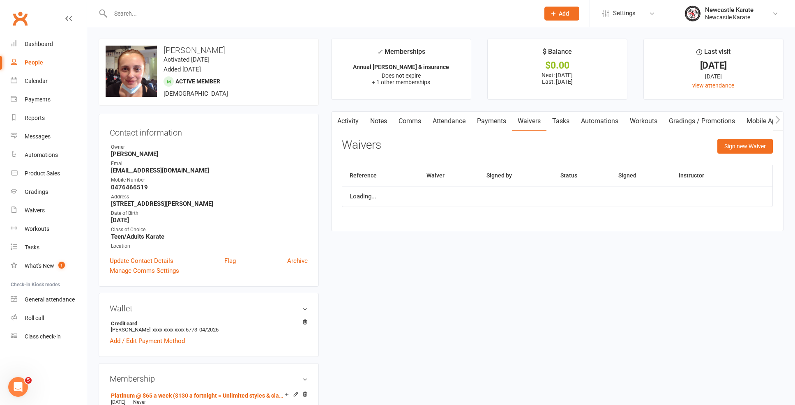
click at [468, 123] on link "Attendance" at bounding box center [449, 121] width 44 height 19
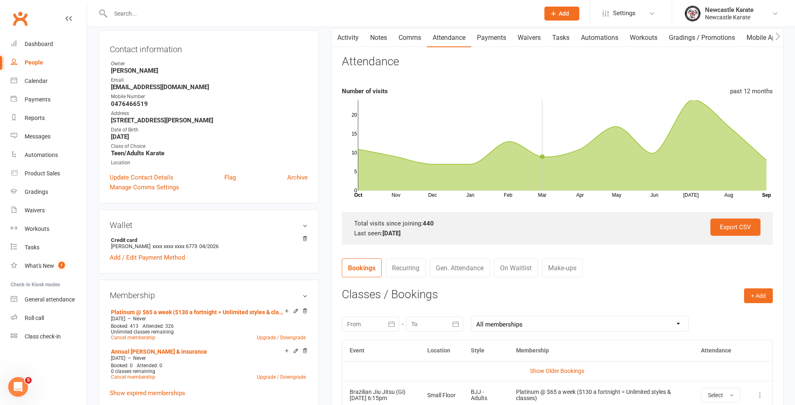
scroll to position [20, 0]
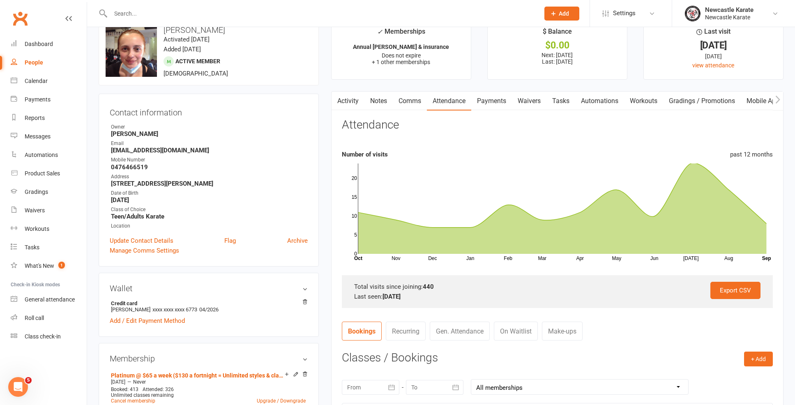
click at [537, 104] on link "Waivers" at bounding box center [529, 101] width 35 height 19
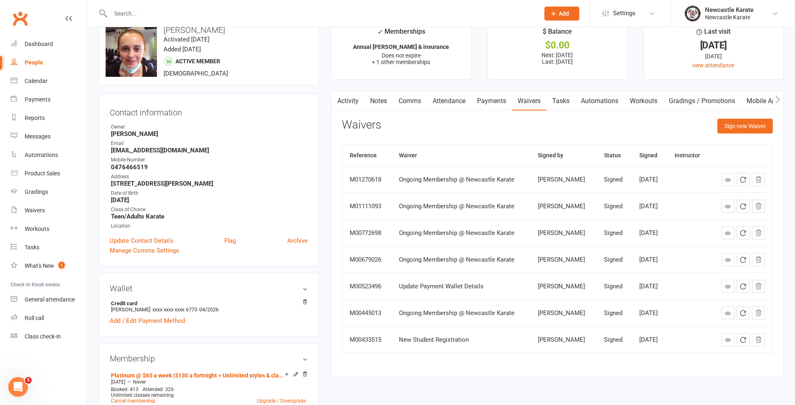
click at [556, 98] on link "Tasks" at bounding box center [561, 101] width 29 height 19
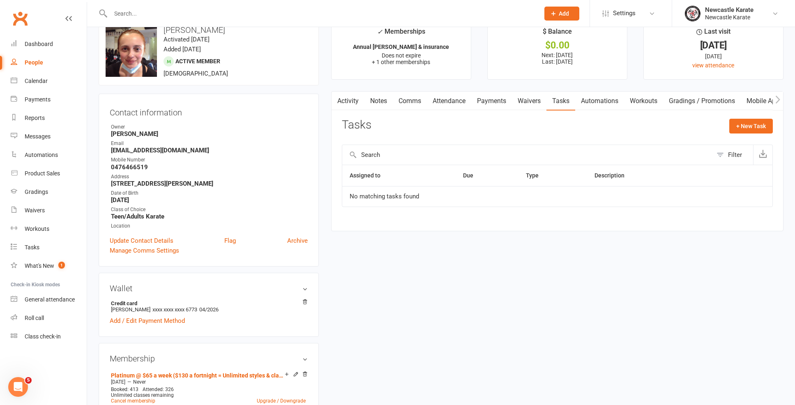
click at [598, 108] on link "Automations" at bounding box center [600, 101] width 49 height 19
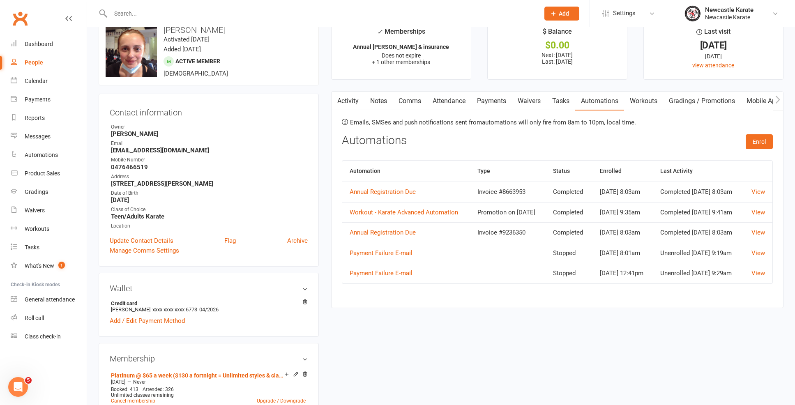
click at [658, 97] on link "Workouts" at bounding box center [643, 101] width 39 height 19
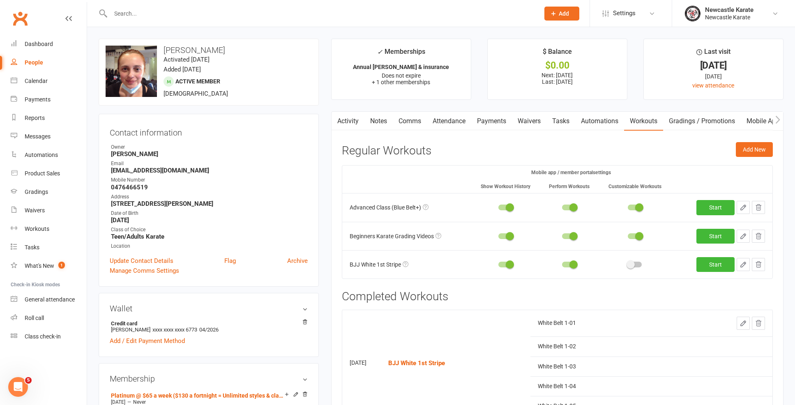
click at [356, 117] on link "Activity" at bounding box center [348, 121] width 33 height 19
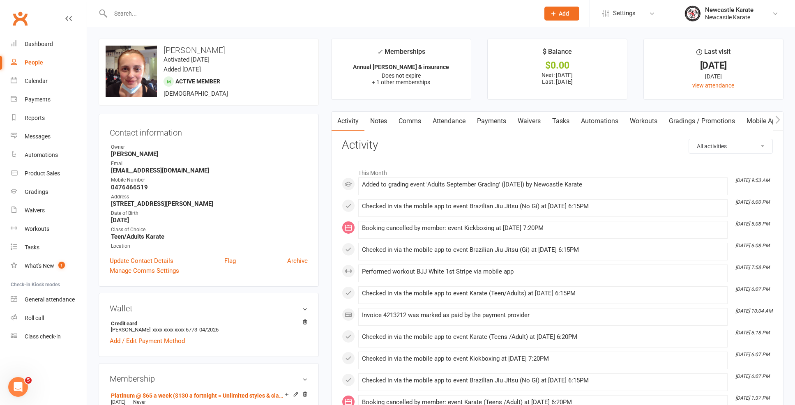
click at [629, 116] on link "Workouts" at bounding box center [643, 121] width 39 height 19
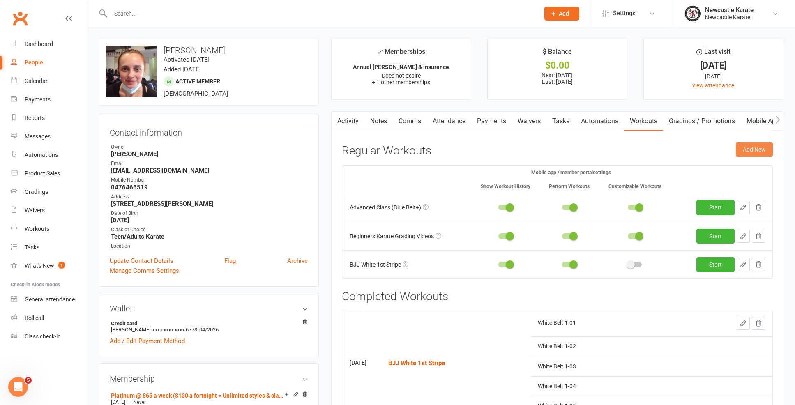
click at [760, 143] on button "Add New" at bounding box center [754, 149] width 37 height 15
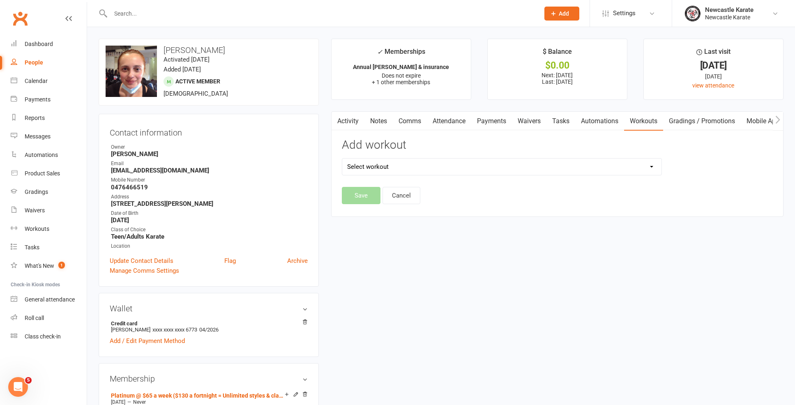
click at [460, 176] on div "Add workout Select workout Advanced Class (Blue Belt+) Beginners Karate Grading…" at bounding box center [502, 163] width 333 height 48
select select "995"
click at [363, 192] on button "Save" at bounding box center [361, 195] width 39 height 17
